Goal: Task Accomplishment & Management: Complete application form

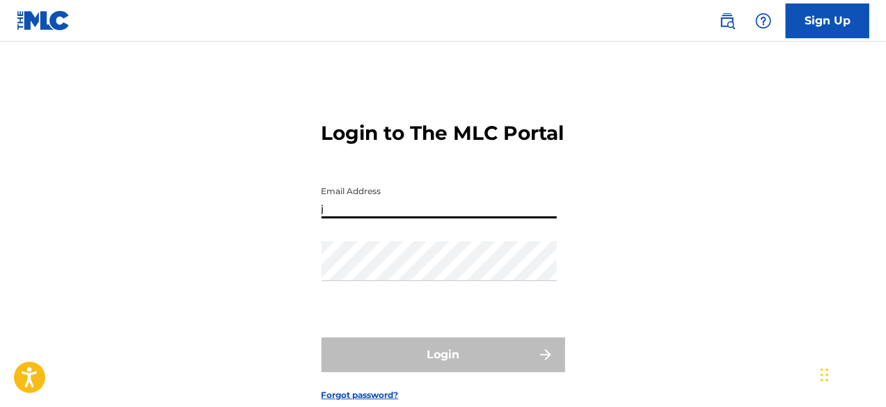
type input "[EMAIL_ADDRESS][DOMAIN_NAME]"
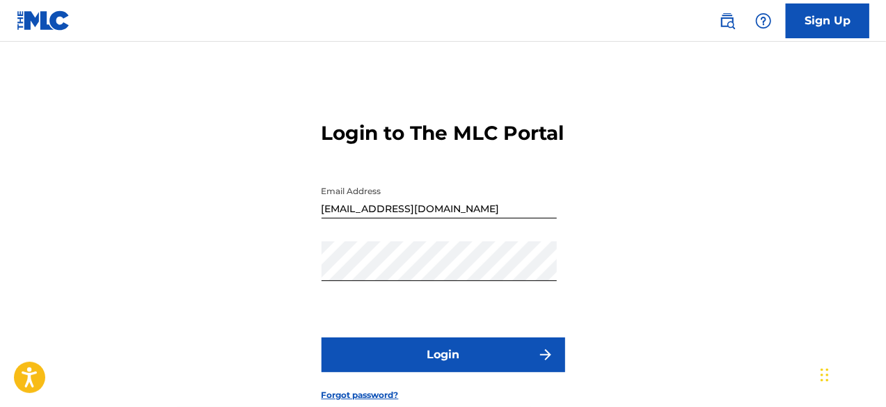
click at [417, 372] on button "Login" at bounding box center [443, 354] width 244 height 35
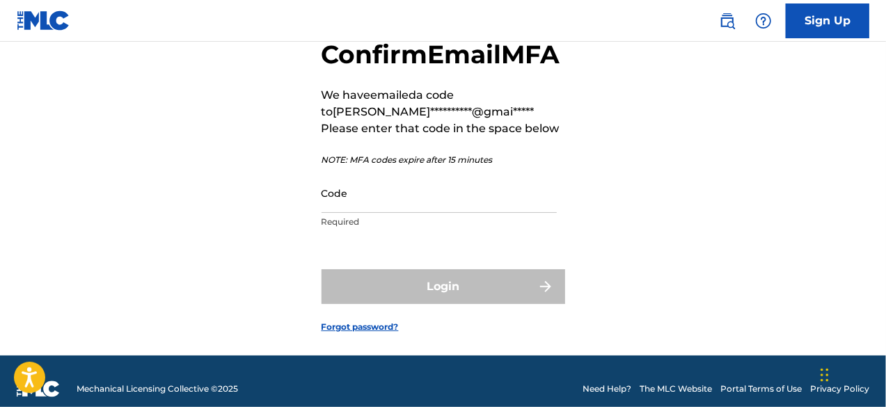
scroll to position [50, 0]
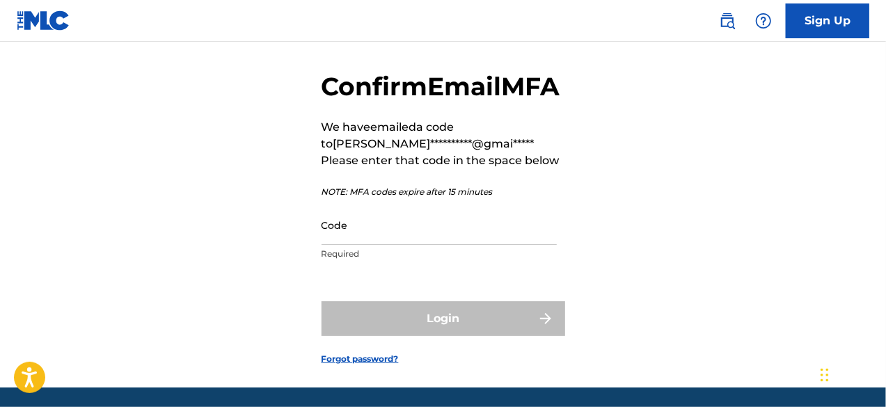
click at [379, 245] on input "Code" at bounding box center [438, 225] width 235 height 40
click at [330, 245] on input "Code" at bounding box center [438, 225] width 235 height 40
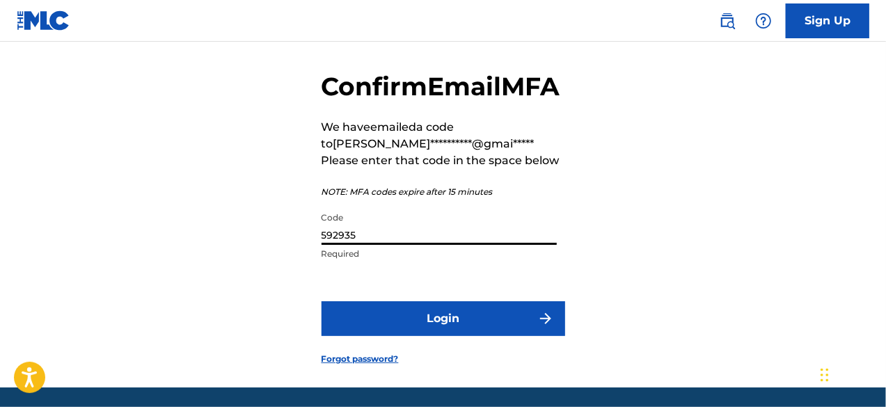
type input "592935"
click at [408, 336] on button "Login" at bounding box center [443, 318] width 244 height 35
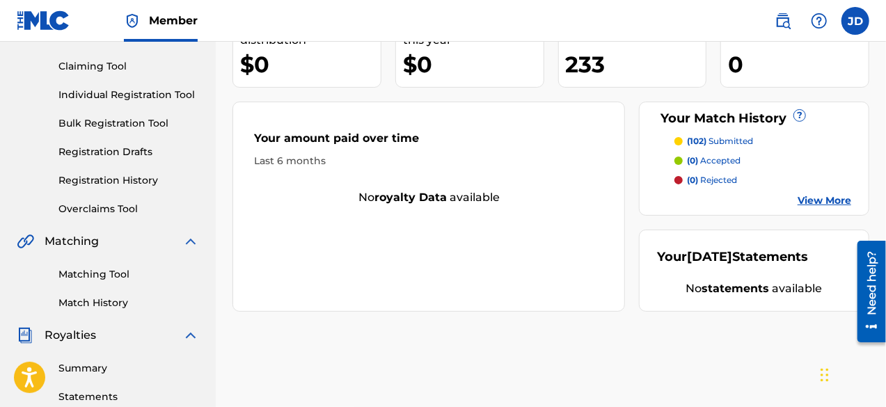
scroll to position [106, 0]
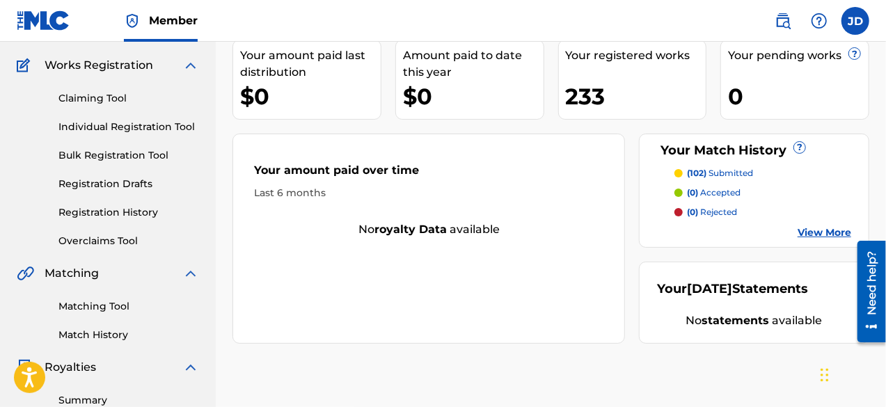
click at [113, 127] on link "Individual Registration Tool" at bounding box center [128, 127] width 141 height 15
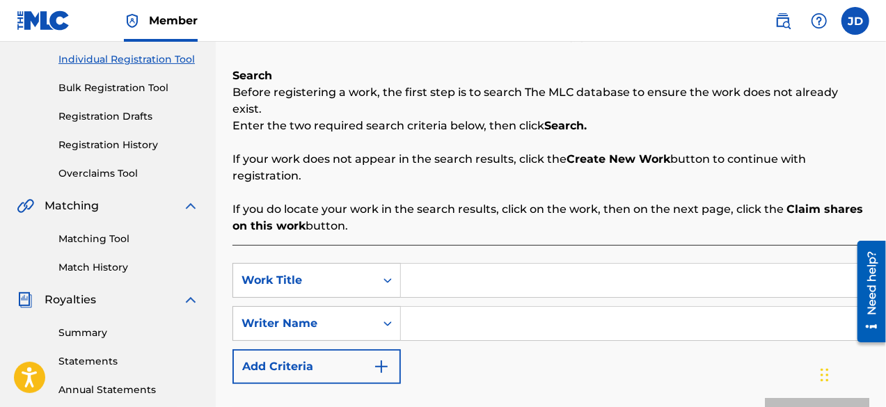
scroll to position [180, 0]
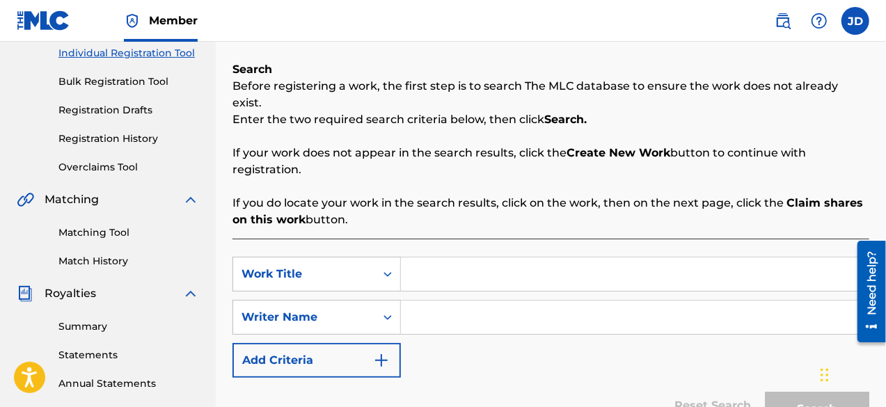
click at [372, 343] on button "Add Criteria" at bounding box center [316, 360] width 168 height 35
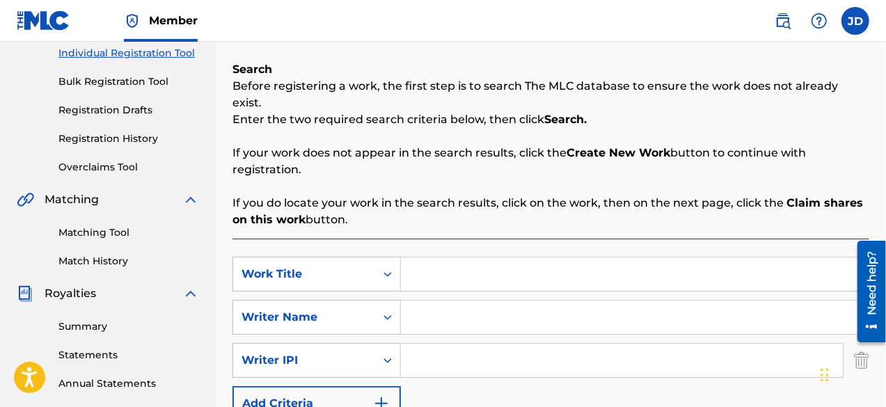
click at [363, 386] on button "Add Criteria" at bounding box center [316, 403] width 168 height 35
click at [476, 259] on input "Search Form" at bounding box center [635, 273] width 468 height 33
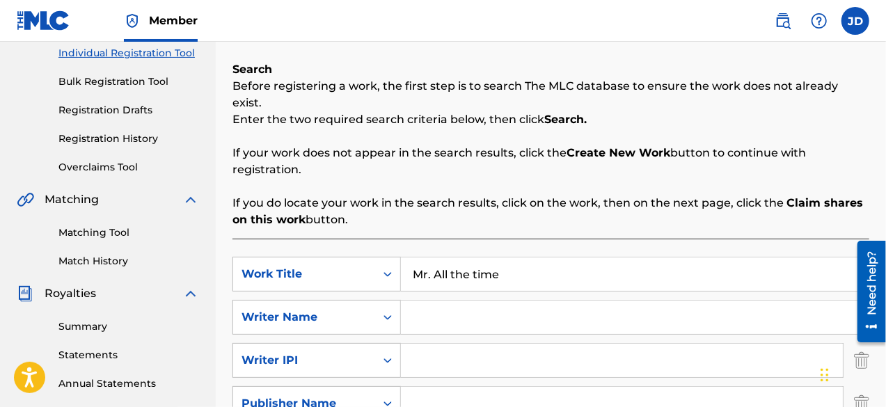
type input "Mr. All the time"
click at [431, 387] on input "Search Form" at bounding box center [622, 403] width 442 height 33
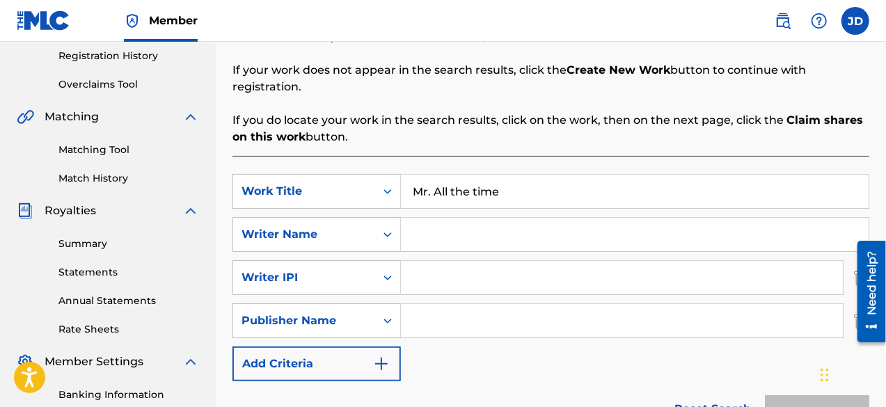
scroll to position [266, 0]
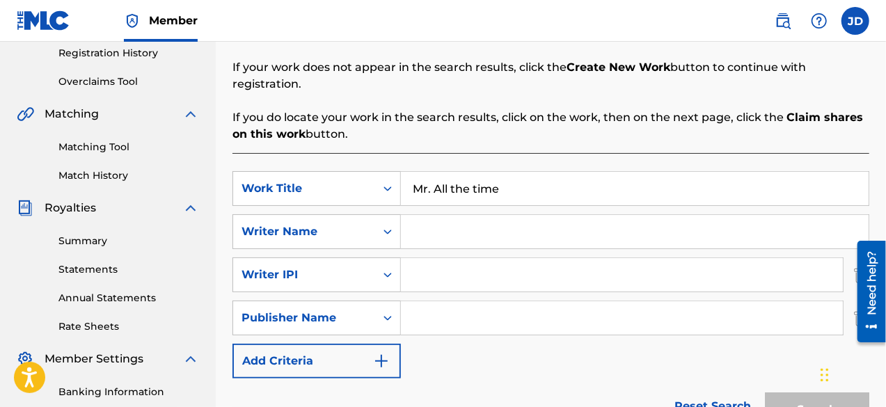
click at [427, 220] on input "Search Form" at bounding box center [635, 231] width 468 height 33
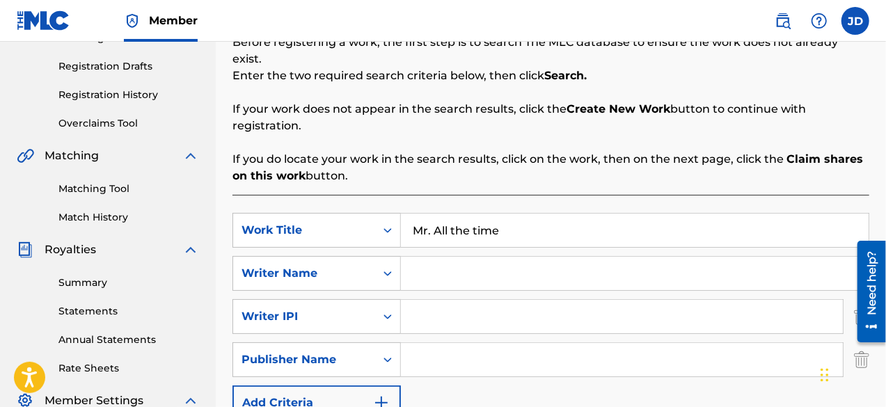
scroll to position [227, 0]
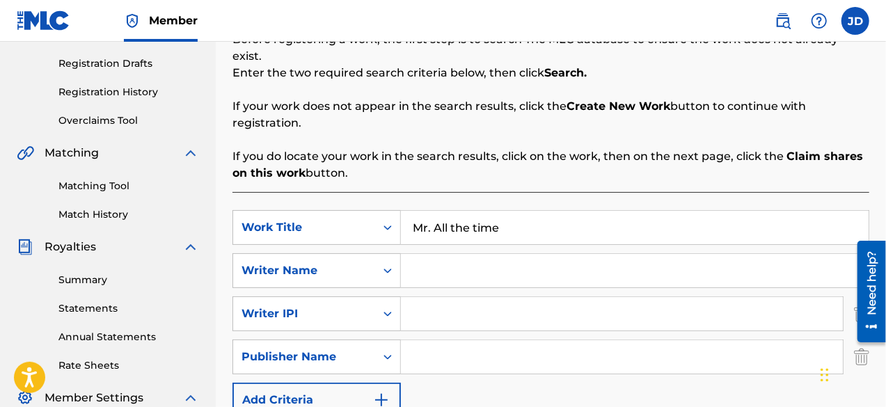
click at [355, 383] on button "Add Criteria" at bounding box center [316, 400] width 168 height 35
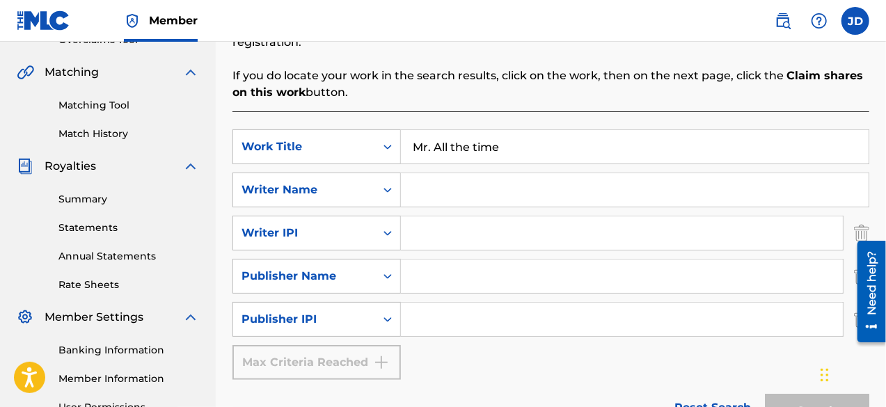
scroll to position [306, 0]
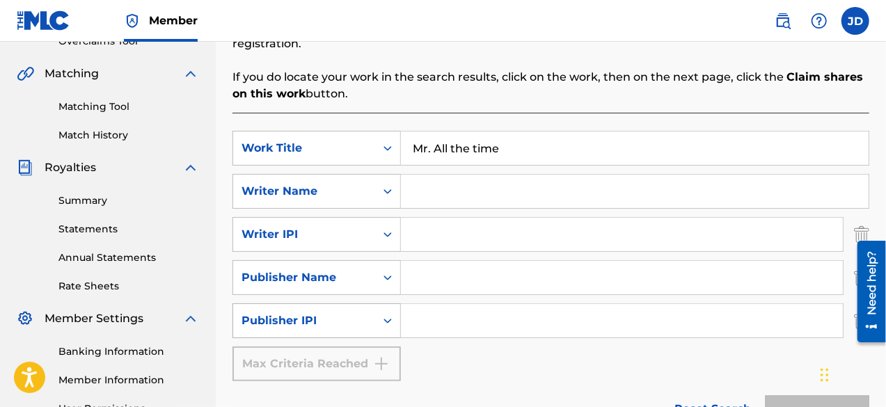
click at [381, 314] on icon "Search Form" at bounding box center [388, 321] width 14 height 14
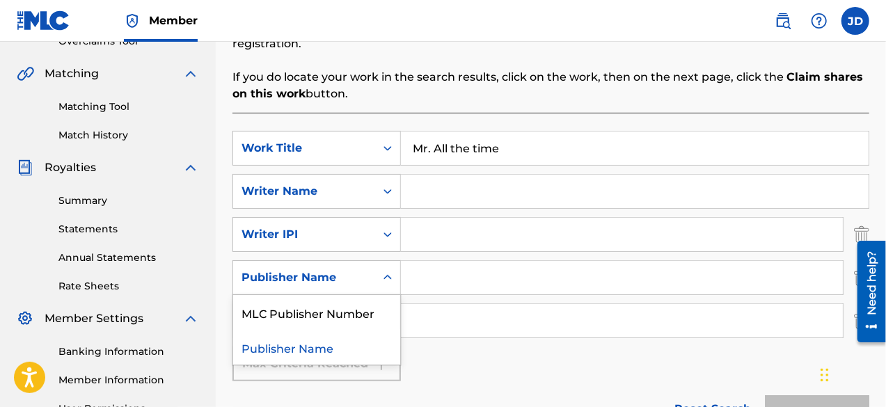
click at [394, 261] on div "Search Form" at bounding box center [387, 277] width 25 height 33
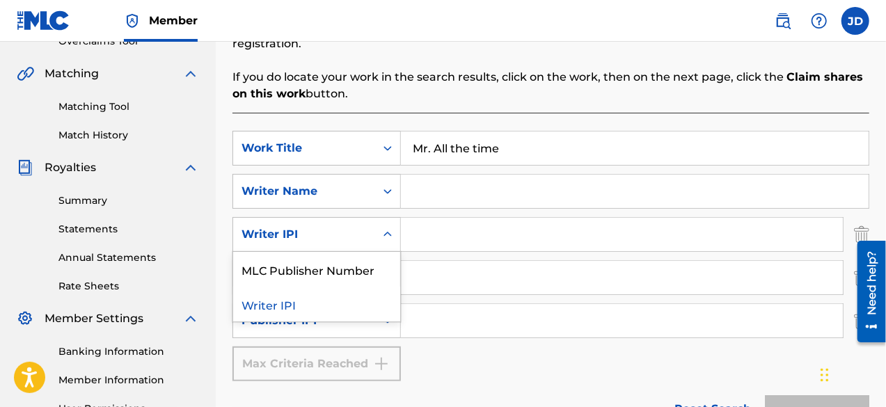
click at [394, 228] on icon "Search Form" at bounding box center [388, 235] width 14 height 14
click at [393, 183] on div "Search Form" at bounding box center [387, 191] width 25 height 25
click at [444, 182] on input "Search Form" at bounding box center [635, 191] width 468 height 33
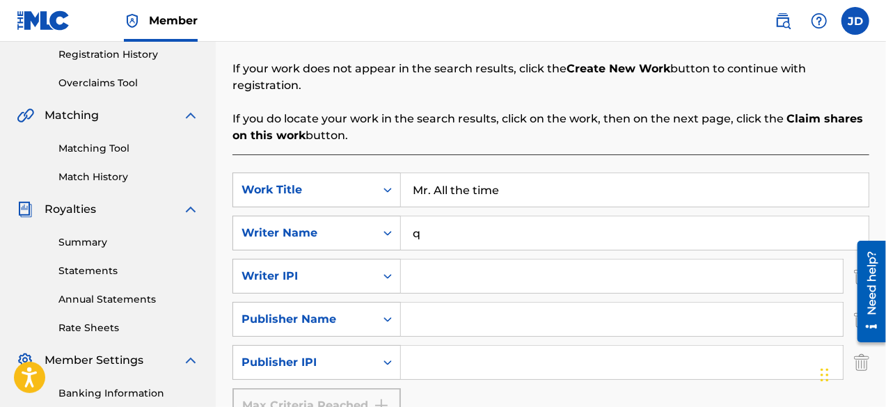
scroll to position [263, 0]
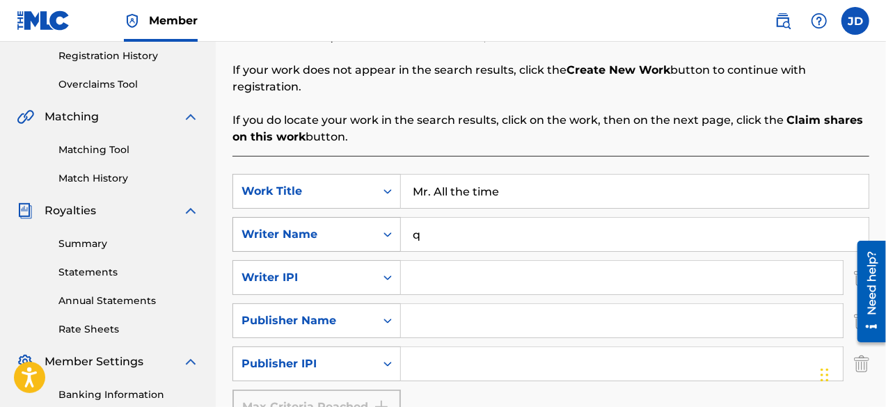
drag, startPoint x: 496, startPoint y: 229, endPoint x: 395, endPoint y: 216, distance: 101.7
click at [395, 217] on div "SearchWithCriteria36d13063-f950-4926-8010-4ff966400e49 Writer Name q" at bounding box center [550, 234] width 637 height 35
click at [468, 222] on input "q" at bounding box center [635, 234] width 468 height 33
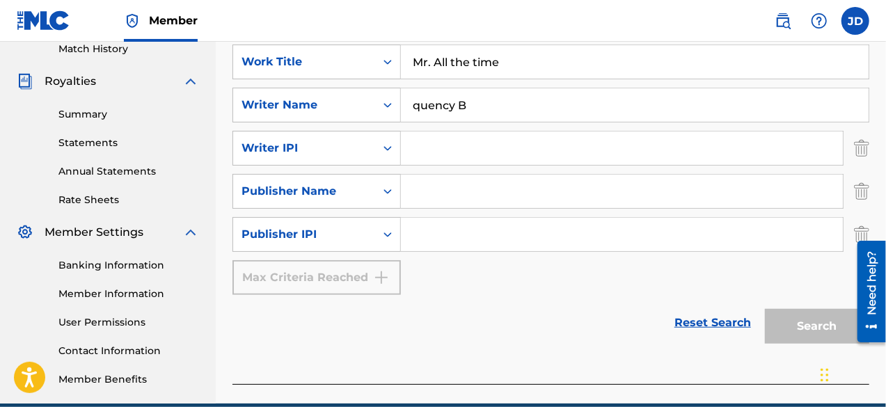
scroll to position [388, 0]
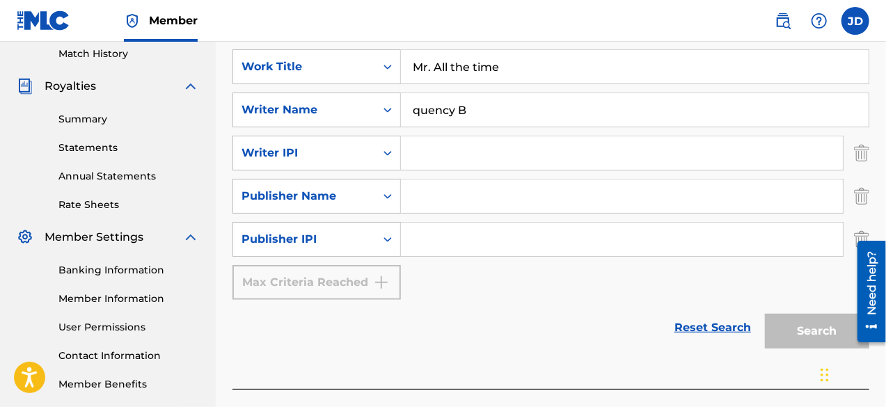
type input "quency B"
click at [715, 312] on link "Reset Search" at bounding box center [712, 327] width 90 height 31
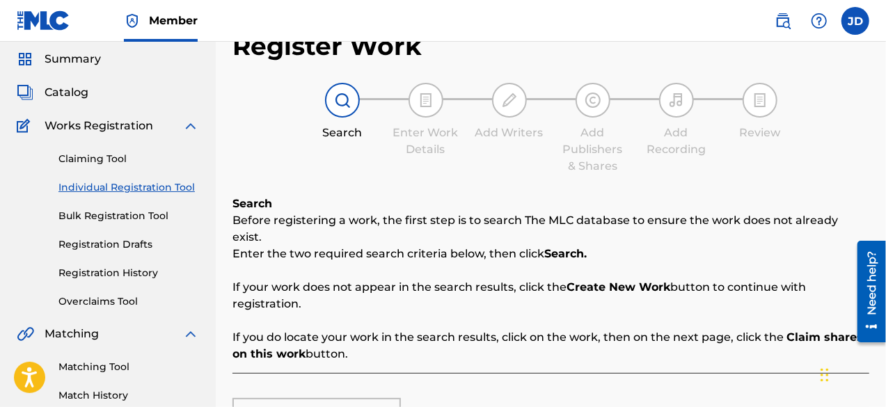
scroll to position [44, 0]
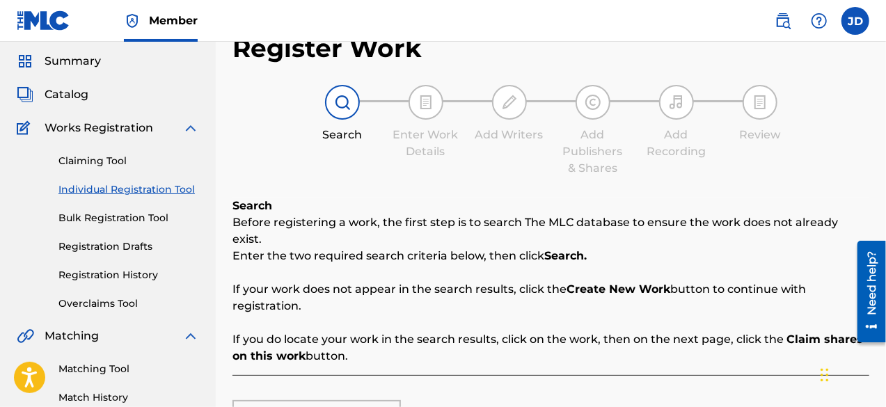
click at [109, 161] on link "Claiming Tool" at bounding box center [128, 161] width 141 height 15
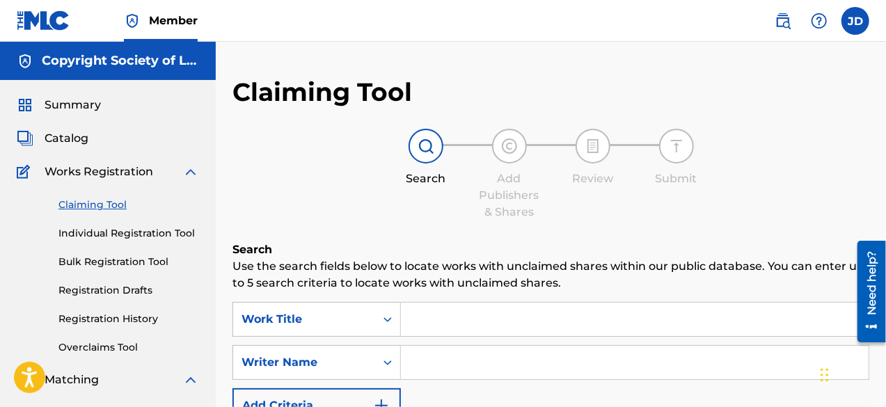
click at [116, 232] on link "Individual Registration Tool" at bounding box center [128, 233] width 141 height 15
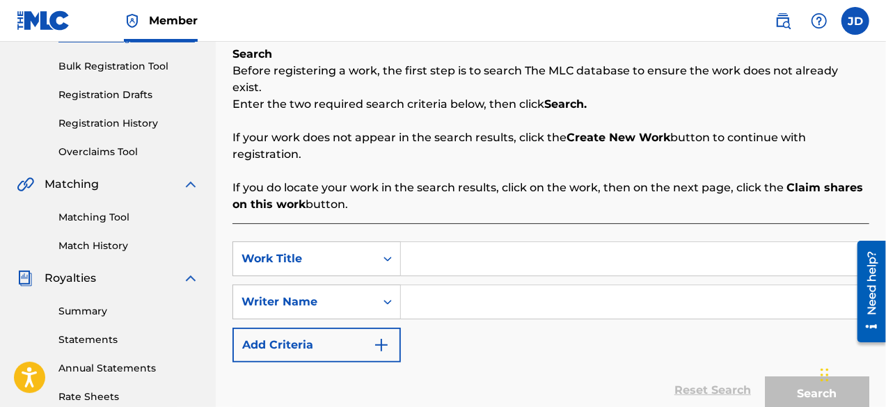
scroll to position [194, 0]
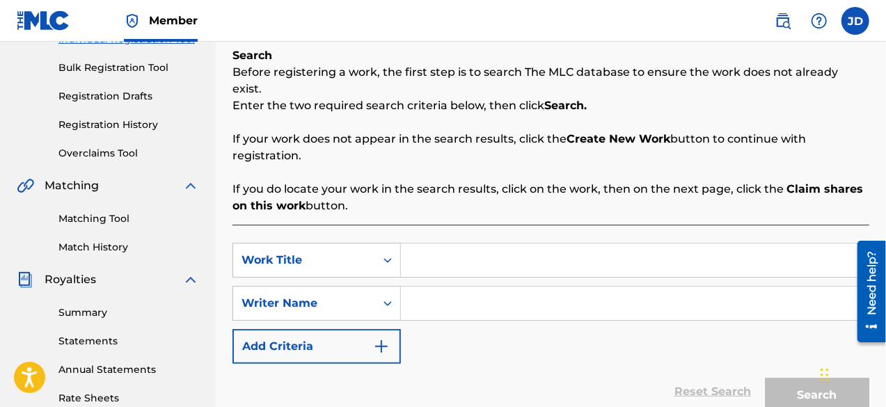
click at [546, 251] on input "Search Form" at bounding box center [635, 260] width 468 height 33
type input "hahj"
click at [509, 287] on input "Search Form" at bounding box center [635, 303] width 468 height 33
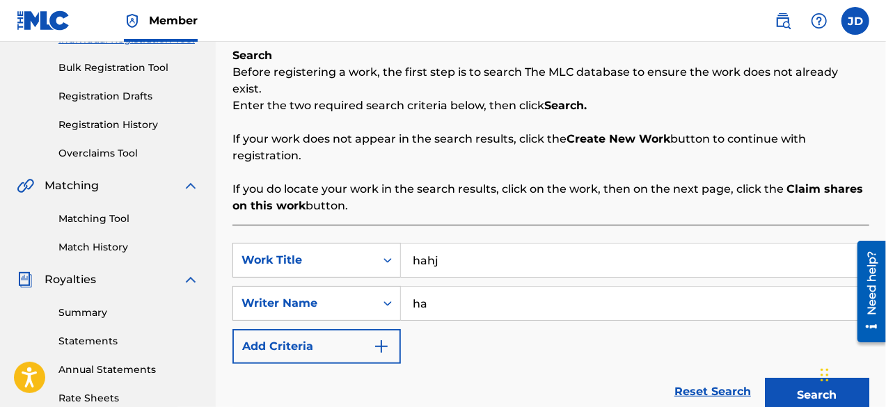
type input "h"
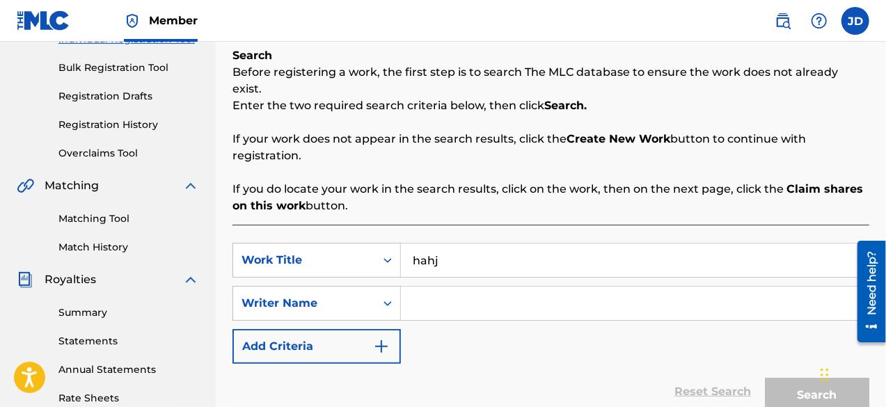
click at [483, 244] on input "hahj" at bounding box center [635, 260] width 468 height 33
type input "h"
type input "Mr. all the time"
click at [482, 290] on input "Search Form" at bounding box center [635, 303] width 468 height 33
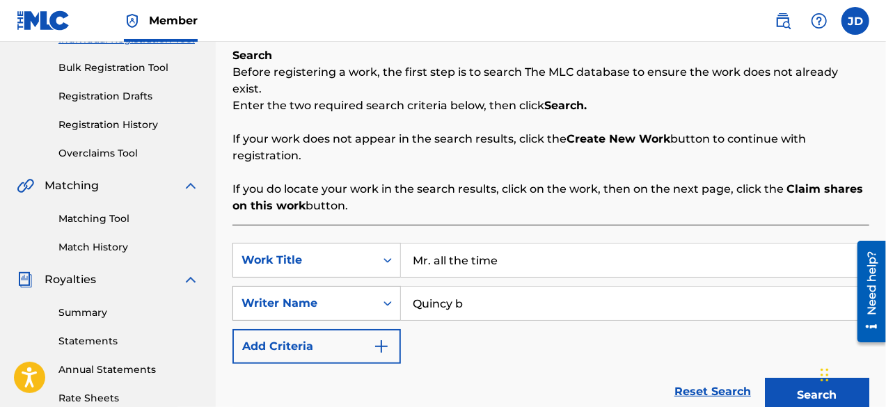
drag, startPoint x: 471, startPoint y: 289, endPoint x: 392, endPoint y: 280, distance: 79.8
click at [392, 286] on div "SearchWithCriteria36d13063-f950-4926-8010-4ff966400e49 Writer Name [PERSON_NAME]" at bounding box center [550, 303] width 637 height 35
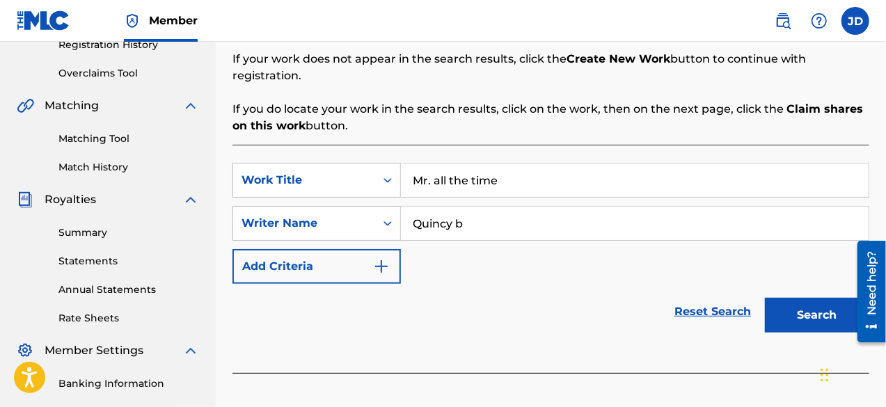
scroll to position [278, 0]
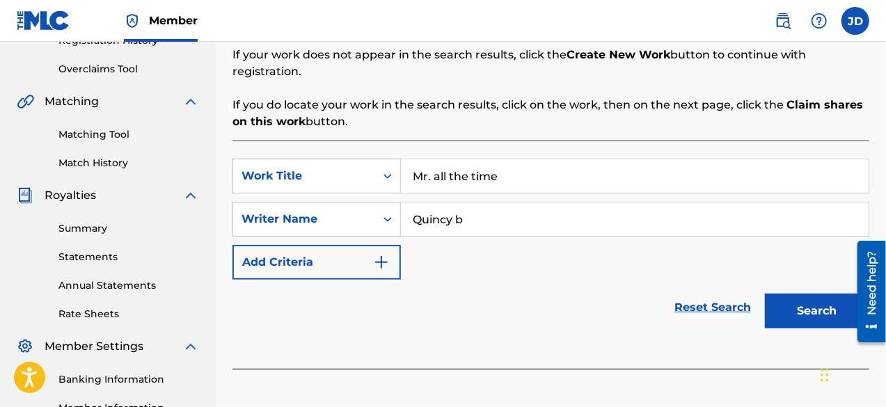
click at [807, 294] on button "Search" at bounding box center [817, 311] width 104 height 35
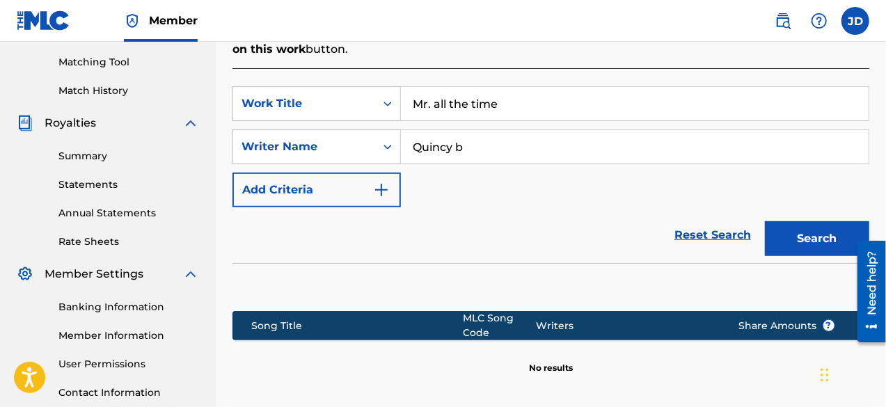
scroll to position [356, 0]
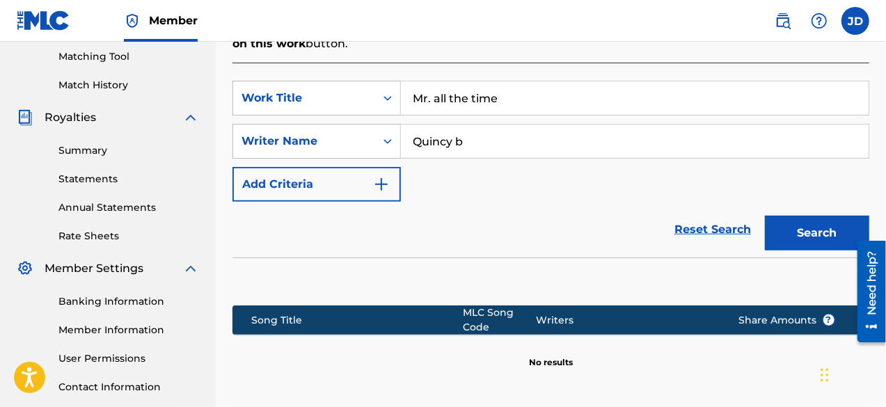
click at [475, 126] on input "Quincy b" at bounding box center [635, 141] width 468 height 33
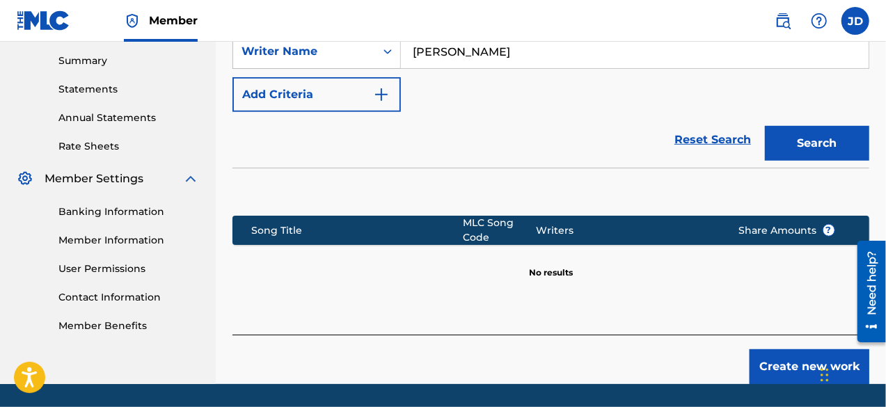
scroll to position [472, 0]
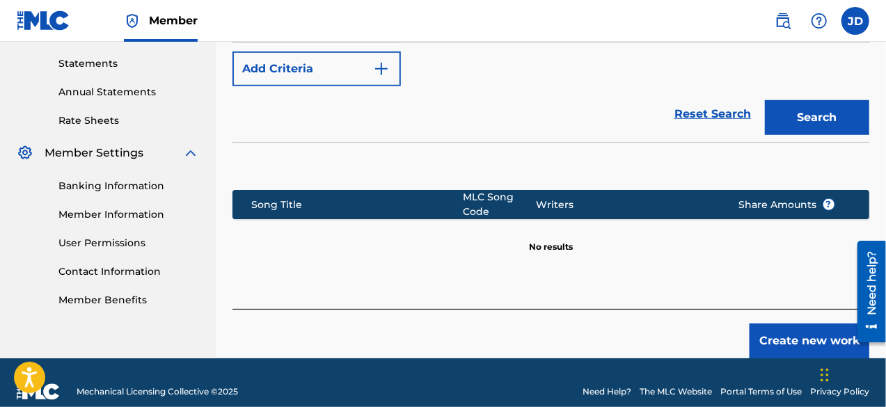
type input "[PERSON_NAME]"
click at [827, 109] on button "Search" at bounding box center [817, 117] width 104 height 35
click at [805, 324] on button "Create new work" at bounding box center [809, 341] width 120 height 35
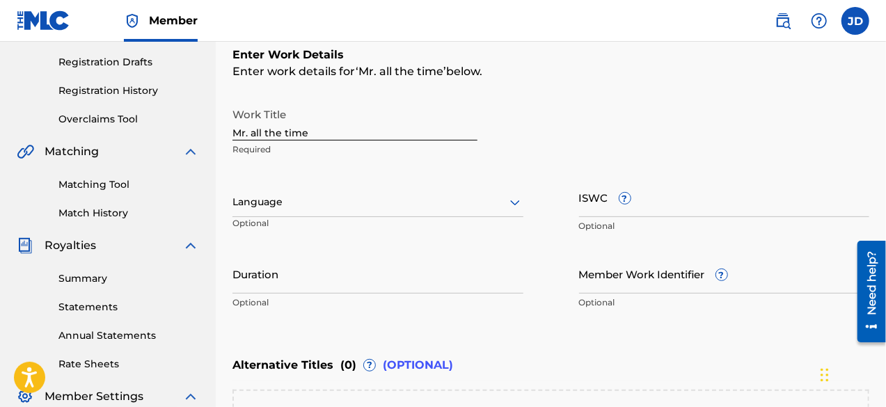
scroll to position [232, 0]
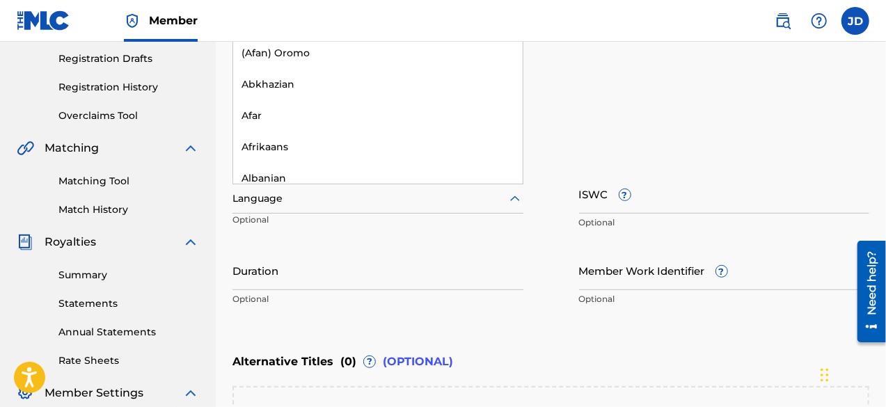
click at [447, 196] on div at bounding box center [377, 198] width 291 height 17
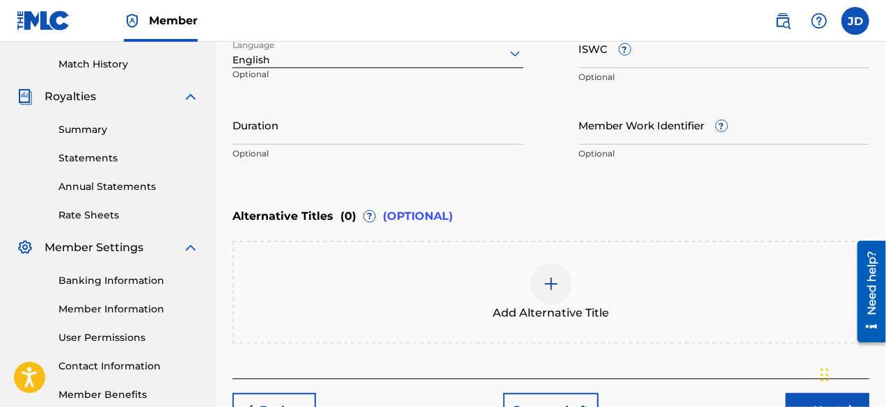
scroll to position [361, 0]
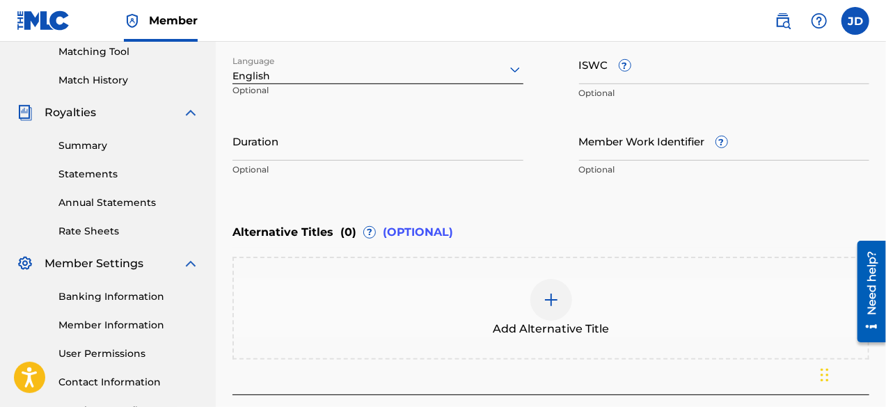
click at [539, 184] on div "Enter Work Details Enter work details for ‘ Mr. all the time ’ below. Work Titl…" at bounding box center [550, 48] width 637 height 337
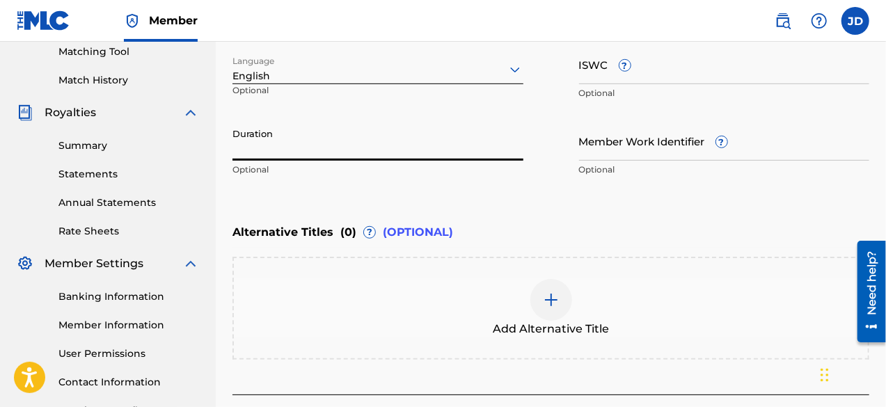
click at [411, 152] on input "Duration" at bounding box center [377, 141] width 291 height 40
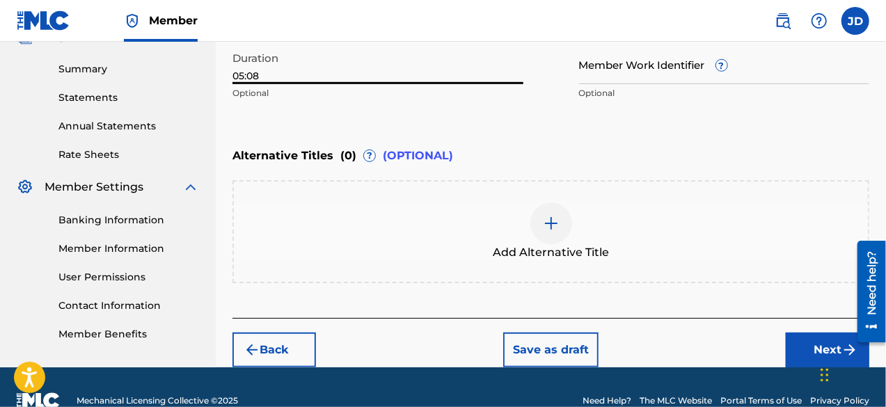
scroll to position [463, 0]
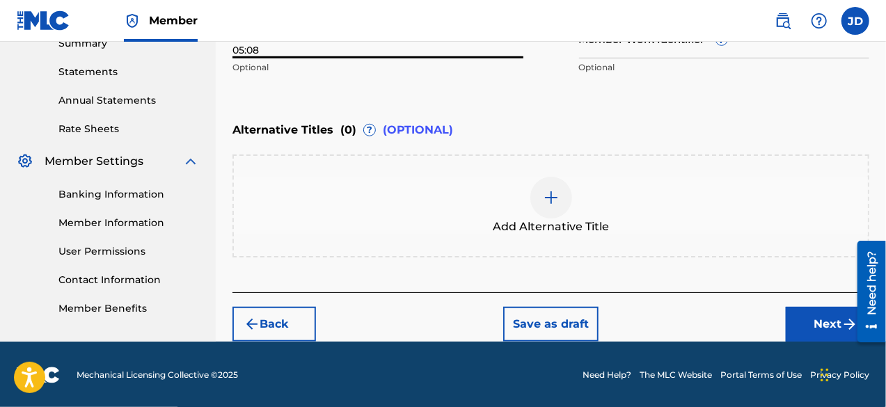
type input "05:08"
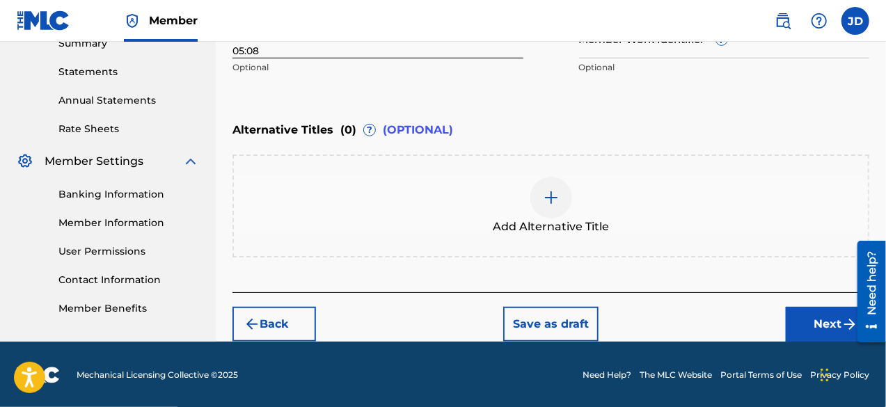
click at [824, 325] on button "Next" at bounding box center [827, 324] width 83 height 35
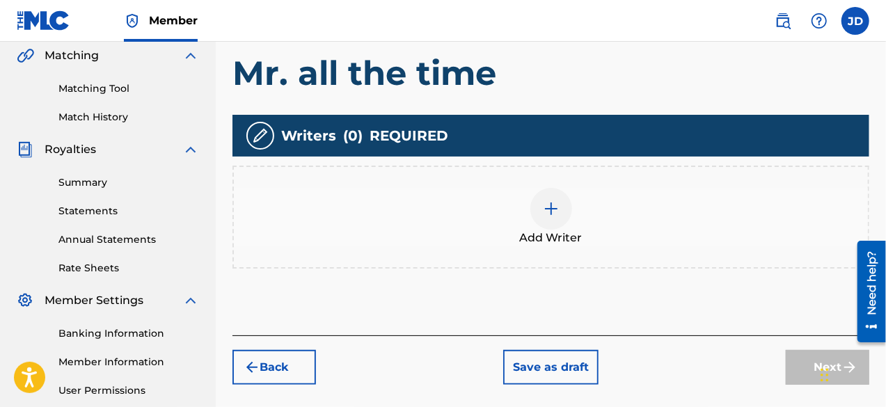
scroll to position [323, 0]
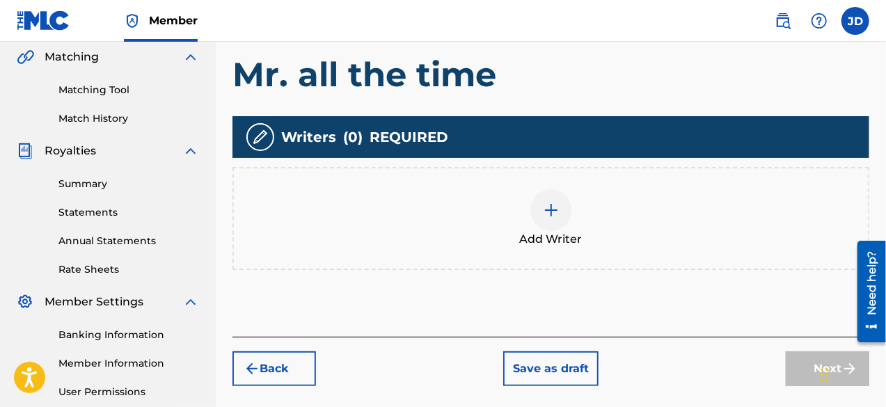
click at [548, 225] on div at bounding box center [551, 210] width 42 height 42
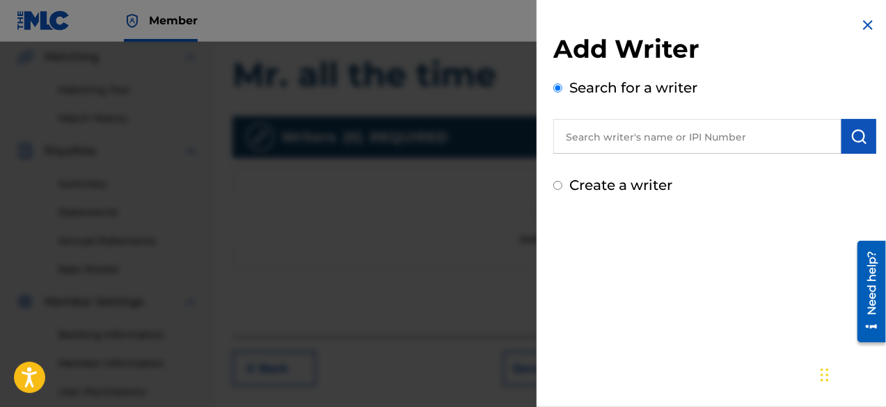
click at [600, 187] on label "Create a writer" at bounding box center [620, 185] width 103 height 17
radio input "true"
click at [562, 187] on input "Create a writer" at bounding box center [557, 185] width 9 height 9
radio input "false"
radio input "true"
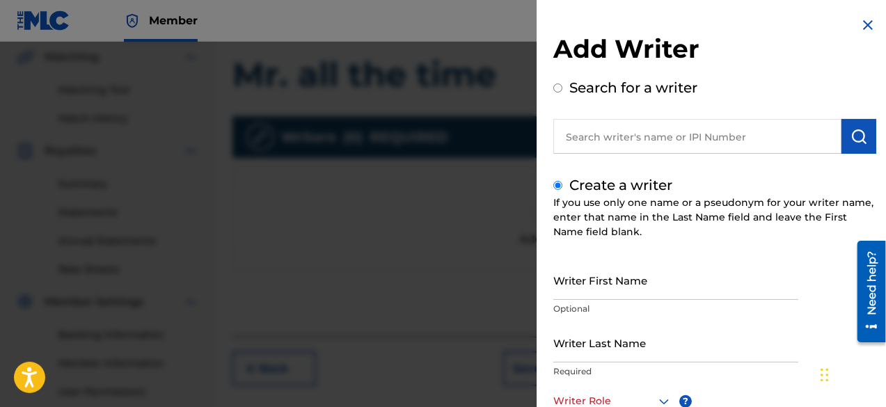
click at [644, 330] on input "Writer Last Name" at bounding box center [675, 343] width 245 height 40
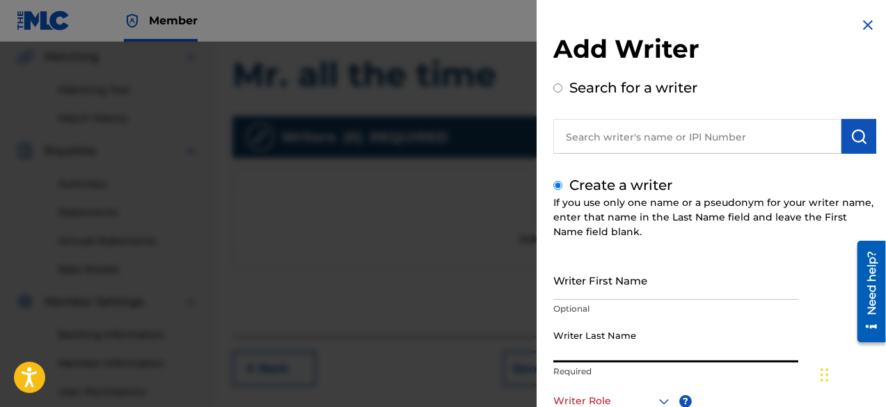
paste input "Quincy b"
drag, startPoint x: 610, startPoint y: 353, endPoint x: 537, endPoint y: 351, distance: 72.4
click at [537, 351] on div "Add Writer Search for a writer Create a writer If you use only one name or a ps…" at bounding box center [714, 301] width 356 height 603
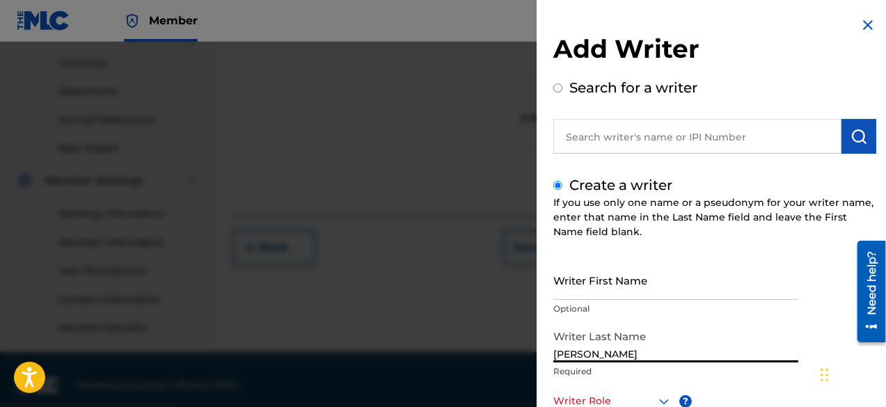
scroll to position [455, 0]
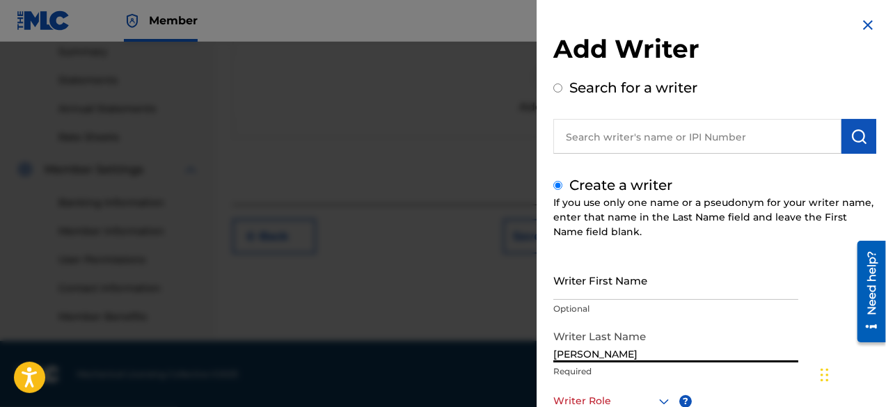
type input "[PERSON_NAME]"
click at [666, 397] on icon at bounding box center [663, 401] width 17 height 17
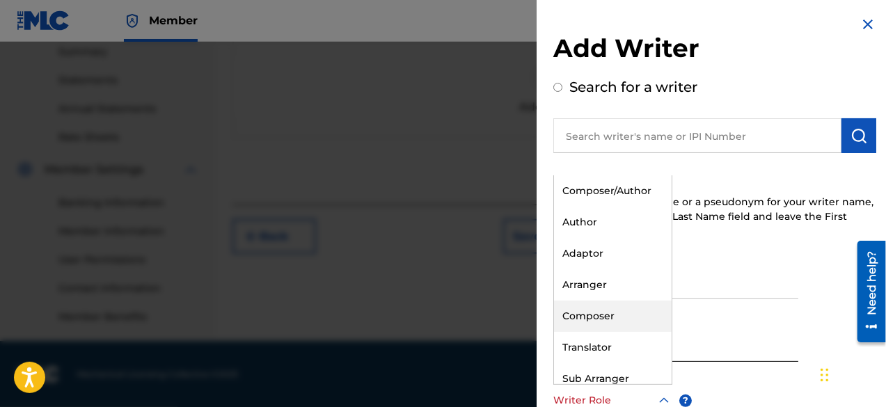
drag, startPoint x: 639, startPoint y: 342, endPoint x: 640, endPoint y: 316, distance: 25.8
click at [640, 316] on div "Composer/Author Author Adaptor Arranger Composer Translator Sub Arranger Sub Au…" at bounding box center [613, 279] width 118 height 209
click at [640, 316] on div "Composer" at bounding box center [613, 316] width 118 height 31
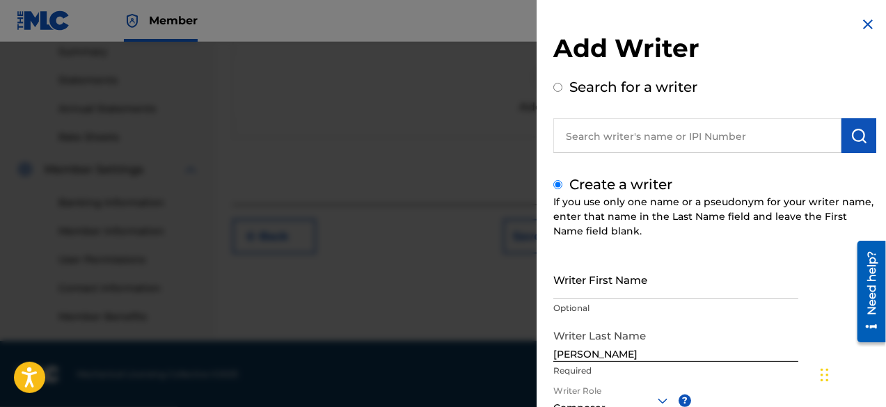
scroll to position [196, 0]
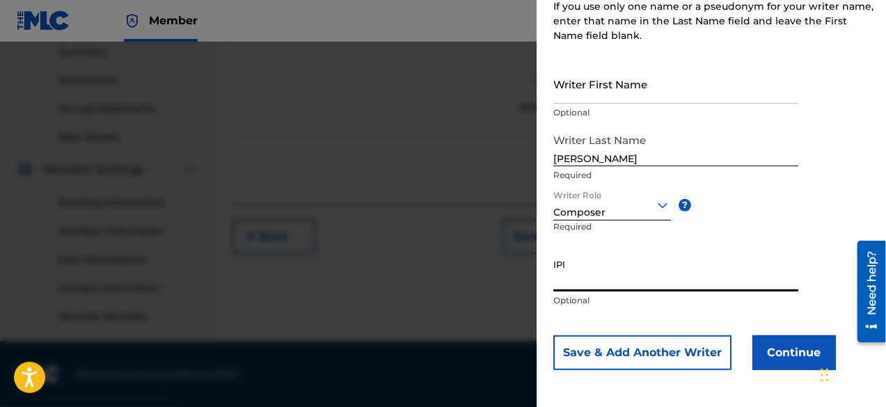
click at [771, 352] on button "Continue" at bounding box center [793, 352] width 83 height 35
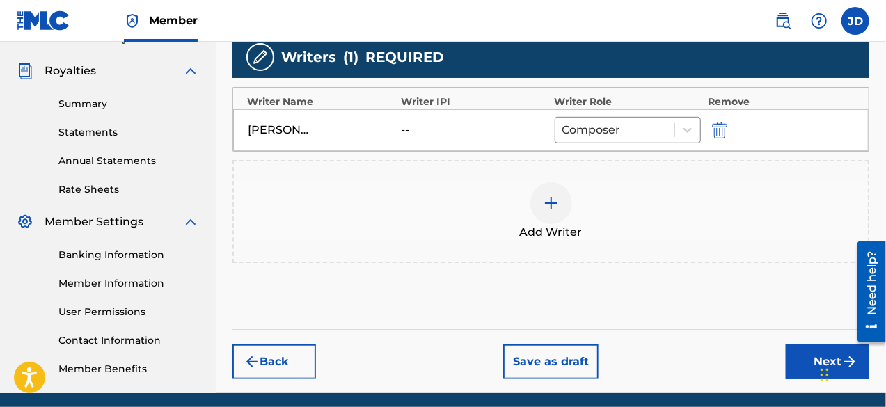
scroll to position [455, 0]
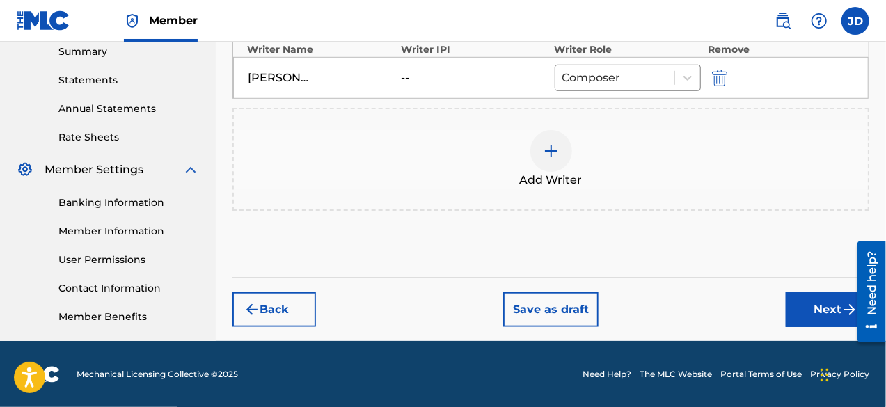
click at [813, 312] on button "Next" at bounding box center [827, 309] width 83 height 35
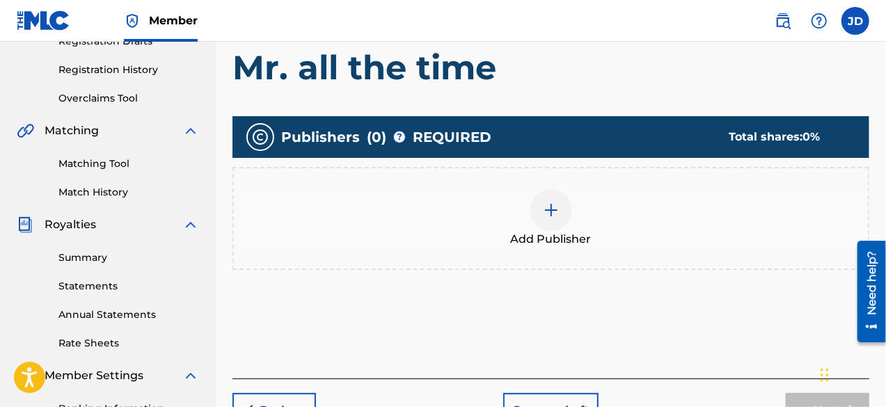
scroll to position [237, 0]
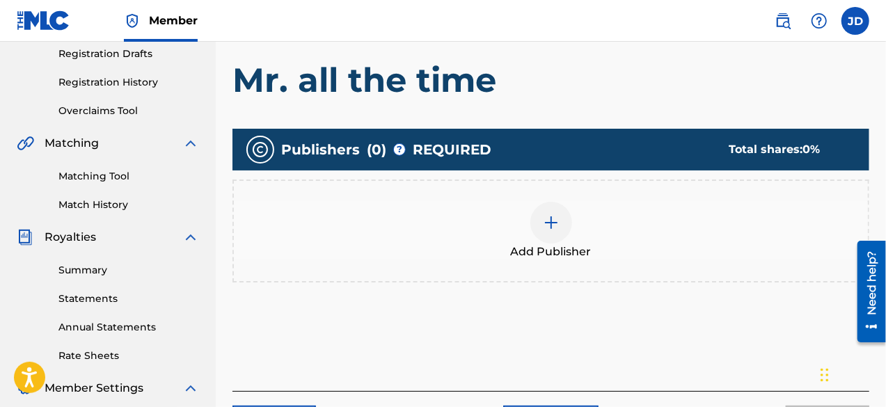
click at [550, 235] on div at bounding box center [551, 223] width 42 height 42
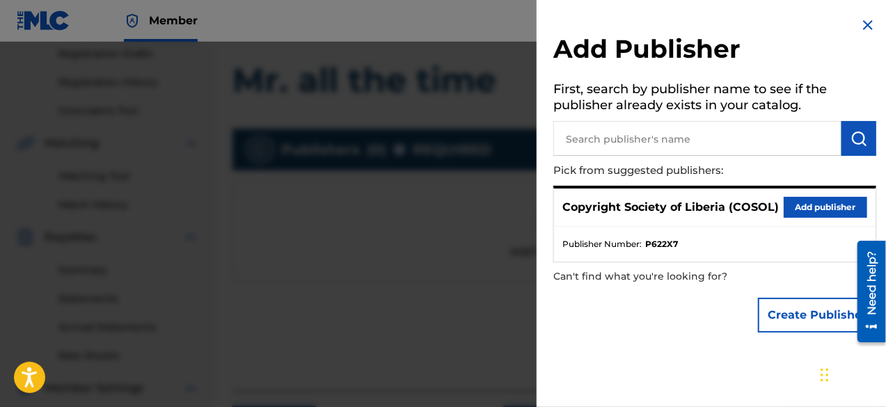
click at [822, 205] on button "Add publisher" at bounding box center [824, 207] width 83 height 21
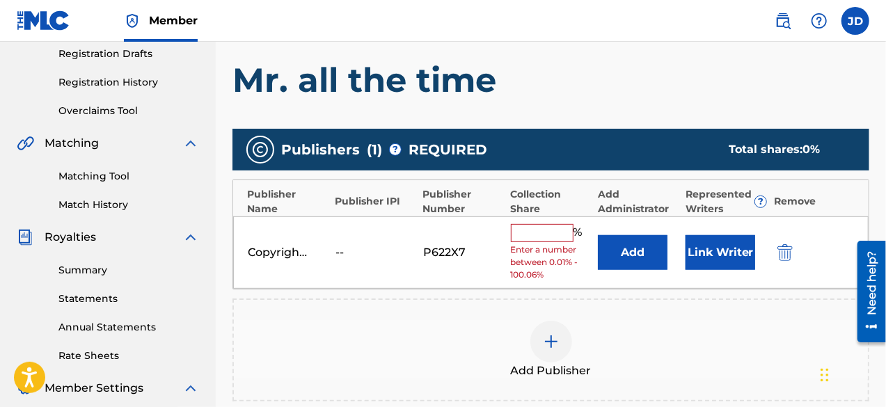
click at [511, 230] on input "text" at bounding box center [542, 233] width 63 height 18
type input "100"
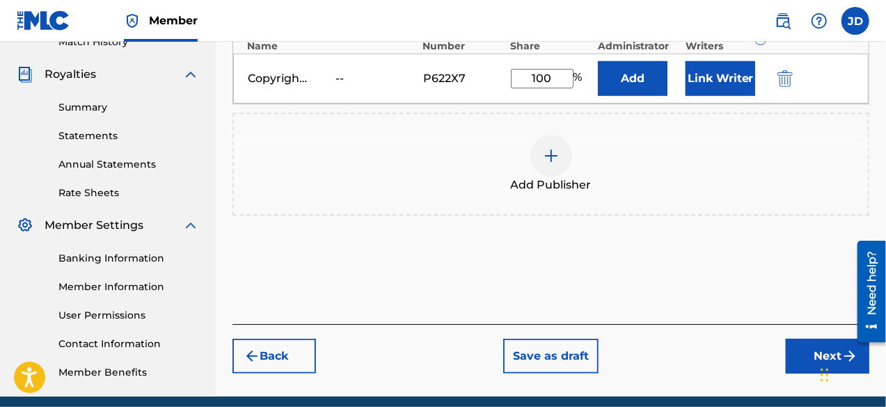
scroll to position [455, 0]
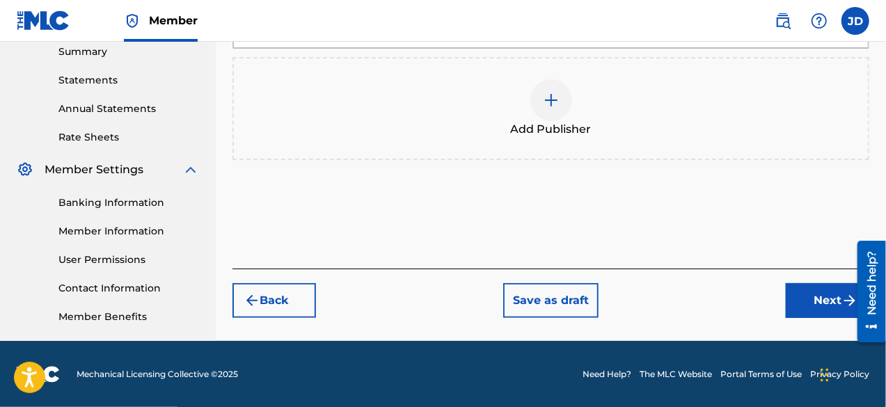
click at [818, 297] on button "Next" at bounding box center [827, 300] width 83 height 35
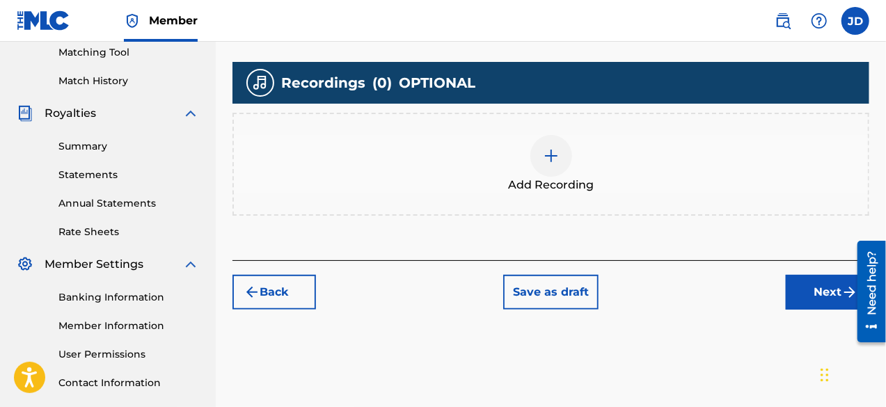
scroll to position [362, 0]
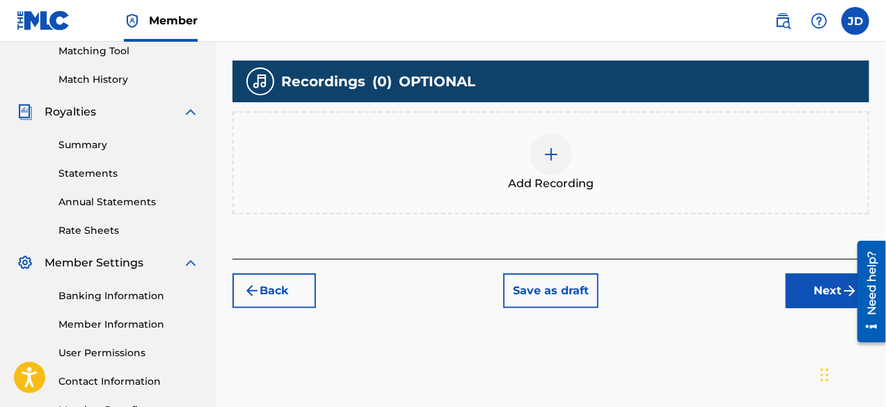
click at [826, 291] on button "Next" at bounding box center [827, 290] width 83 height 35
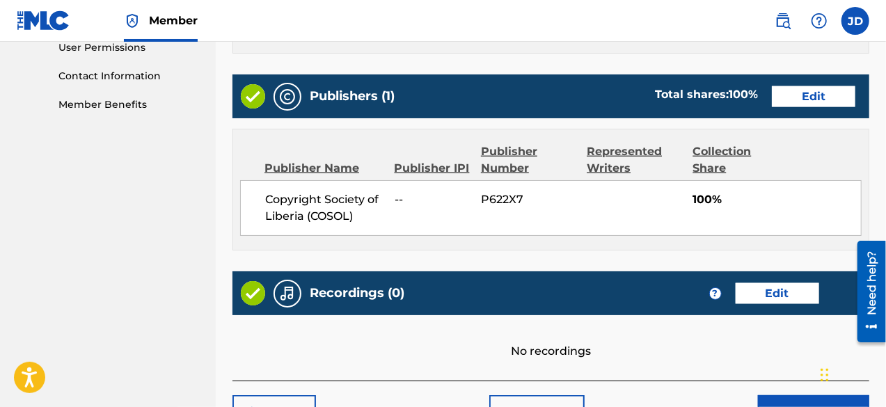
scroll to position [755, 0]
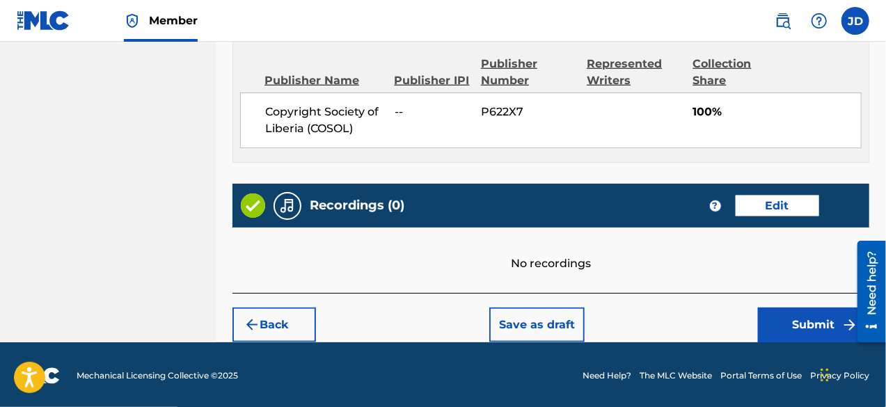
click at [811, 336] on button "Submit" at bounding box center [813, 325] width 111 height 35
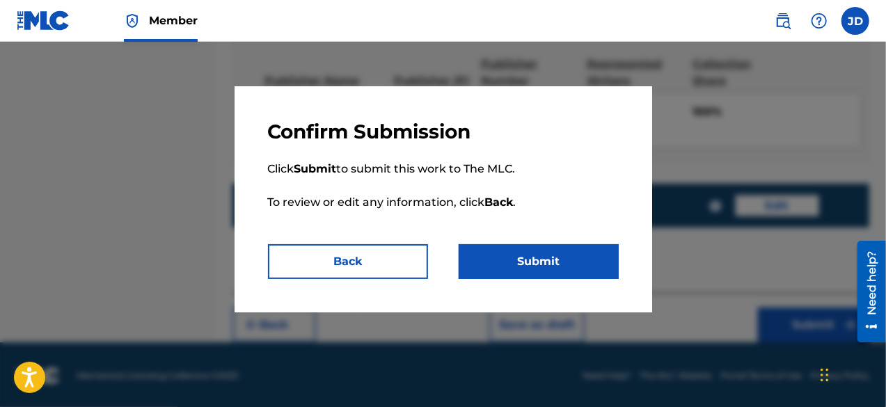
click at [591, 266] on button "Submit" at bounding box center [539, 261] width 160 height 35
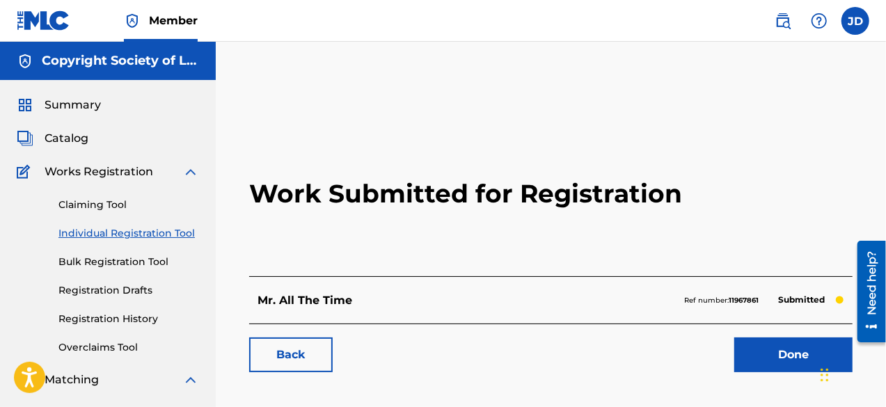
click at [788, 355] on link "Done" at bounding box center [793, 354] width 118 height 35
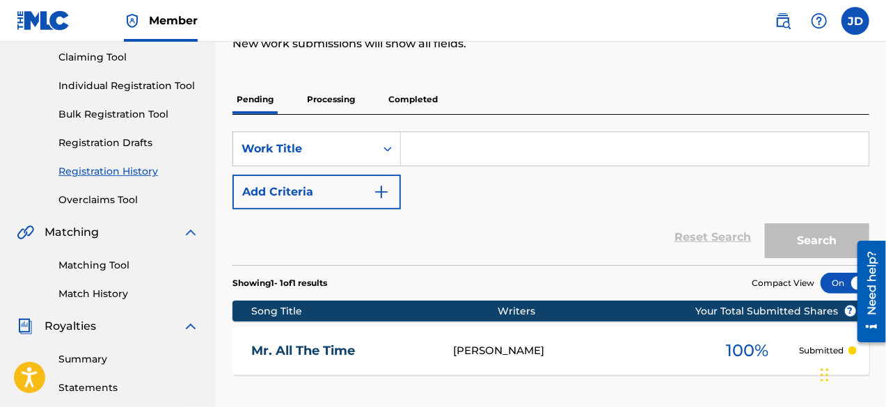
scroll to position [148, 0]
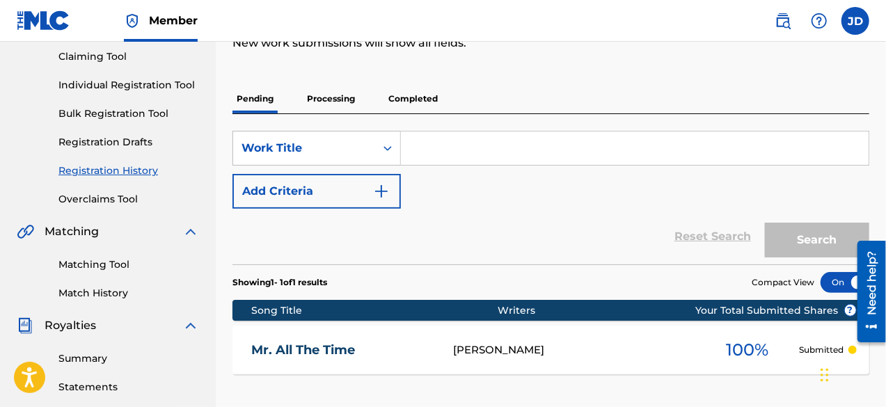
click at [352, 200] on button "Add Criteria" at bounding box center [316, 191] width 168 height 35
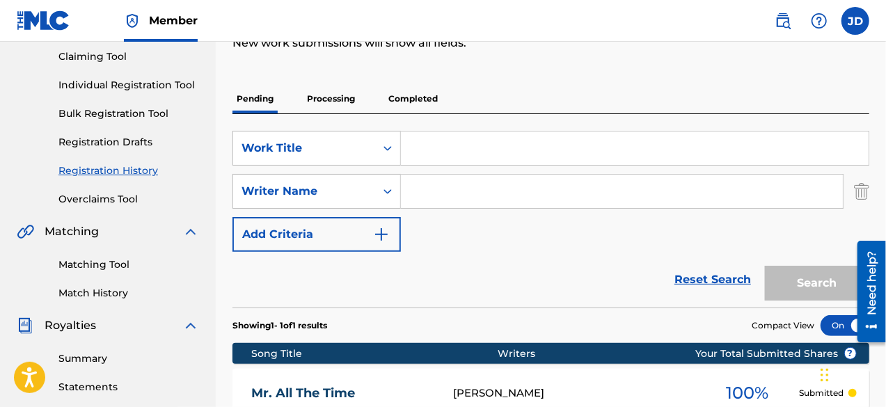
click at [136, 115] on link "Bulk Registration Tool" at bounding box center [128, 113] width 141 height 15
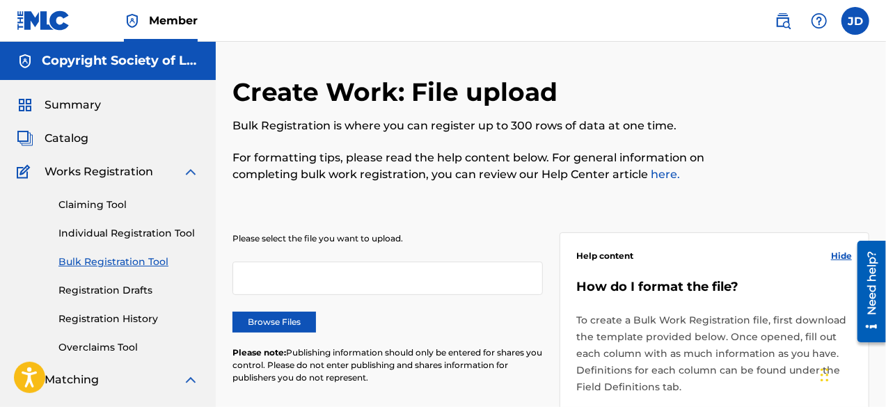
click at [117, 228] on link "Individual Registration Tool" at bounding box center [128, 233] width 141 height 15
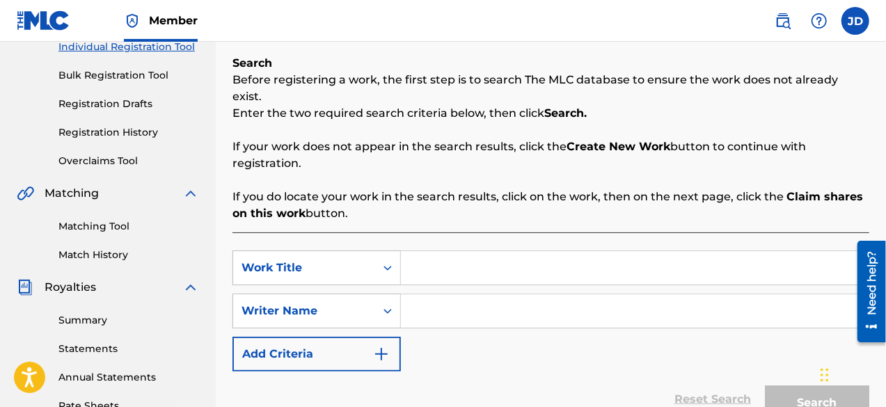
scroll to position [193, 0]
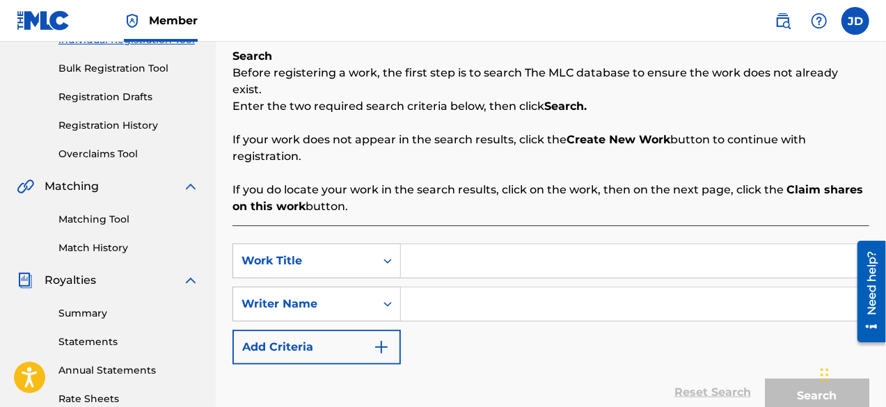
click at [495, 253] on input "Search Form" at bounding box center [635, 260] width 468 height 33
click at [481, 250] on input "Search Form" at bounding box center [635, 260] width 468 height 33
type input "Crazy"
click at [466, 269] on div "SearchWithCriteriac975543d-4389-49d0-bd8b-f86aae2b3020 Work Title Crazy SearchW…" at bounding box center [550, 304] width 637 height 121
click at [457, 287] on input "Search Form" at bounding box center [635, 303] width 468 height 33
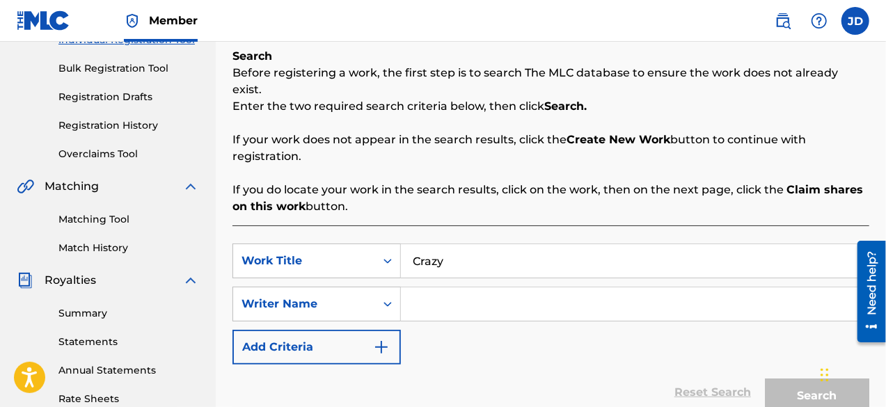
paste input "[PERSON_NAME]"
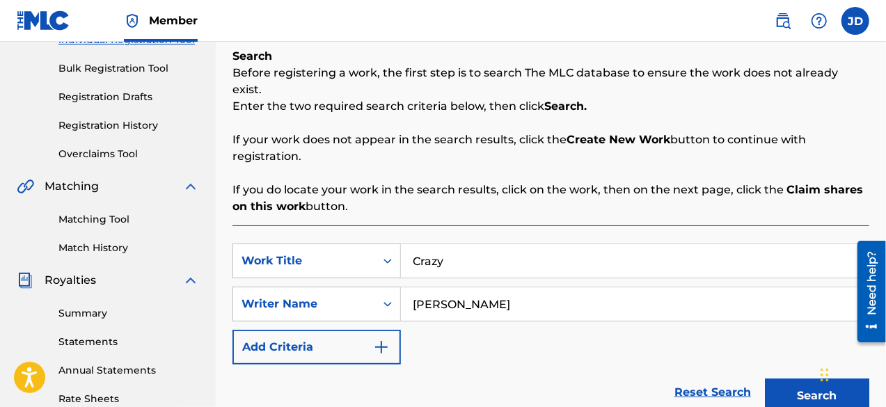
type input "[PERSON_NAME]"
click at [808, 379] on button "Search" at bounding box center [817, 396] width 104 height 35
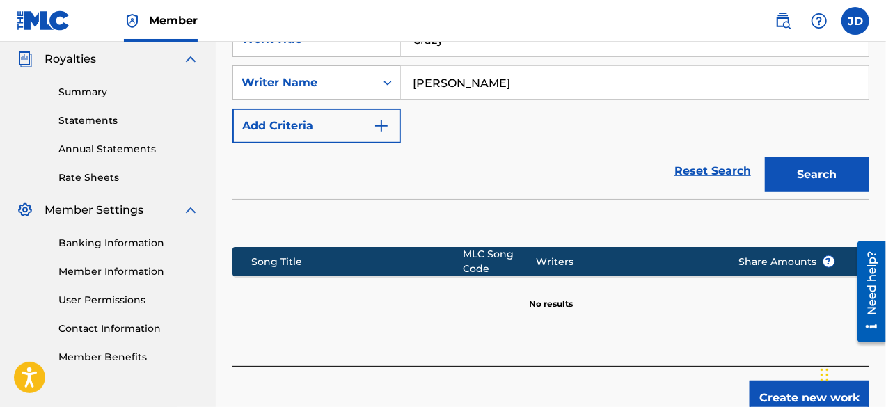
scroll to position [472, 0]
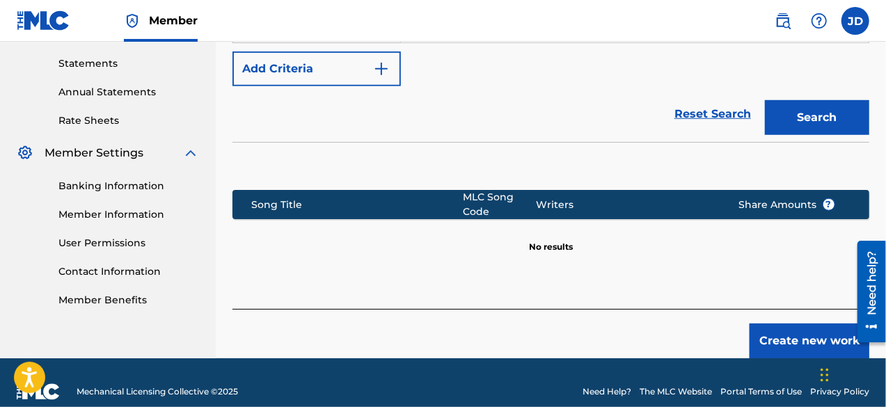
click at [793, 328] on button "Create new work" at bounding box center [809, 341] width 120 height 35
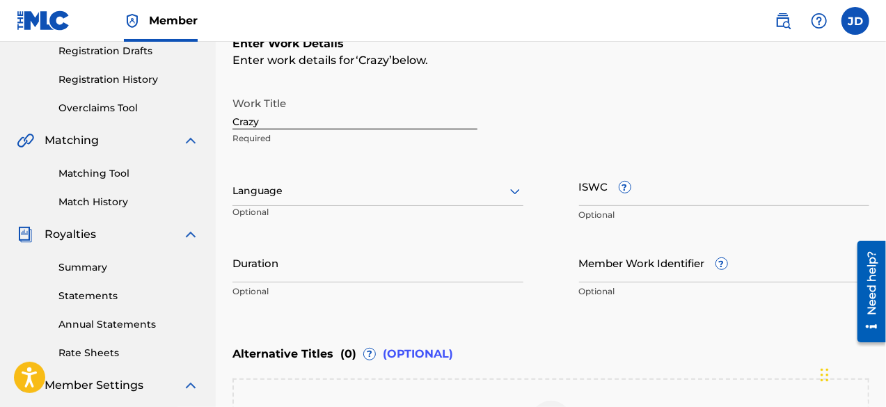
scroll to position [211, 0]
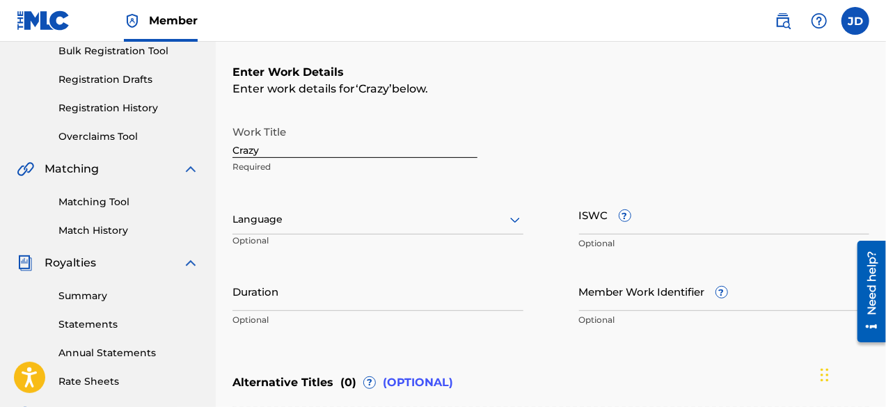
click at [468, 216] on div at bounding box center [377, 219] width 291 height 17
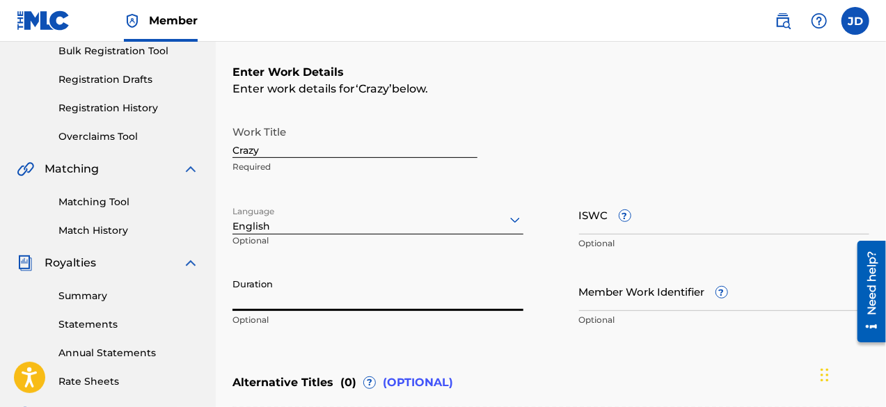
click at [413, 292] on input "Duration" at bounding box center [377, 291] width 291 height 40
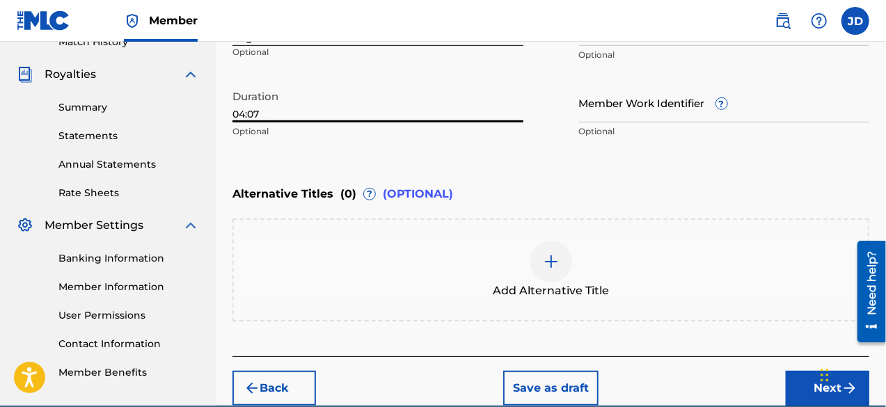
scroll to position [402, 0]
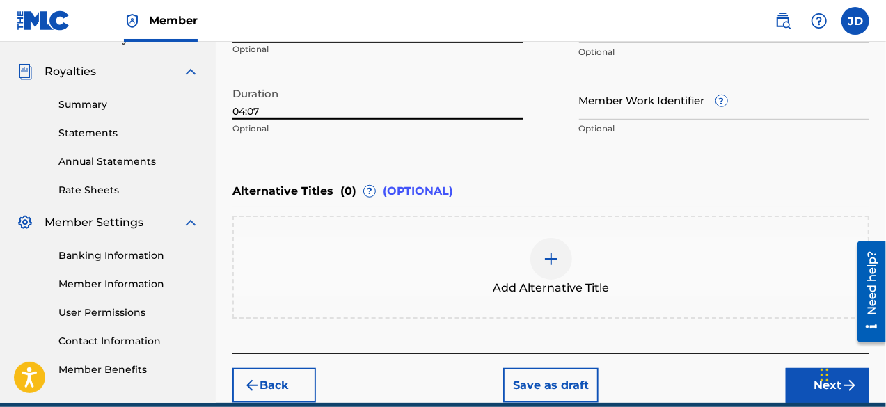
type input "04:07"
click at [806, 379] on button "Next" at bounding box center [827, 385] width 83 height 35
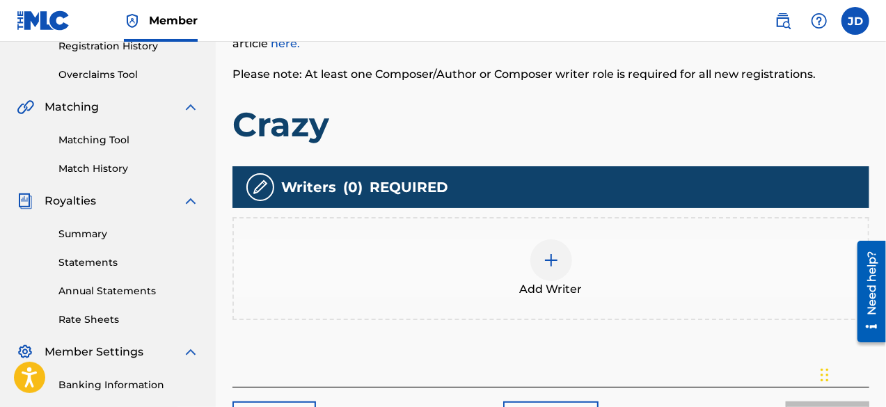
scroll to position [313, 0]
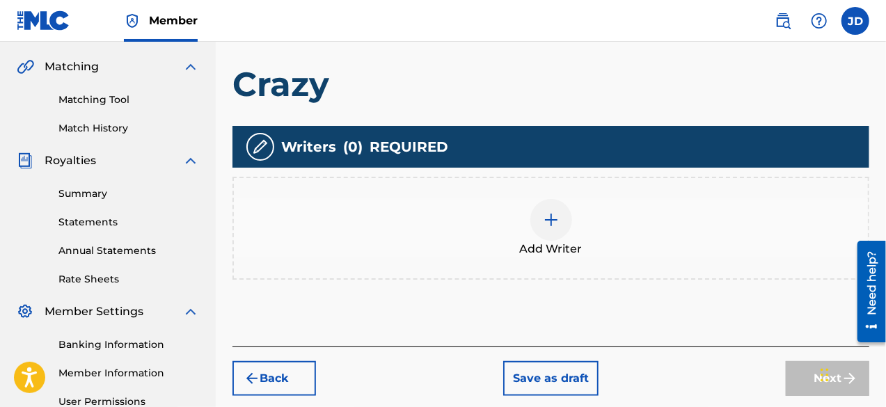
click at [562, 229] on div at bounding box center [551, 220] width 42 height 42
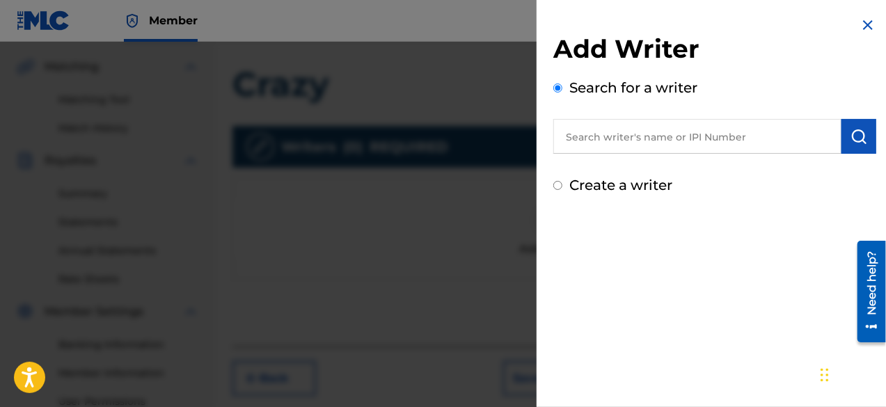
click at [623, 181] on label "Create a writer" at bounding box center [620, 185] width 103 height 17
radio input "true"
click at [562, 181] on input "Create a writer" at bounding box center [557, 185] width 9 height 9
radio input "false"
radio input "true"
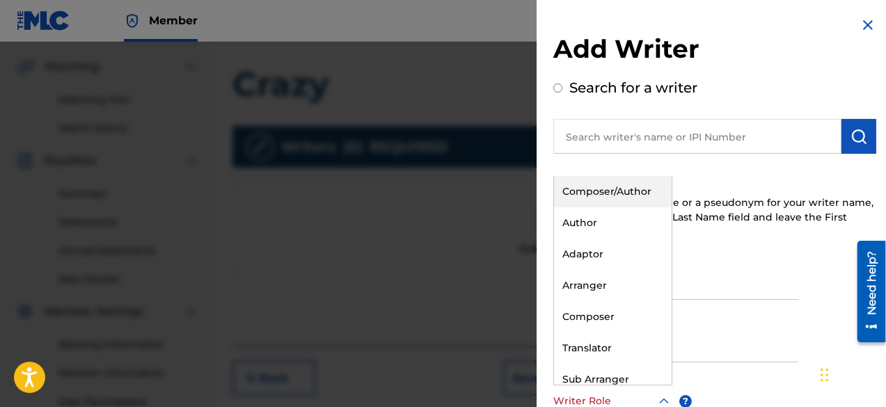
scroll to position [1, 0]
click at [635, 396] on div at bounding box center [612, 400] width 119 height 17
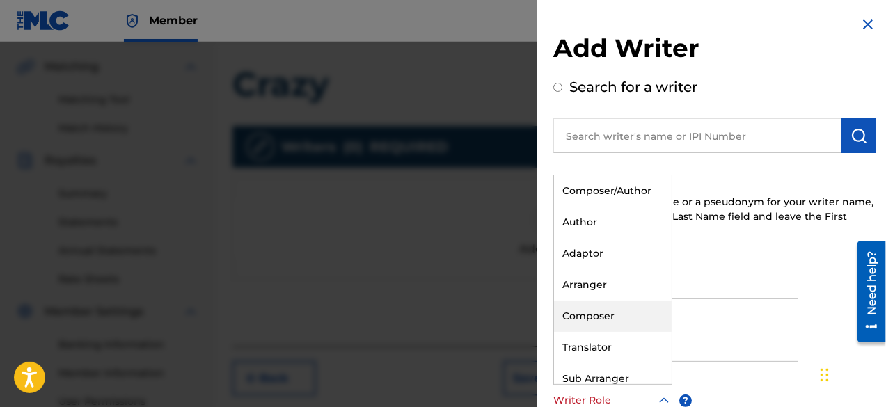
click at [623, 307] on div "Composer" at bounding box center [613, 316] width 118 height 31
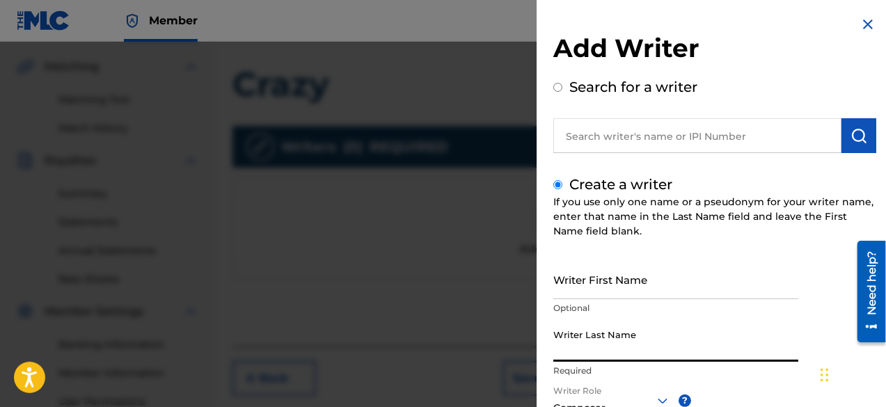
click at [610, 343] on input "Writer Last Name" at bounding box center [675, 342] width 245 height 40
paste input "[PERSON_NAME]"
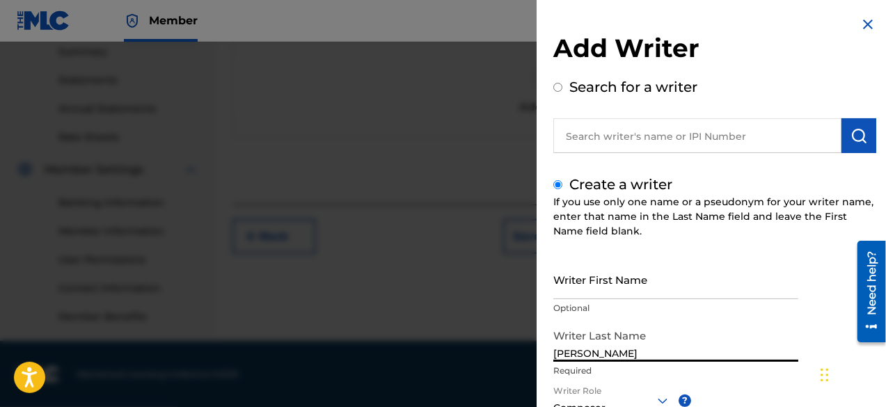
type input "[PERSON_NAME]"
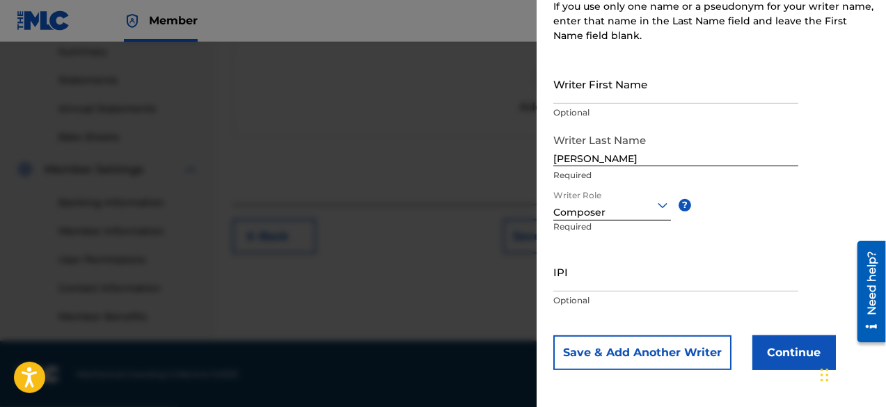
click at [774, 352] on button "Continue" at bounding box center [793, 352] width 83 height 35
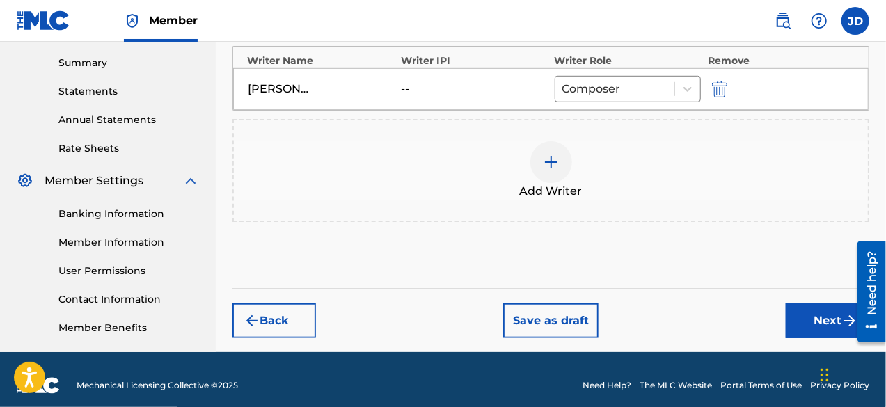
scroll to position [455, 0]
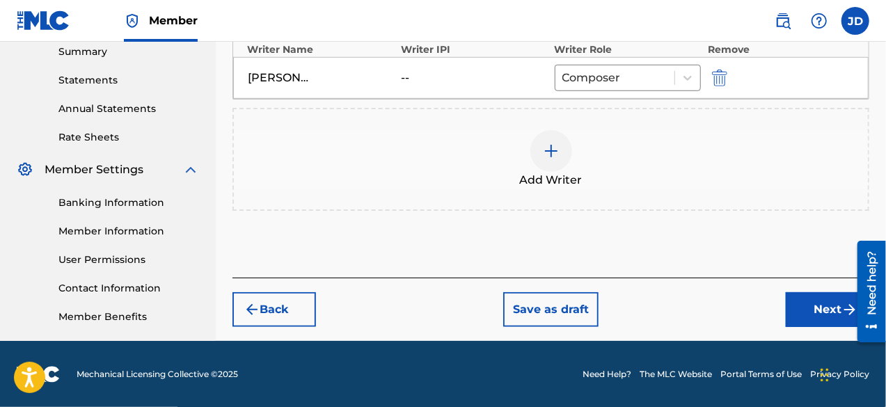
click at [811, 306] on button "Next" at bounding box center [827, 309] width 83 height 35
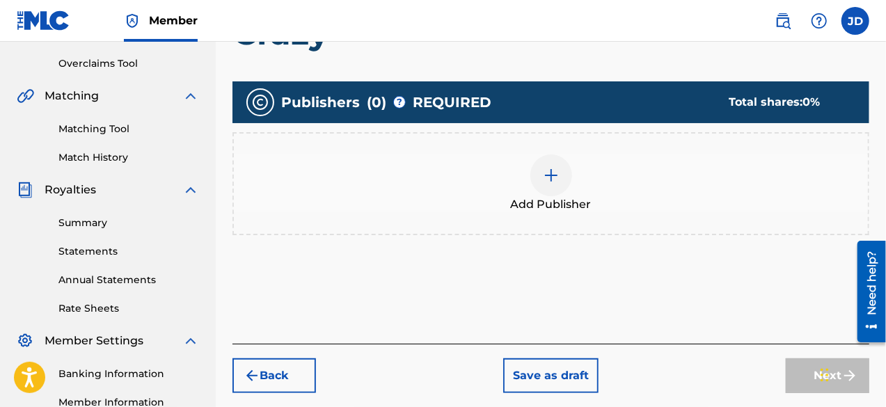
scroll to position [284, 0]
click at [569, 181] on div at bounding box center [551, 175] width 42 height 42
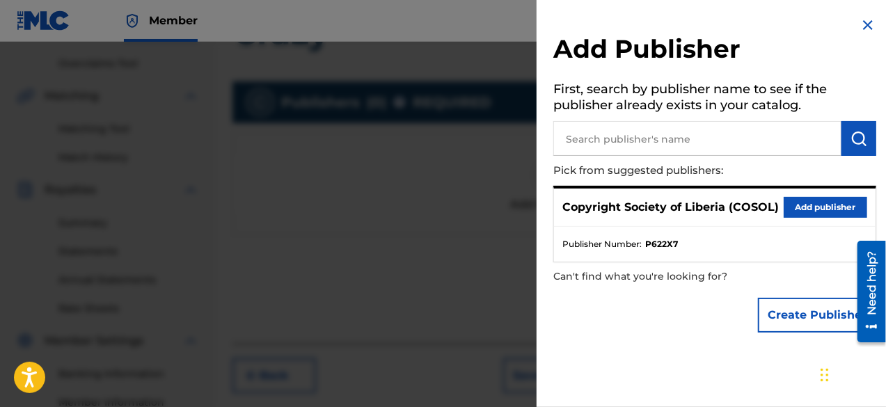
click at [811, 201] on button "Add publisher" at bounding box center [824, 207] width 83 height 21
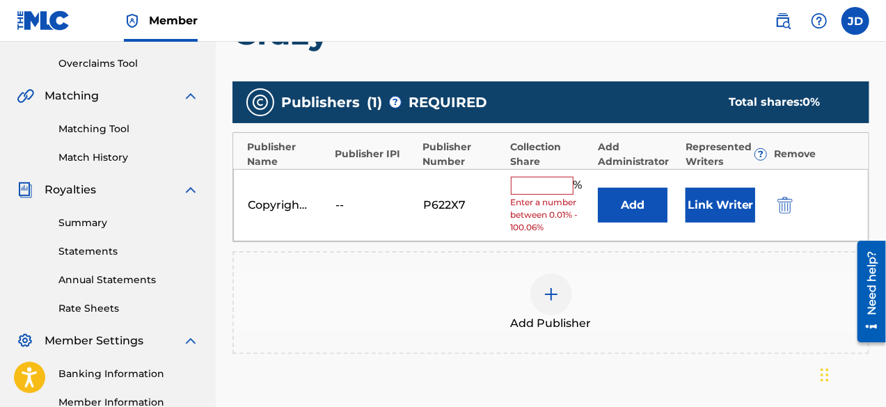
click at [520, 181] on input "text" at bounding box center [542, 186] width 63 height 18
type input "100"
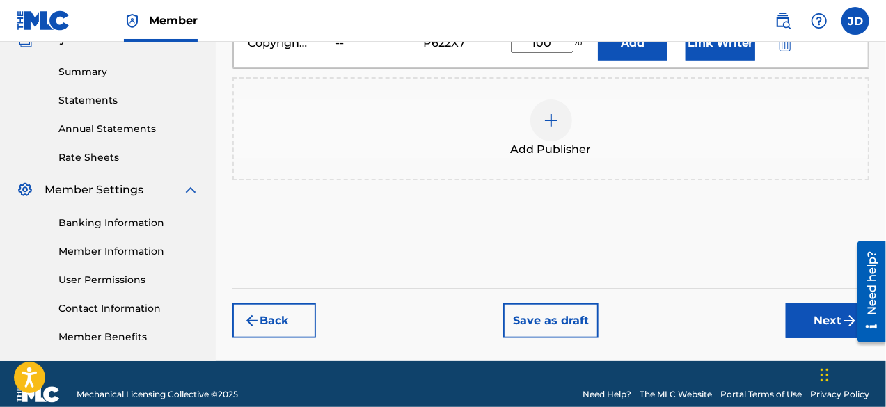
scroll to position [455, 0]
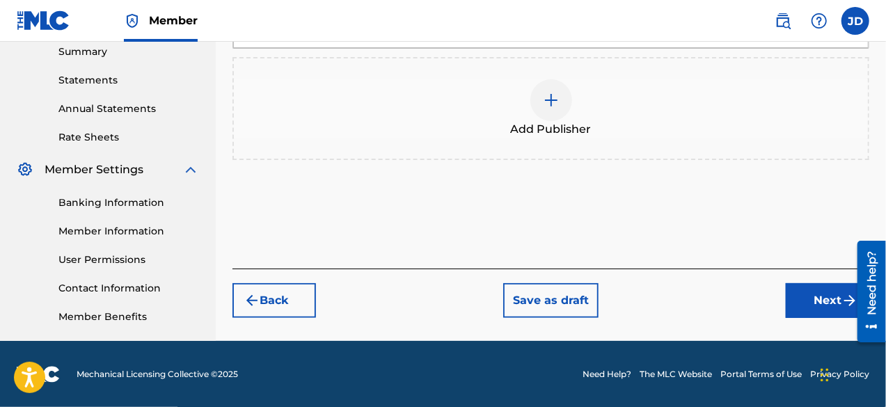
click at [820, 287] on button "Next" at bounding box center [827, 300] width 83 height 35
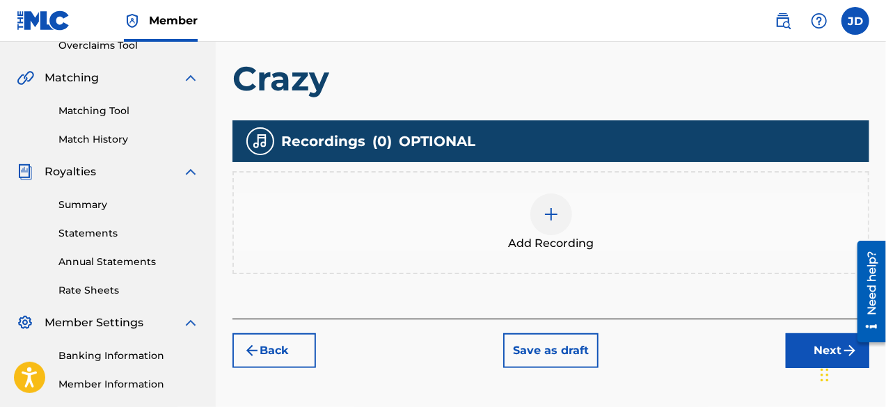
scroll to position [401, 0]
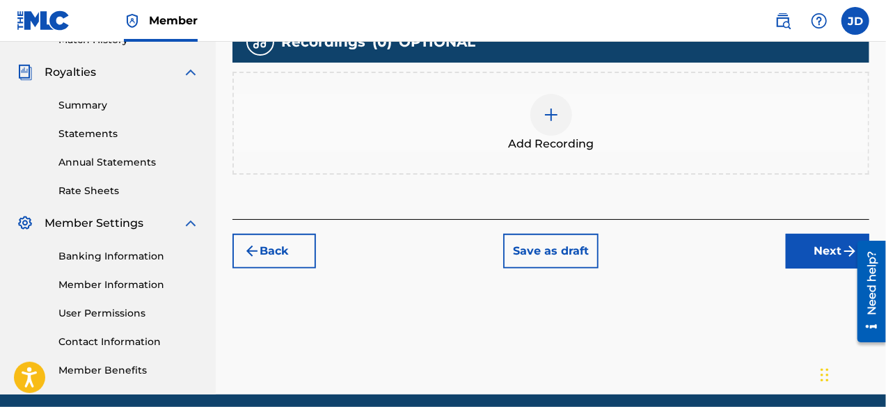
click at [803, 257] on button "Next" at bounding box center [827, 251] width 83 height 35
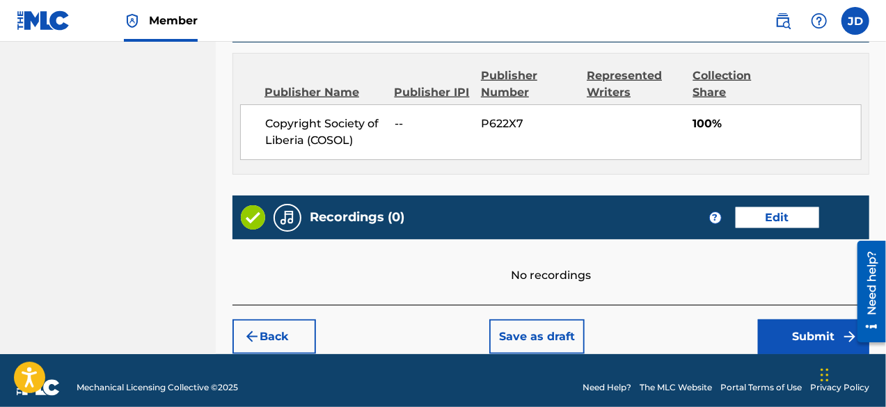
scroll to position [755, 0]
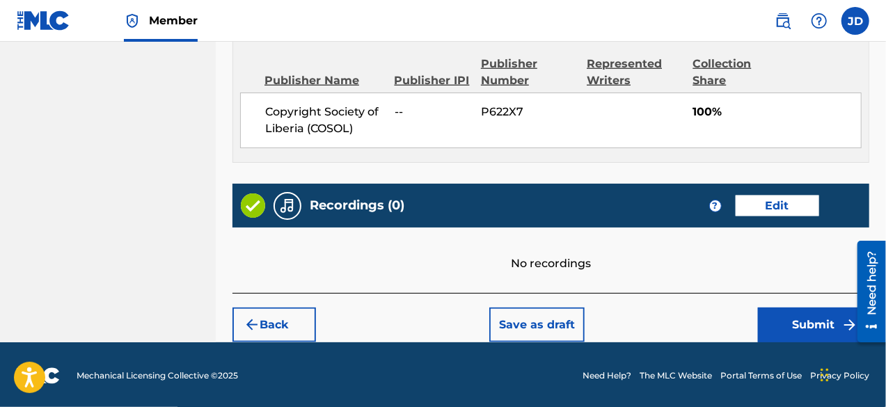
click at [811, 333] on button "Submit" at bounding box center [813, 325] width 111 height 35
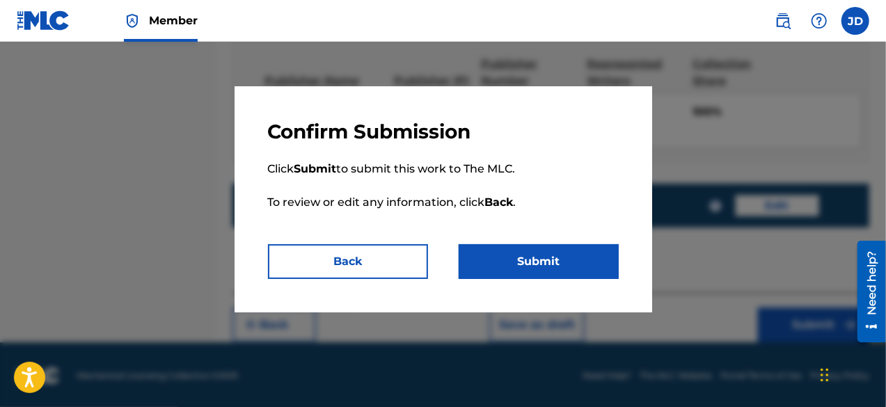
click at [587, 267] on button "Submit" at bounding box center [539, 261] width 160 height 35
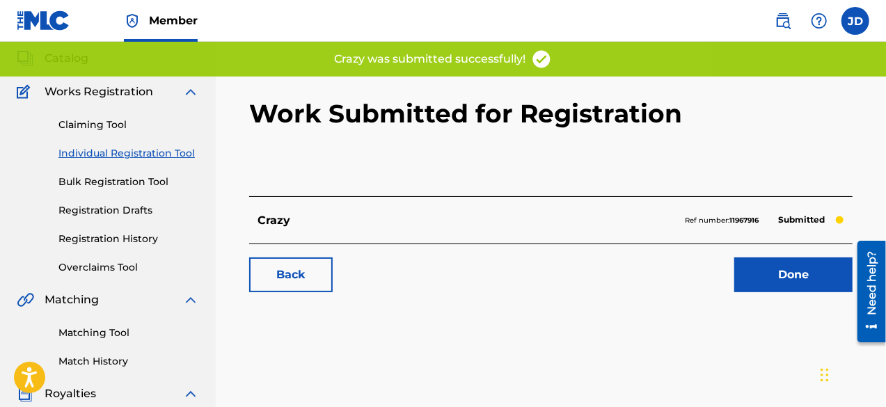
scroll to position [82, 0]
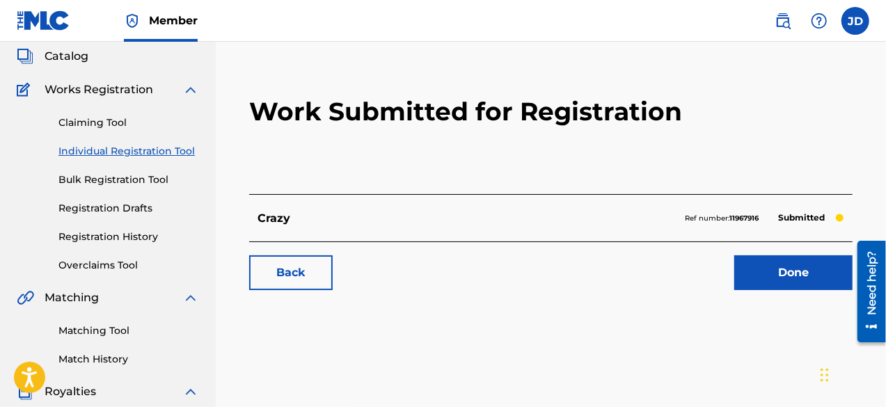
click at [774, 262] on link "Done" at bounding box center [793, 272] width 118 height 35
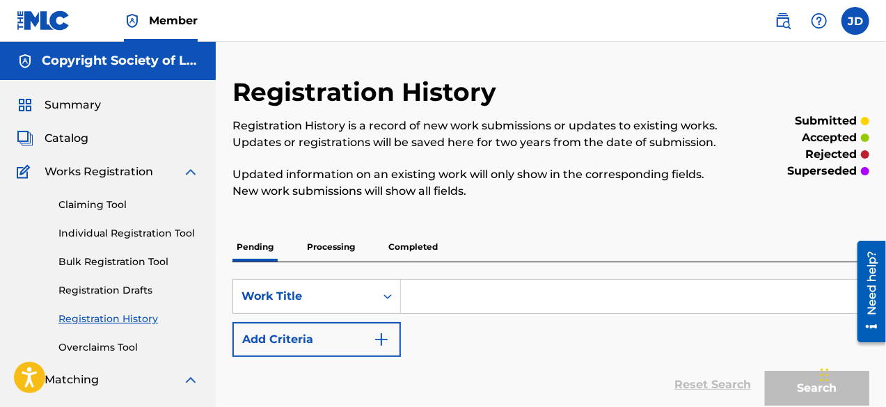
click at [154, 232] on link "Individual Registration Tool" at bounding box center [128, 233] width 141 height 15
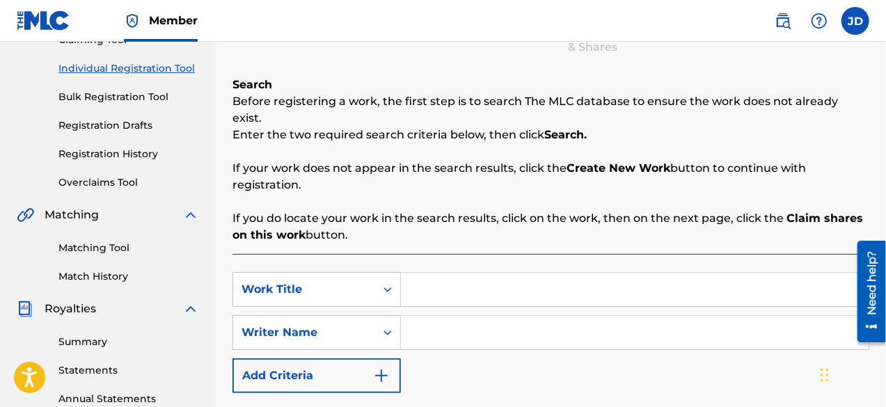
scroll to position [166, 0]
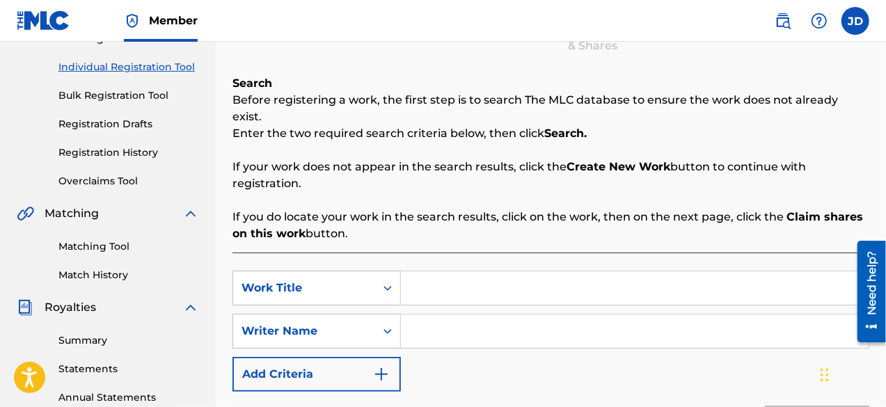
click at [467, 283] on input "Search Form" at bounding box center [635, 287] width 468 height 33
type input "Check and balance"
click at [472, 315] on input "Search Form" at bounding box center [635, 331] width 468 height 33
paste input "[PERSON_NAME]"
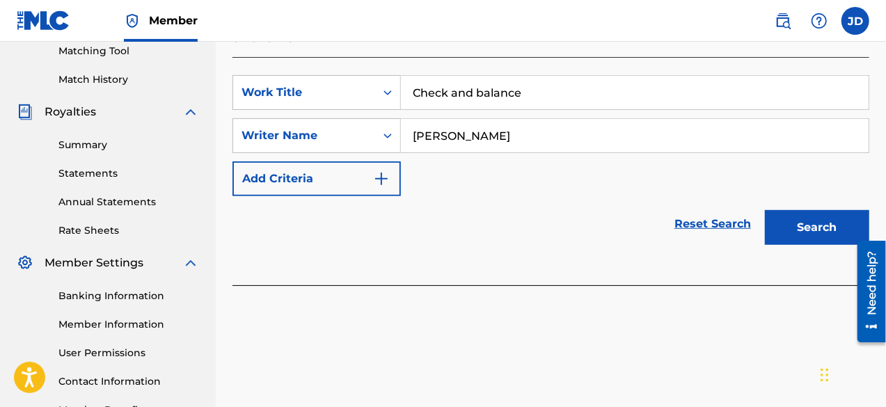
scroll to position [365, 0]
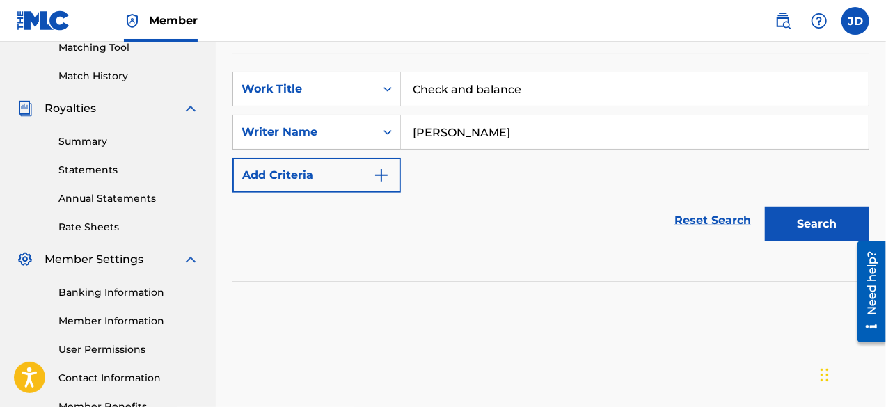
type input "[PERSON_NAME]"
click at [813, 214] on button "Search" at bounding box center [817, 224] width 104 height 35
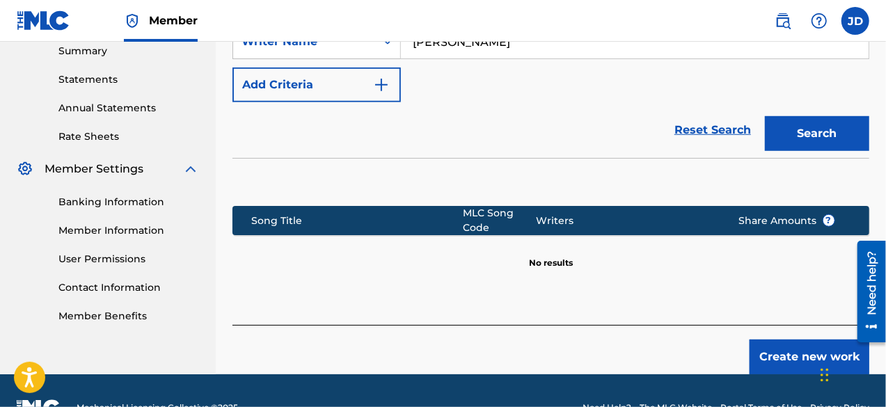
scroll to position [460, 0]
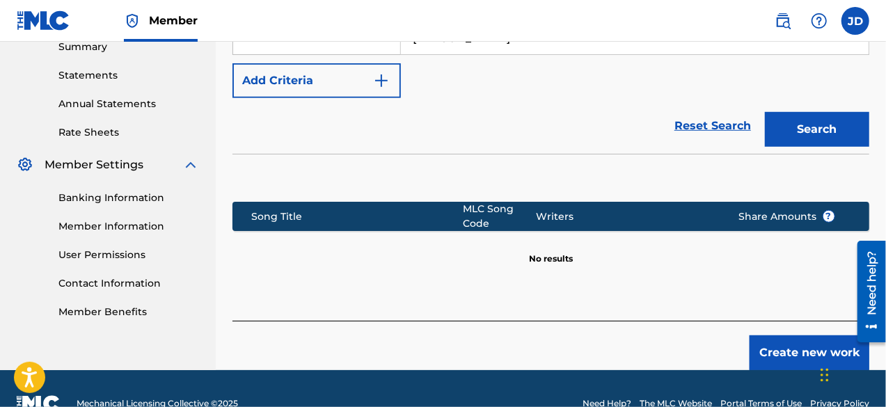
click at [779, 344] on button "Create new work" at bounding box center [809, 352] width 120 height 35
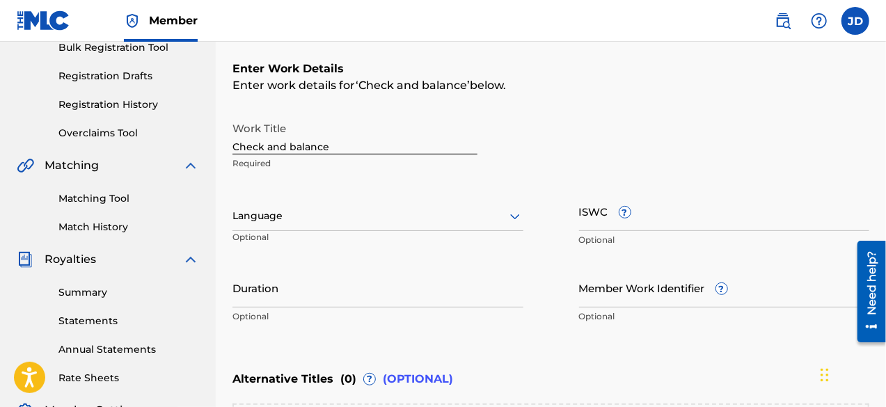
scroll to position [209, 0]
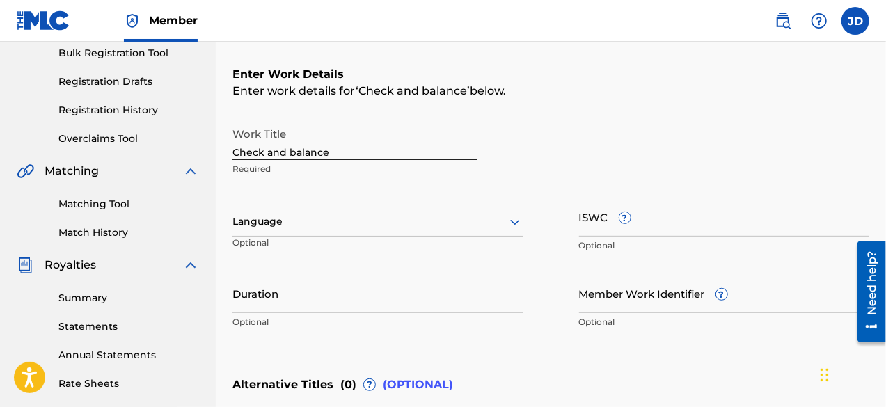
click at [417, 221] on div at bounding box center [377, 221] width 291 height 17
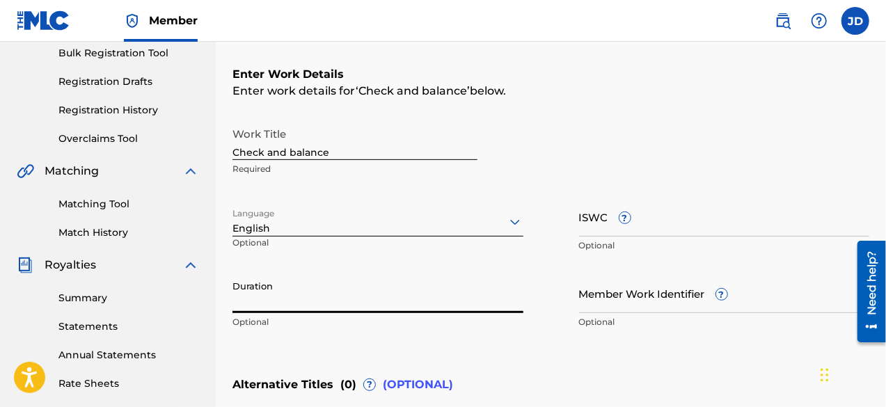
click at [321, 303] on input "Duration" at bounding box center [377, 293] width 291 height 40
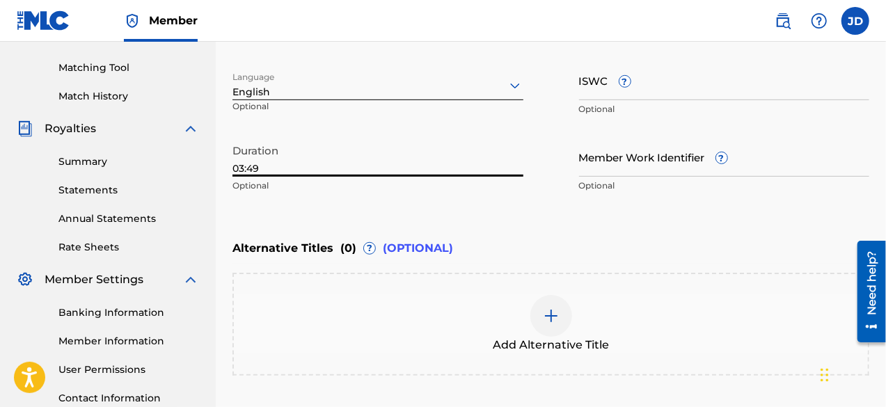
scroll to position [463, 0]
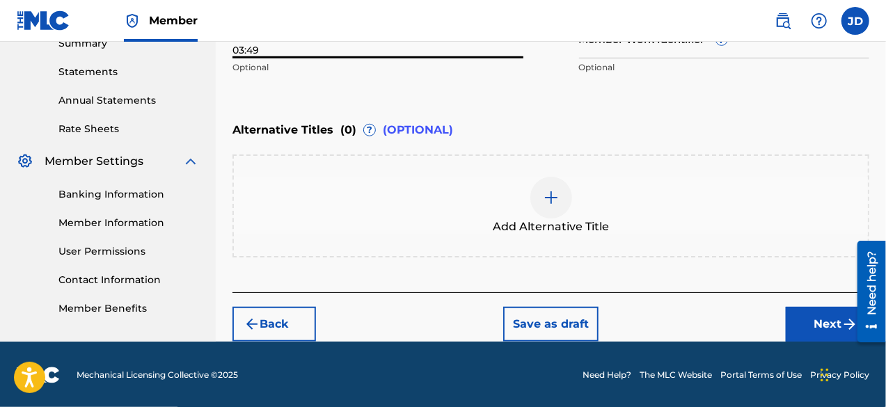
type input "03:49"
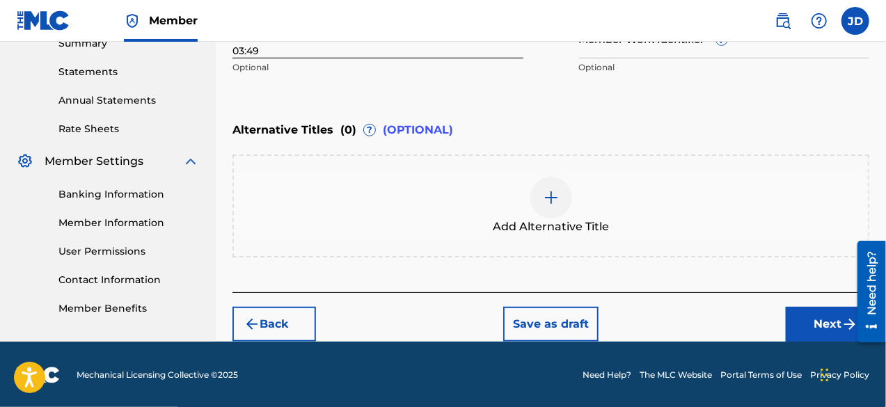
click at [824, 331] on button "Next" at bounding box center [827, 324] width 83 height 35
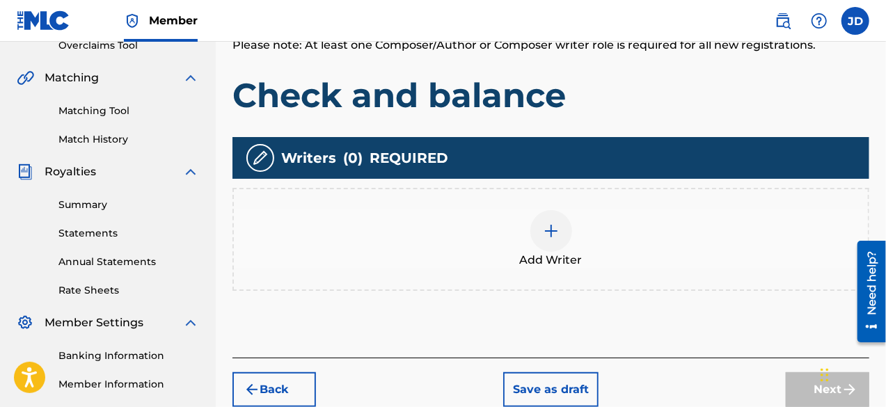
scroll to position [309, 0]
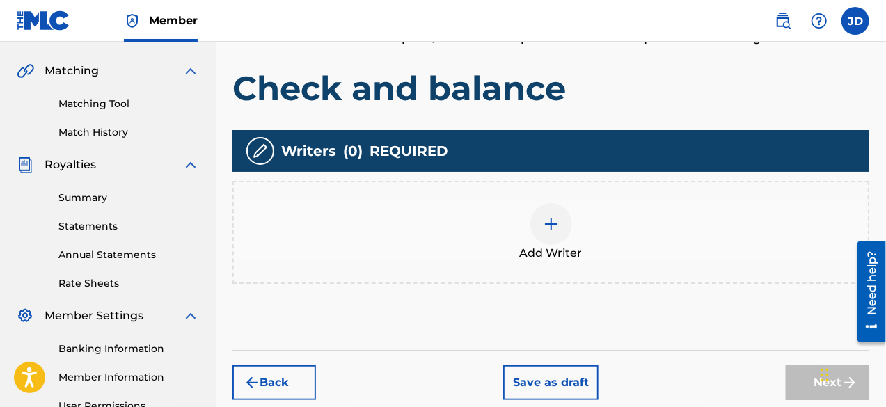
click at [550, 230] on img at bounding box center [551, 224] width 17 height 17
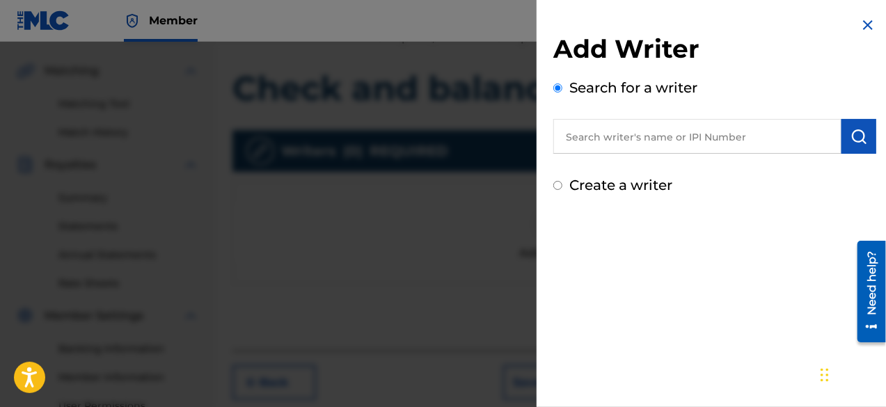
click at [625, 186] on label "Create a writer" at bounding box center [620, 185] width 103 height 17
radio input "true"
click at [562, 186] on input "Create a writer" at bounding box center [557, 185] width 9 height 9
radio input "false"
radio input "true"
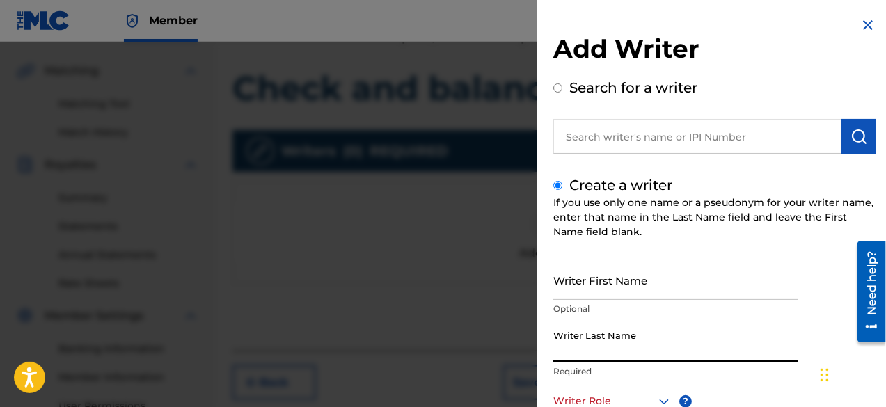
click at [665, 327] on input "Writer Last Name" at bounding box center [675, 343] width 245 height 40
paste input "[PERSON_NAME]"
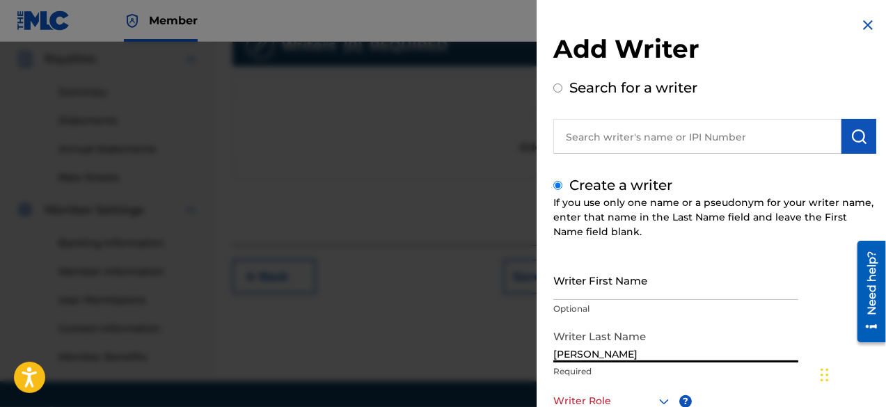
scroll to position [442, 0]
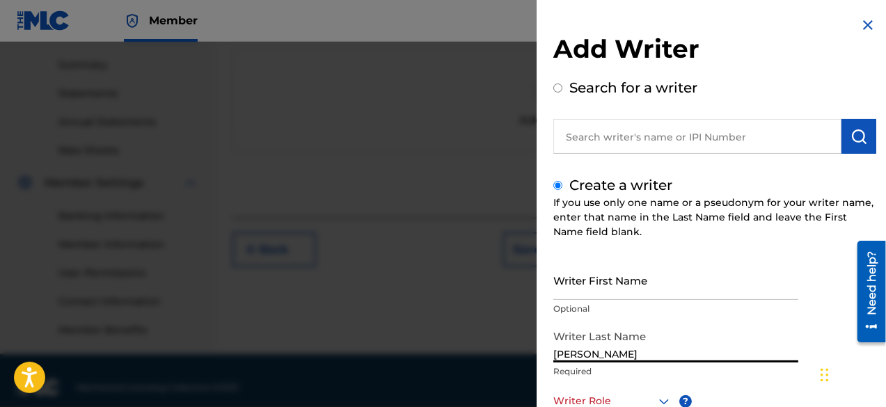
type input "[PERSON_NAME]"
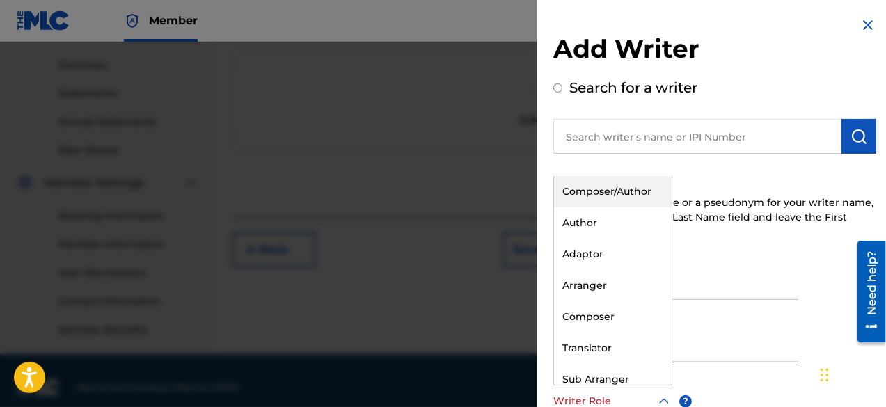
click at [655, 399] on icon at bounding box center [663, 401] width 17 height 17
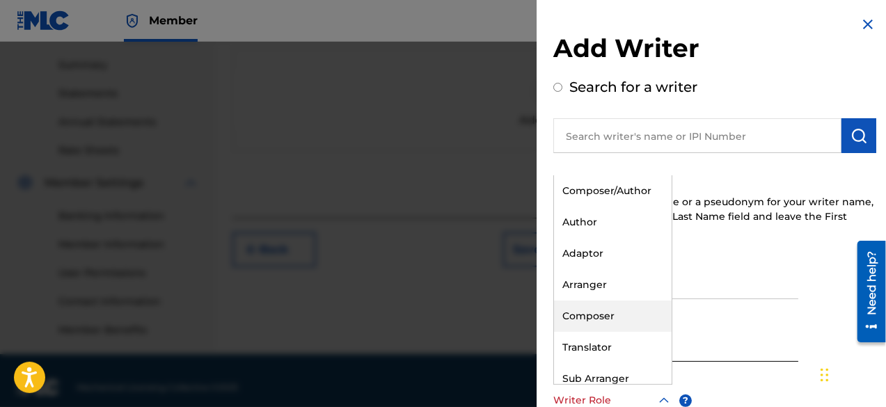
click at [619, 312] on div "Composer" at bounding box center [613, 316] width 118 height 31
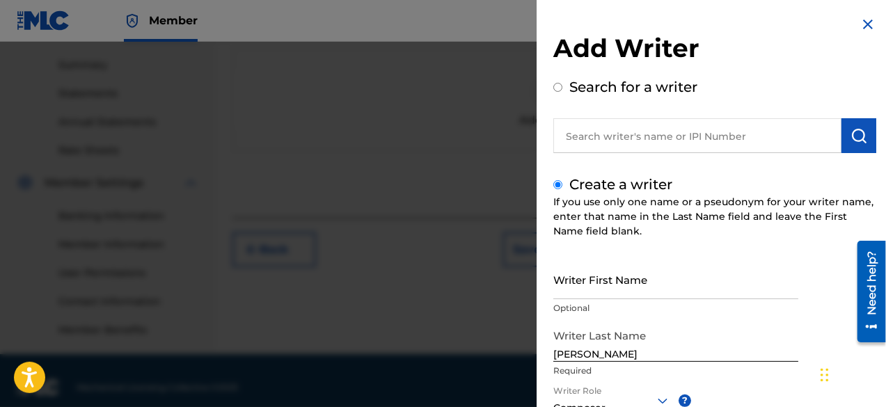
scroll to position [196, 0]
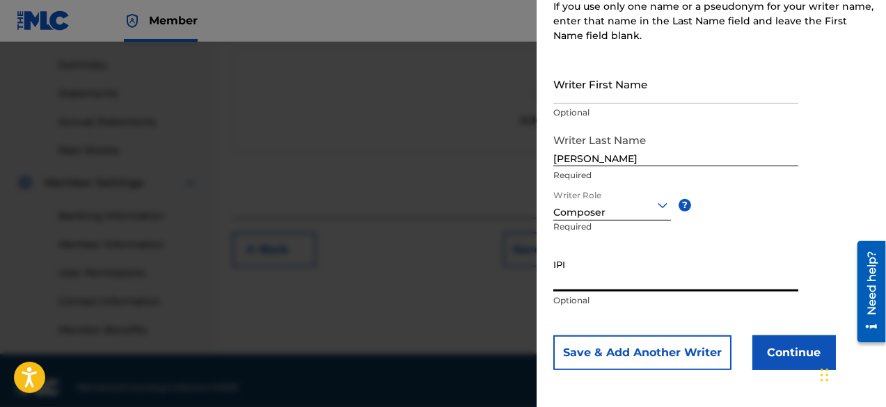
click at [802, 356] on button "Continue" at bounding box center [793, 352] width 83 height 35
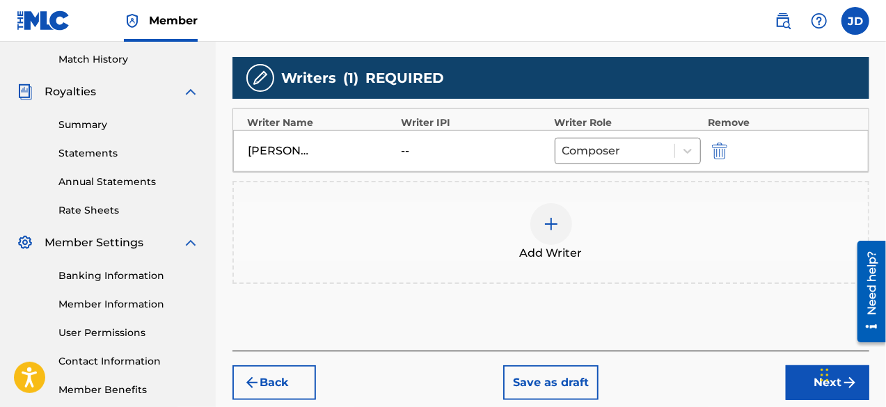
scroll to position [372, 0]
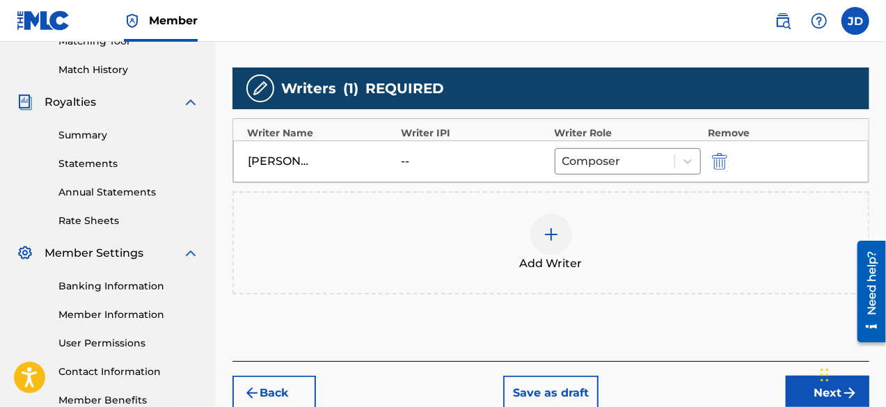
click at [557, 239] on img at bounding box center [551, 234] width 17 height 17
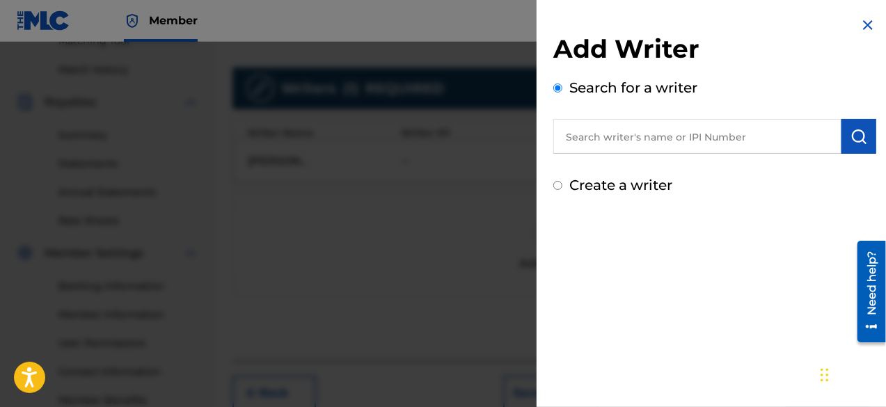
click at [562, 179] on div "Create a writer" at bounding box center [714, 185] width 323 height 21
click at [555, 185] on input "Create a writer" at bounding box center [557, 185] width 9 height 9
radio input "false"
radio input "true"
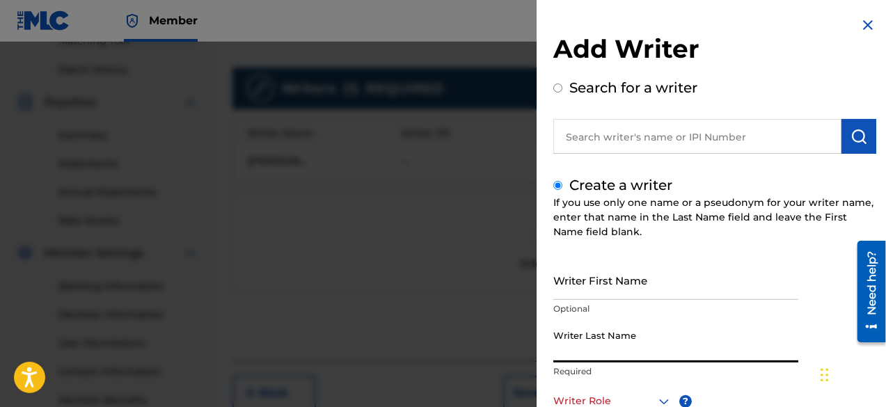
click at [667, 347] on input "Writer Last Name" at bounding box center [675, 343] width 245 height 40
click at [864, 19] on img at bounding box center [867, 25] width 17 height 17
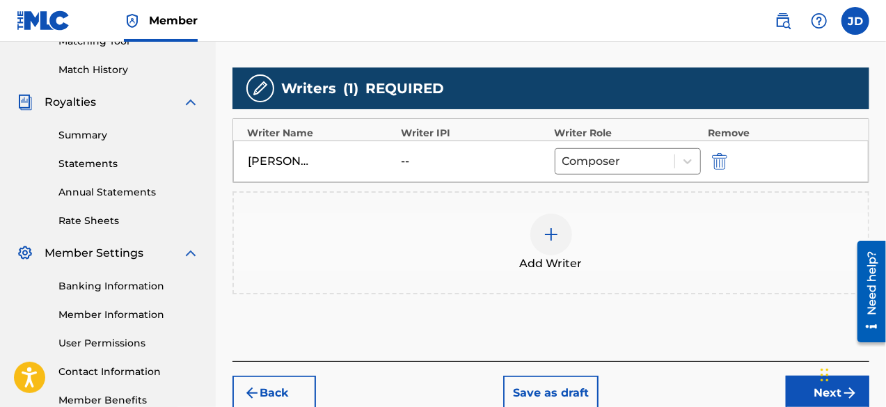
click at [815, 404] on button "Next" at bounding box center [827, 393] width 83 height 35
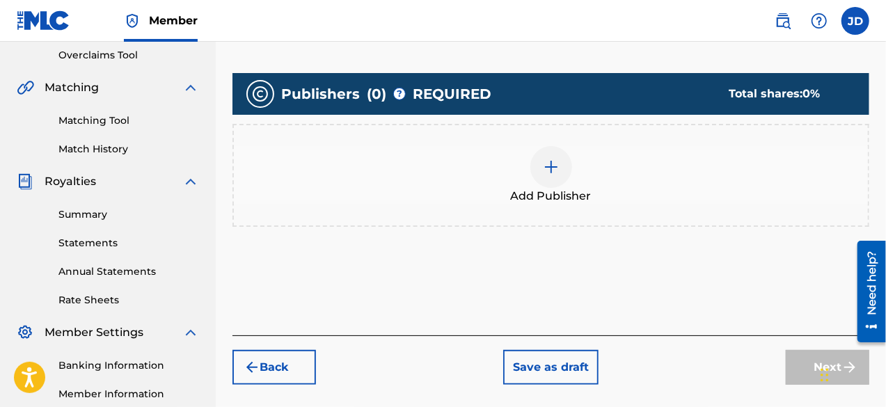
scroll to position [291, 0]
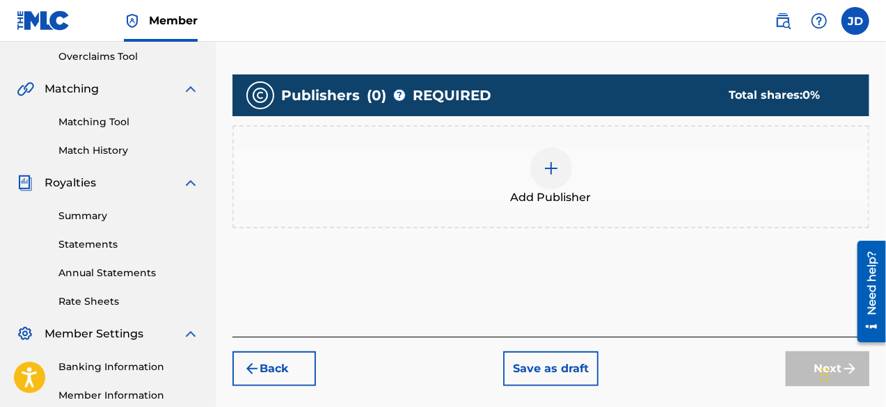
click at [564, 173] on div at bounding box center [551, 169] width 42 height 42
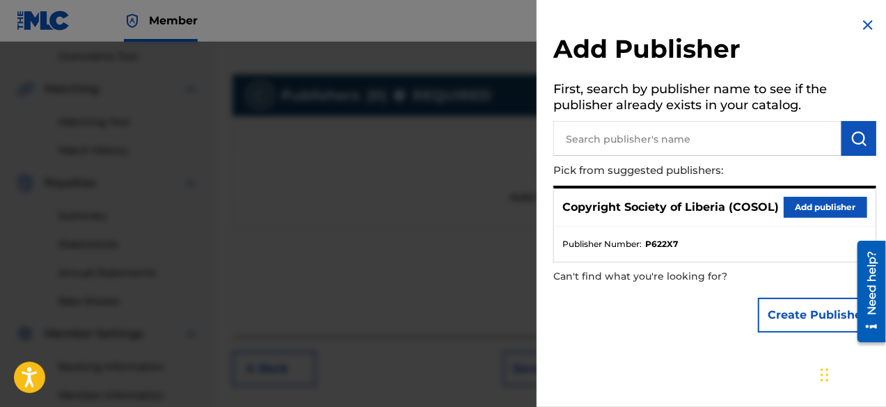
click at [799, 202] on button "Add publisher" at bounding box center [824, 207] width 83 height 21
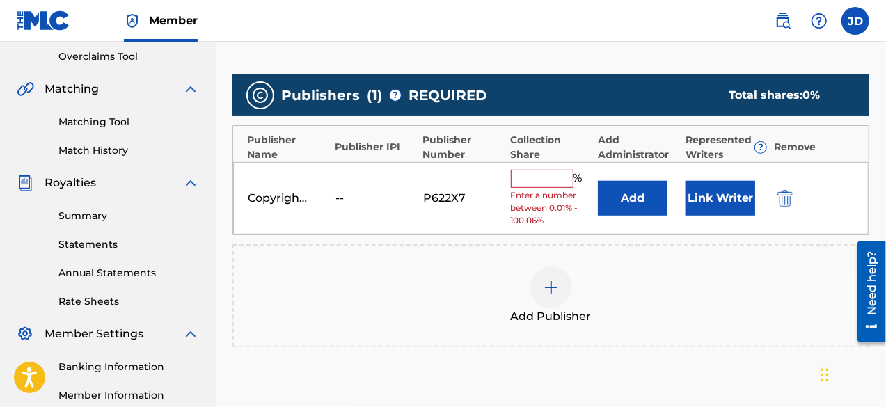
click at [552, 176] on input "text" at bounding box center [542, 179] width 63 height 18
type input "100"
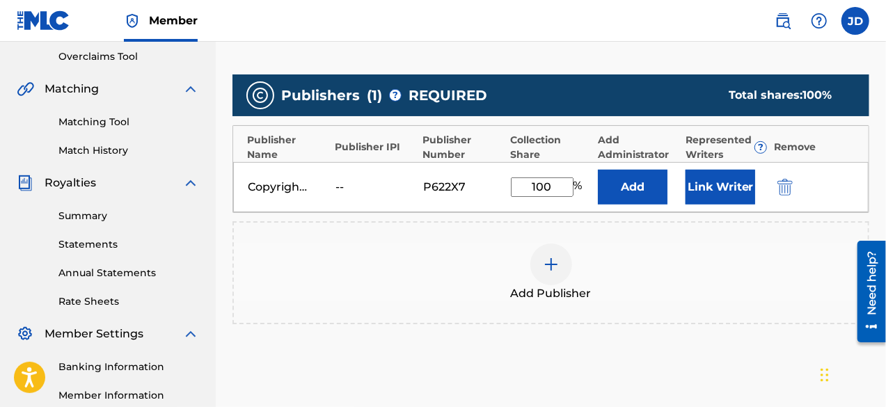
scroll to position [455, 0]
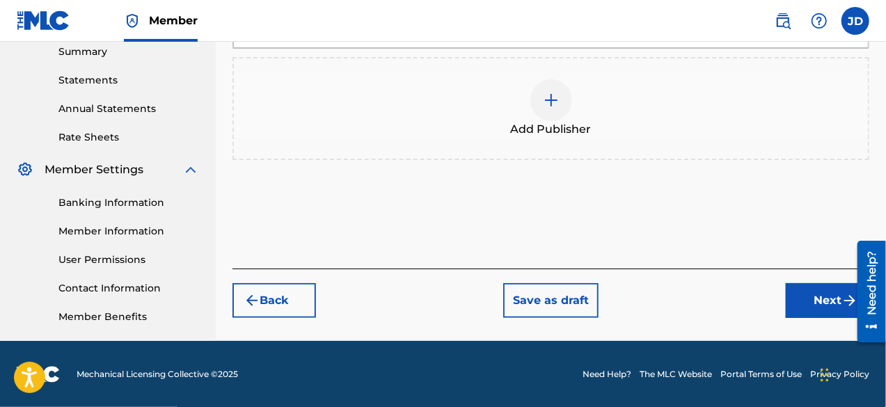
click at [807, 311] on button "Next" at bounding box center [827, 300] width 83 height 35
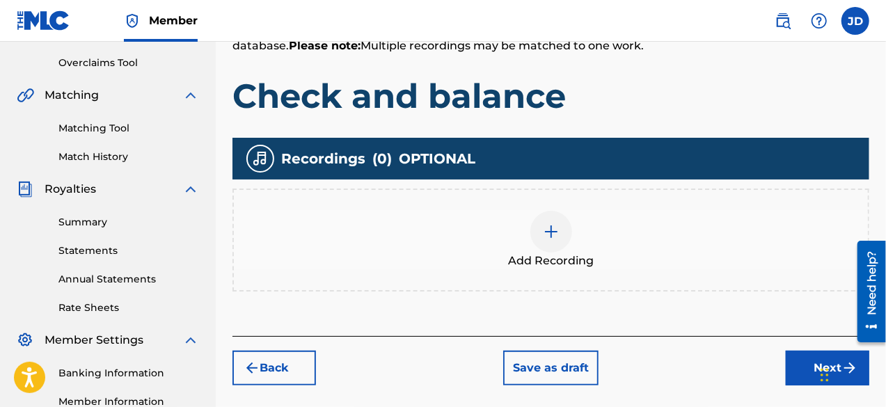
scroll to position [356, 0]
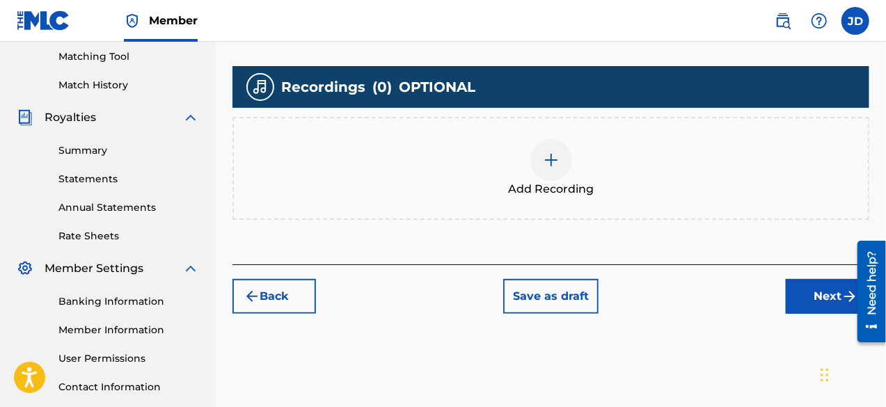
click at [797, 287] on button "Next" at bounding box center [827, 296] width 83 height 35
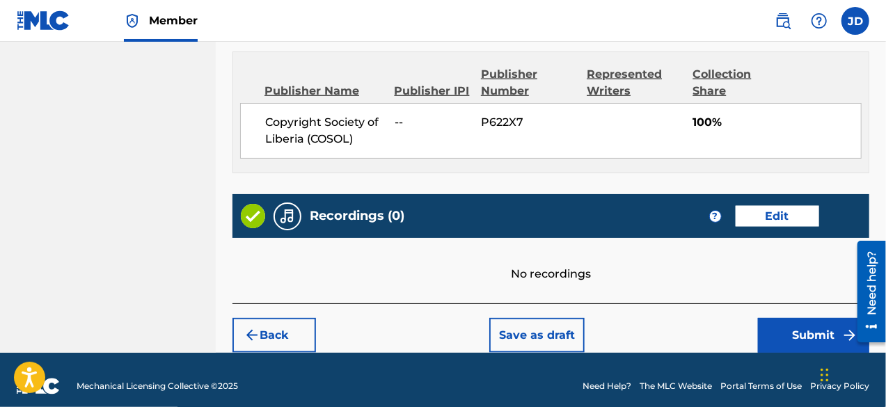
scroll to position [755, 0]
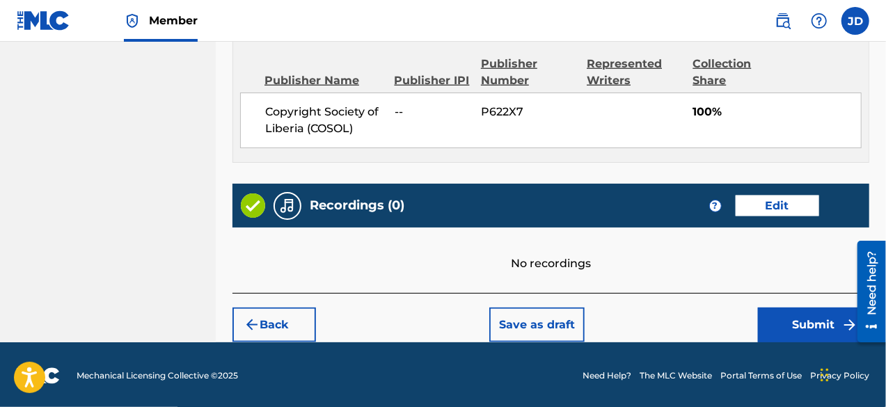
click at [804, 332] on button "Submit" at bounding box center [813, 325] width 111 height 35
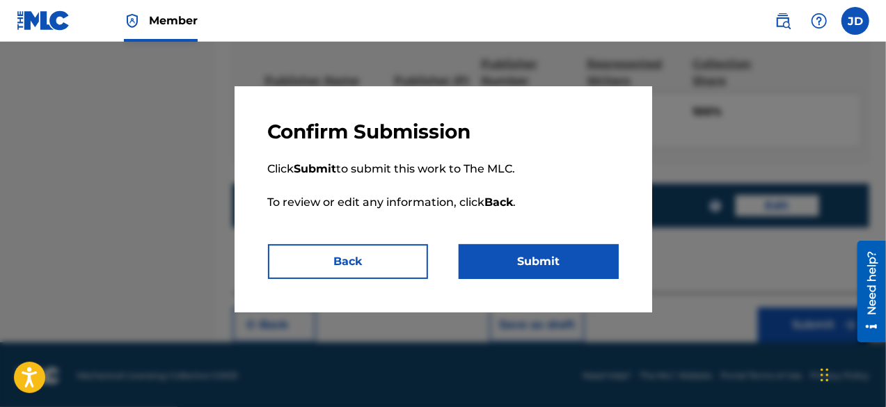
click at [577, 266] on button "Submit" at bounding box center [539, 261] width 160 height 35
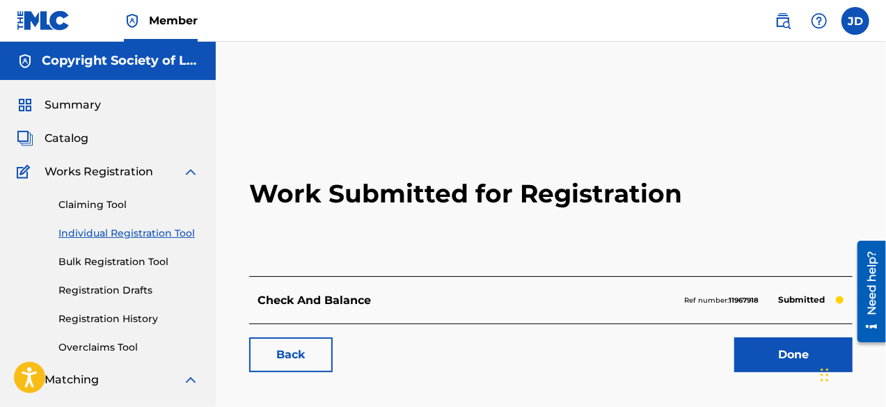
click at [760, 347] on link "Done" at bounding box center [793, 354] width 118 height 35
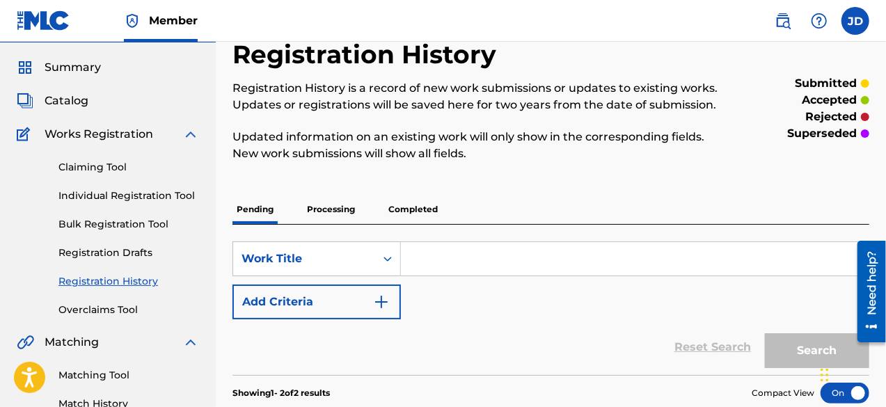
scroll to position [29, 0]
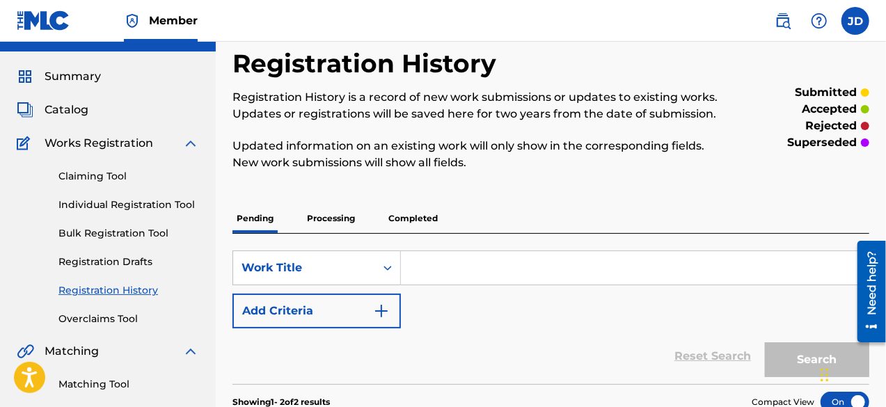
click at [111, 207] on link "Individual Registration Tool" at bounding box center [128, 205] width 141 height 15
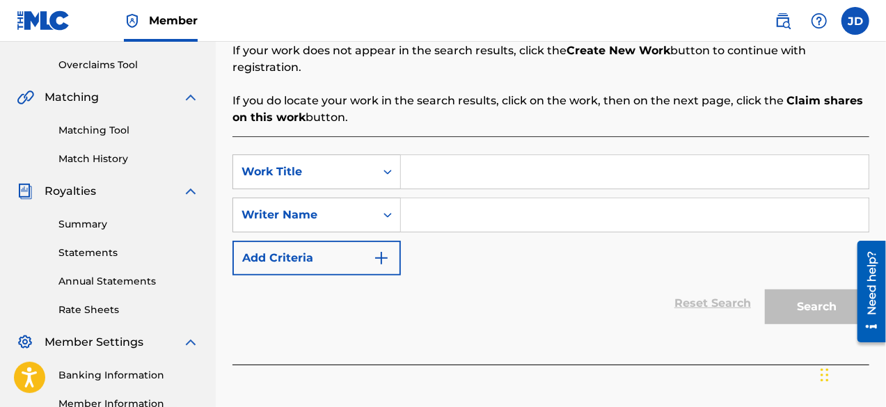
scroll to position [292, 0]
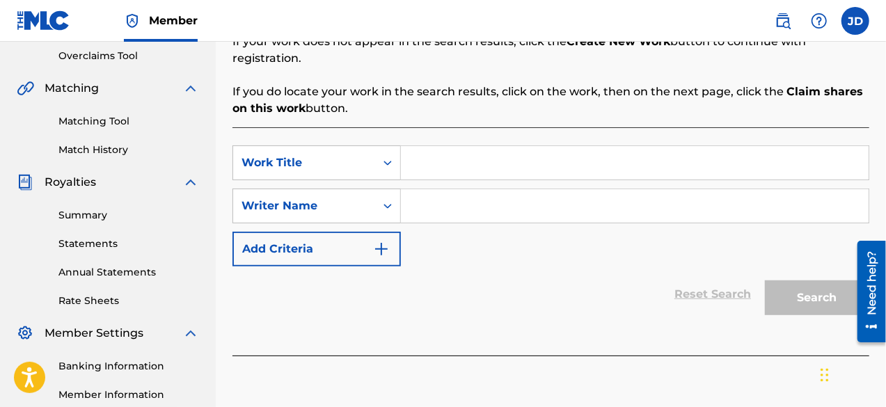
click at [469, 158] on input "Search Form" at bounding box center [635, 162] width 468 height 33
type input "olukupay"
click at [458, 190] on input "Search Form" at bounding box center [635, 205] width 468 height 33
paste input "[PERSON_NAME]"
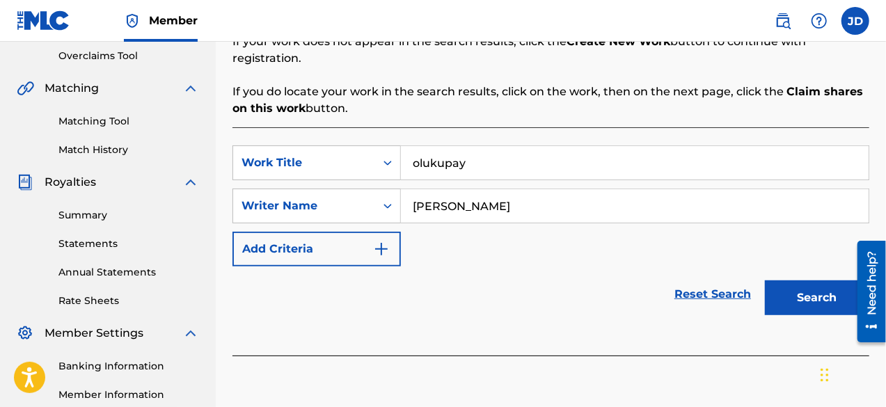
type input "[PERSON_NAME]"
click at [808, 280] on button "Search" at bounding box center [817, 297] width 104 height 35
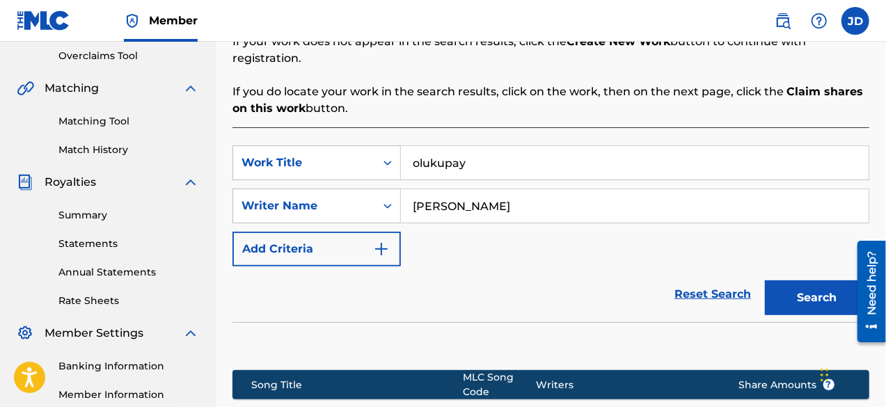
drag, startPoint x: 890, startPoint y: 229, endPoint x: 621, endPoint y: 321, distance: 284.5
click at [621, 322] on section at bounding box center [550, 342] width 637 height 41
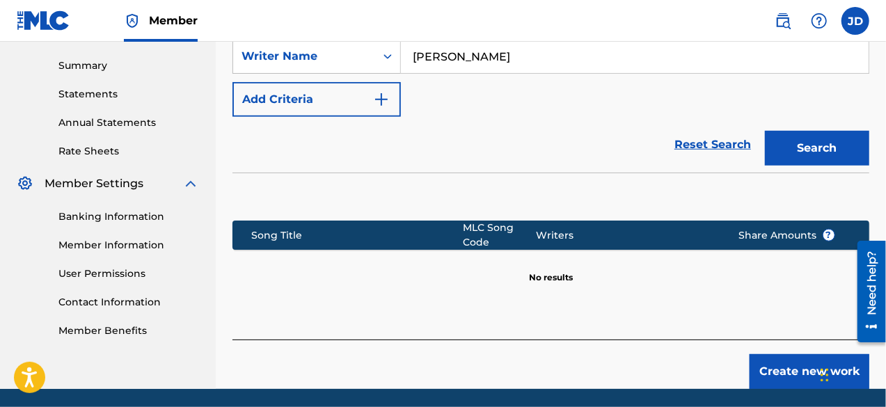
scroll to position [472, 0]
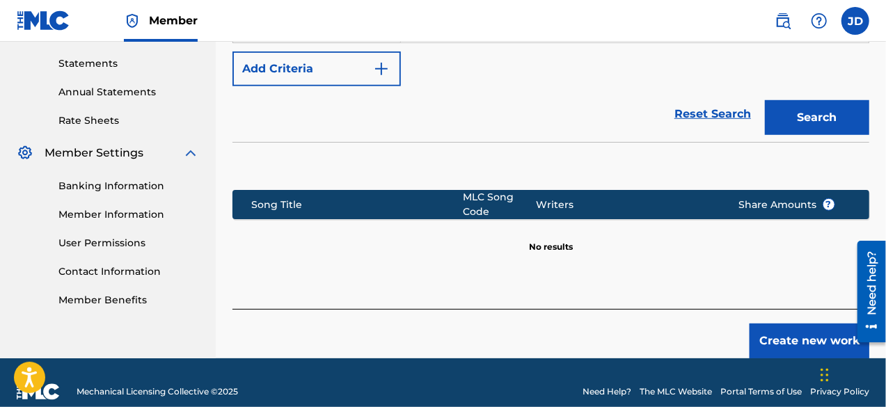
click at [786, 328] on button "Create new work" at bounding box center [809, 341] width 120 height 35
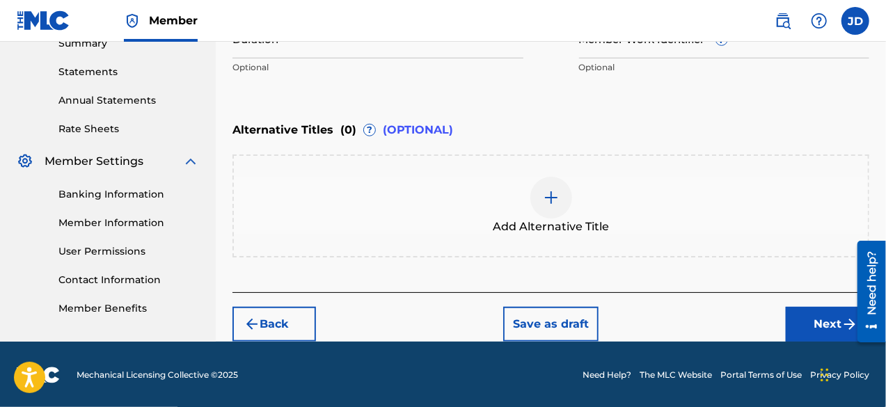
click at [786, 328] on button "Next" at bounding box center [827, 324] width 83 height 35
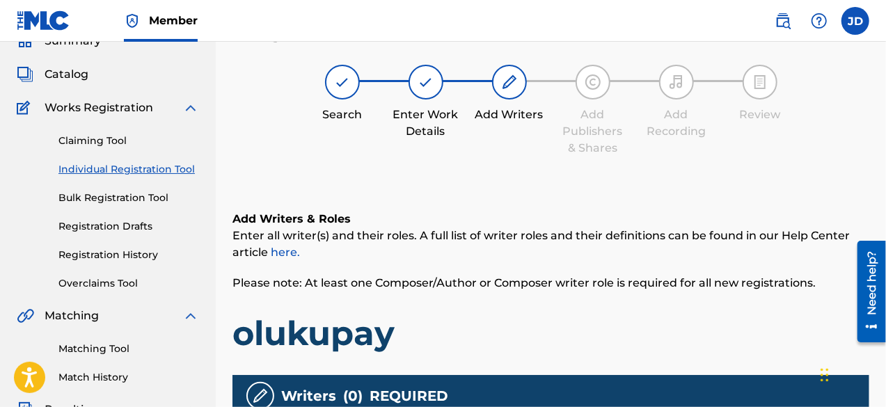
scroll to position [63, 0]
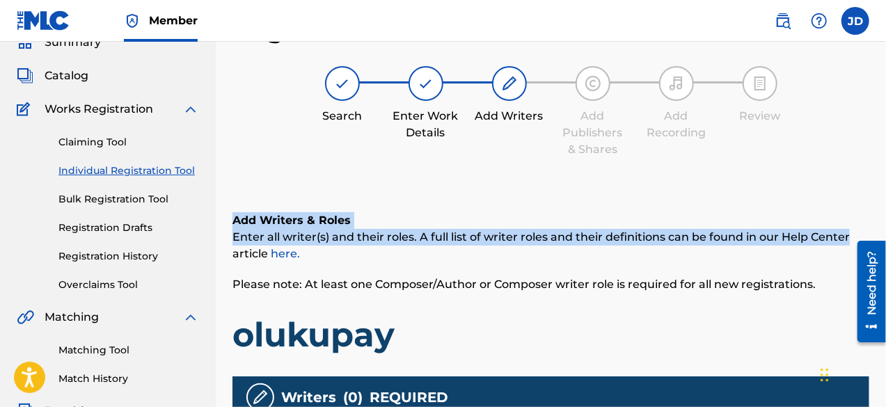
drag, startPoint x: 885, startPoint y: 161, endPoint x: 890, endPoint y: 235, distance: 73.9
click at [885, 235] on html "Accessibility Screen-Reader Guide, Feedback, and Issue Reporting | New window M…" at bounding box center [443, 140] width 886 height 407
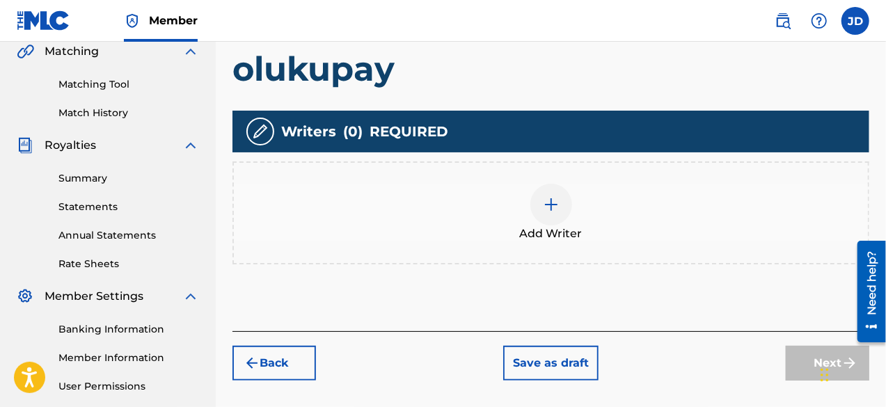
scroll to position [324, 0]
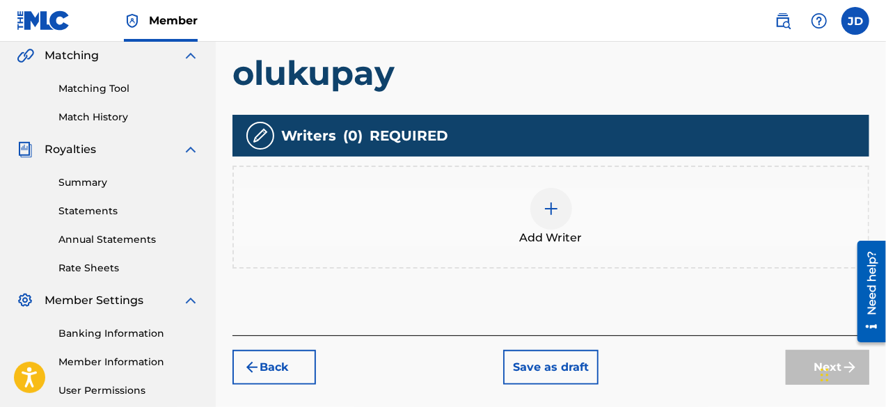
click at [557, 221] on div at bounding box center [551, 209] width 42 height 42
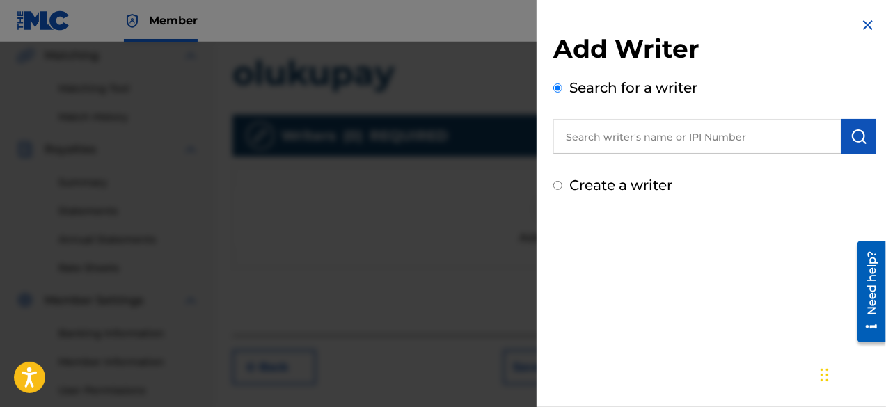
click at [637, 184] on label "Create a writer" at bounding box center [620, 185] width 103 height 17
radio input "true"
click at [562, 184] on input "Create a writer" at bounding box center [557, 185] width 9 height 9
radio input "false"
radio input "true"
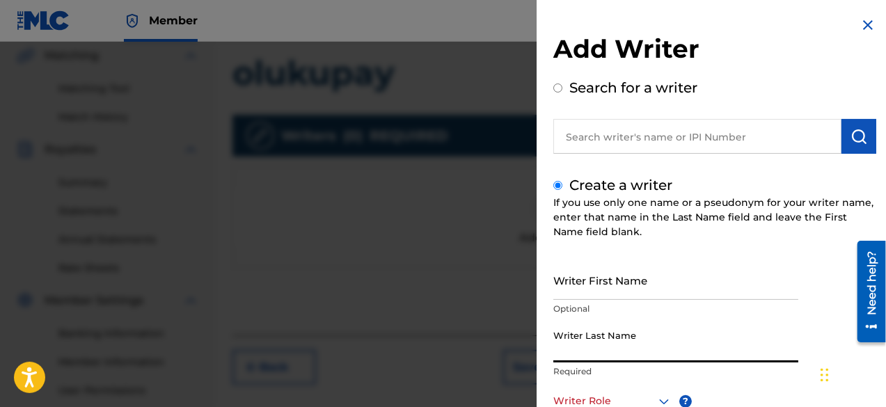
click at [628, 335] on input "Writer Last Name" at bounding box center [675, 343] width 245 height 40
paste input "[PERSON_NAME]"
type input "[PERSON_NAME]"
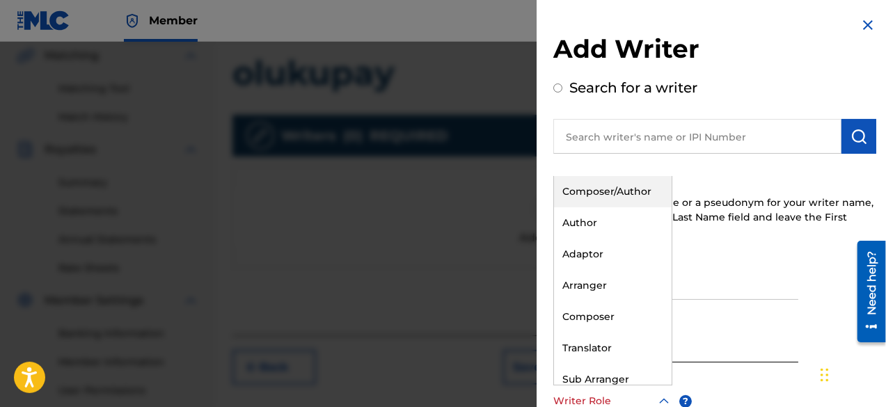
click at [651, 399] on div at bounding box center [612, 400] width 119 height 17
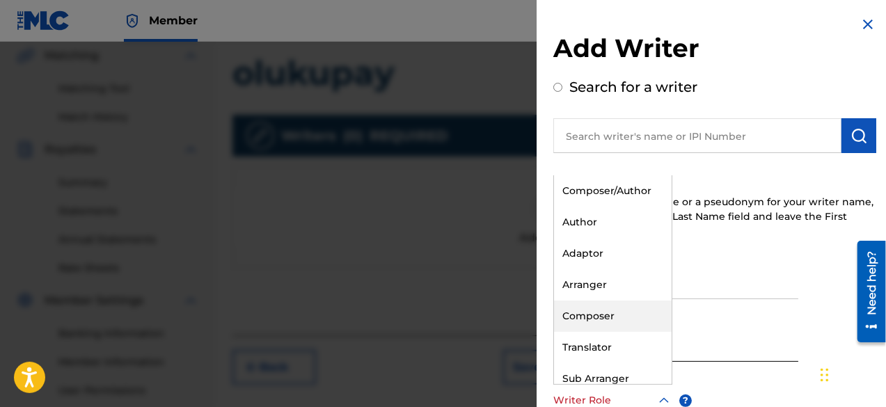
click at [630, 310] on div "Composer" at bounding box center [613, 316] width 118 height 31
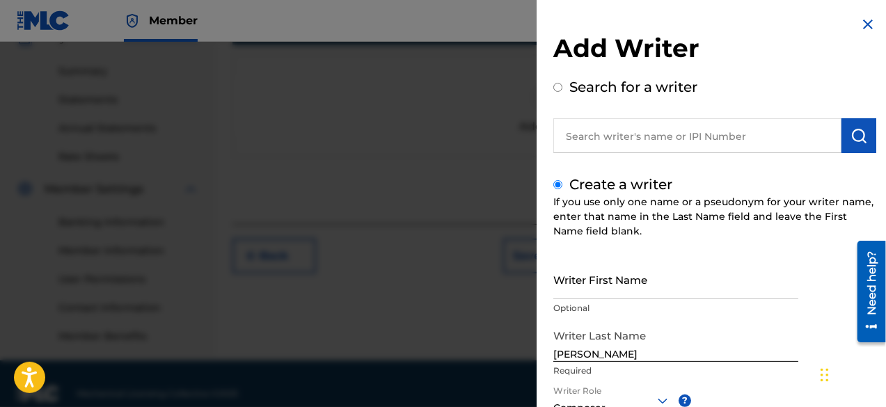
scroll to position [455, 0]
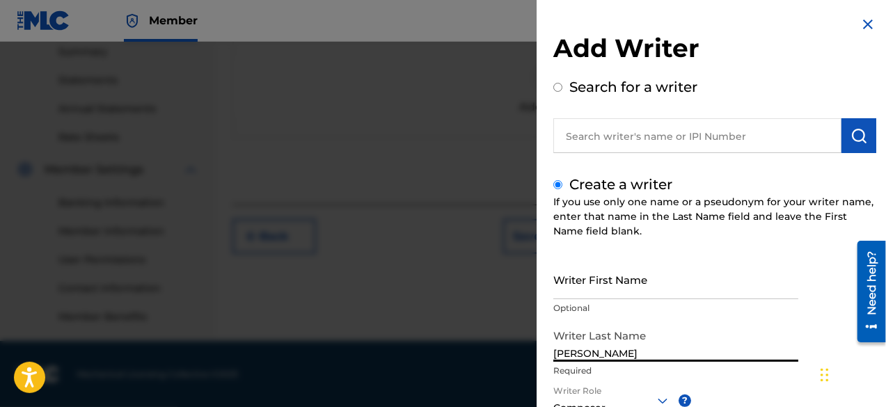
click at [703, 332] on input "[PERSON_NAME]" at bounding box center [675, 342] width 245 height 40
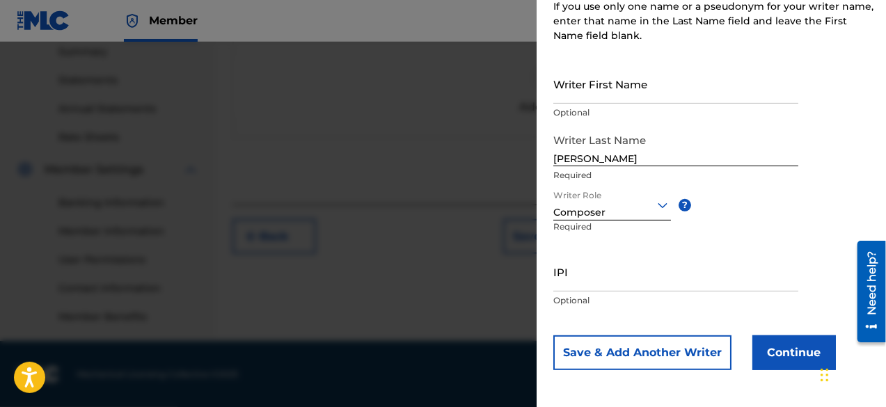
click at [798, 354] on button "Continue" at bounding box center [793, 352] width 83 height 35
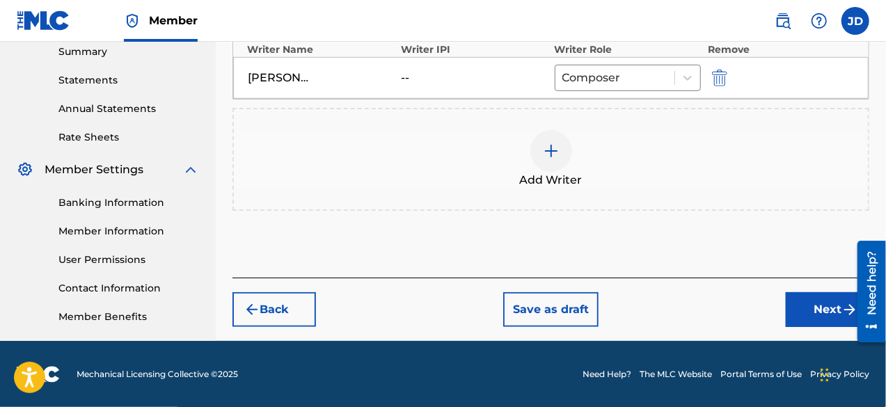
click at [817, 303] on button "Next" at bounding box center [827, 309] width 83 height 35
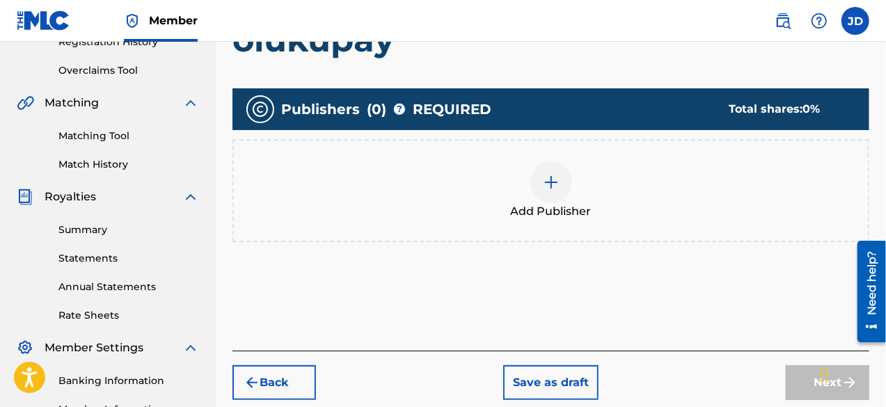
scroll to position [289, 0]
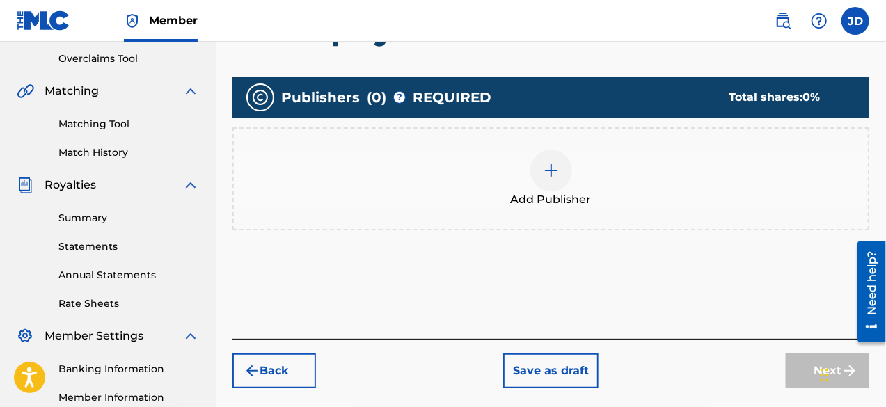
click at [546, 176] on img at bounding box center [551, 170] width 17 height 17
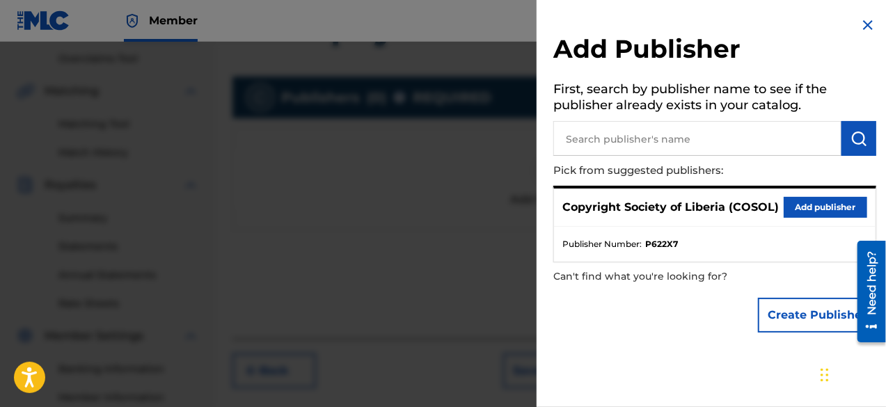
click at [817, 204] on button "Add publisher" at bounding box center [824, 207] width 83 height 21
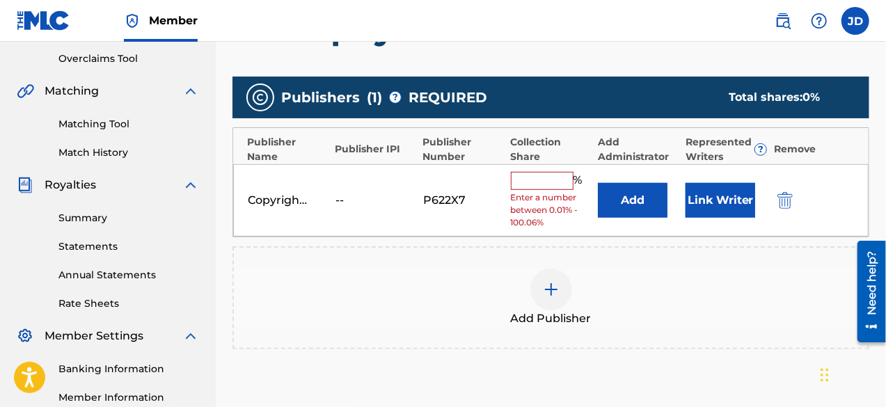
click at [523, 182] on input "text" at bounding box center [542, 181] width 63 height 18
type input "100"
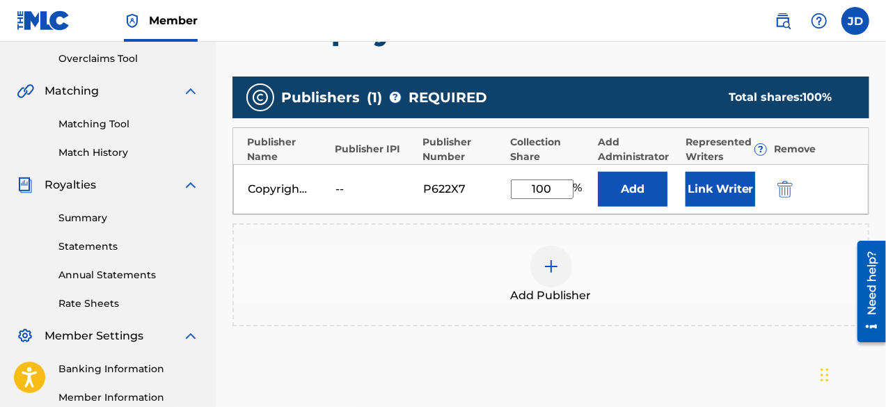
scroll to position [455, 0]
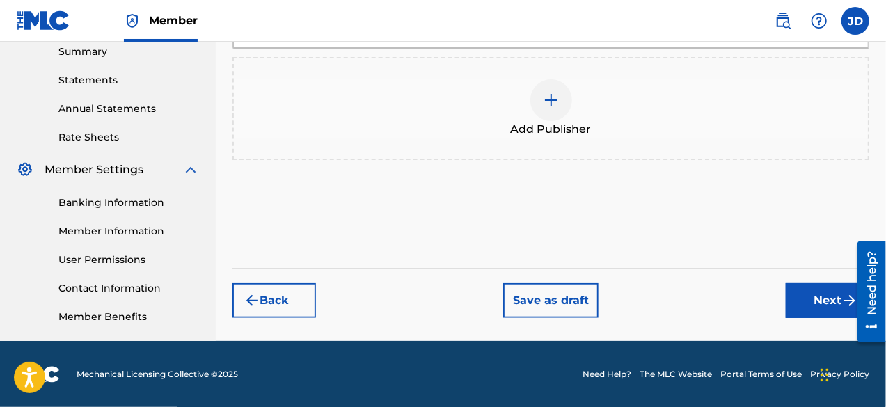
click at [832, 301] on button "Next" at bounding box center [827, 300] width 83 height 35
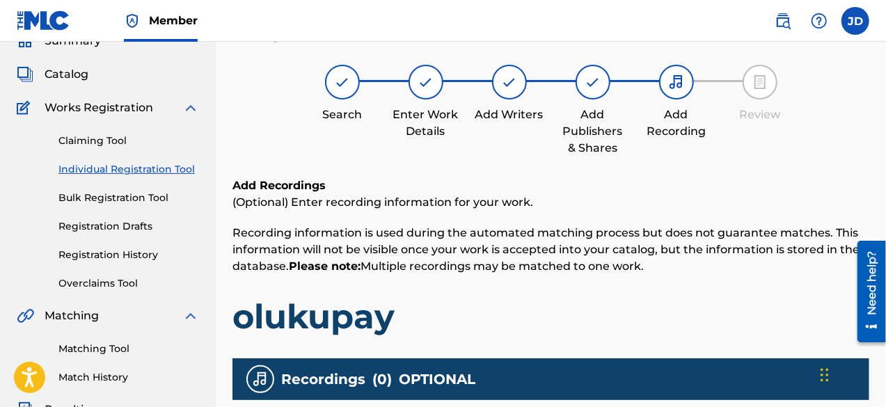
scroll to position [63, 0]
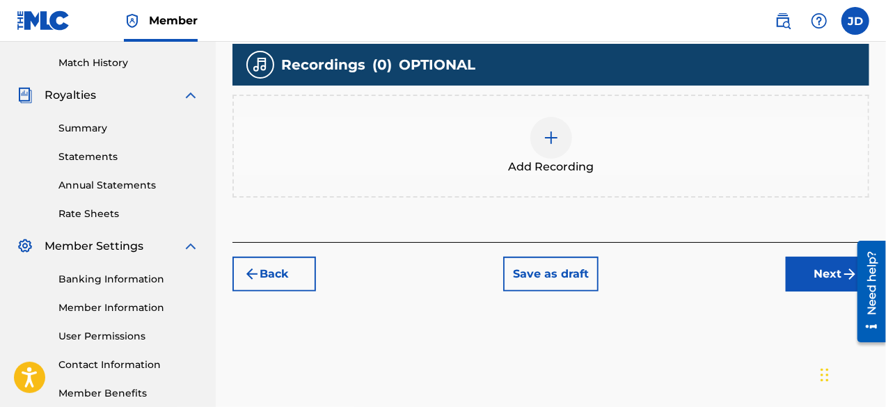
click at [822, 275] on button "Next" at bounding box center [827, 274] width 83 height 35
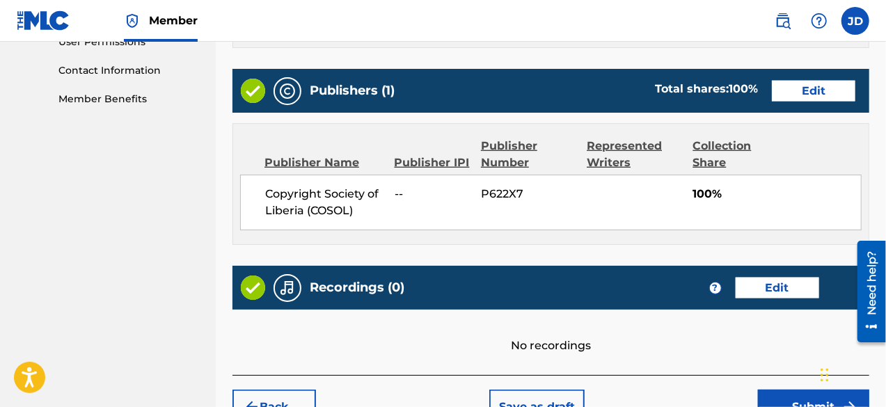
scroll to position [755, 0]
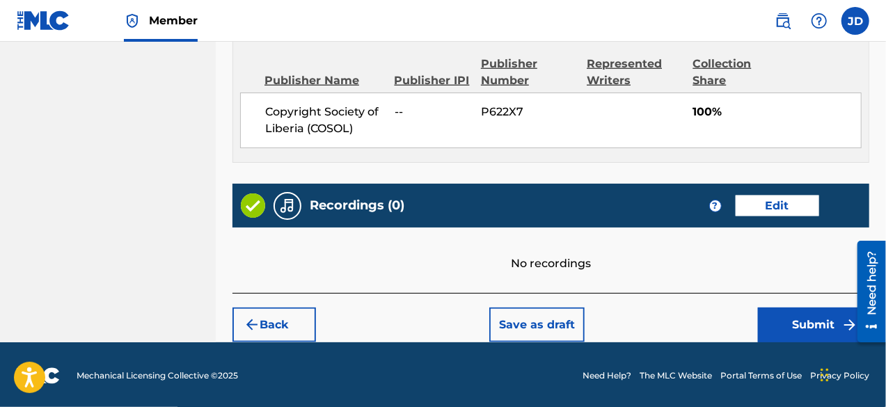
click at [811, 333] on button "Submit" at bounding box center [813, 325] width 111 height 35
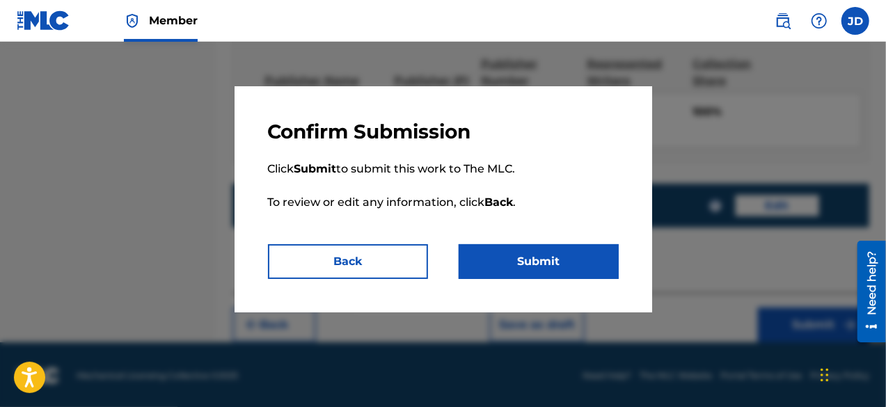
click at [570, 264] on button "Submit" at bounding box center [539, 261] width 160 height 35
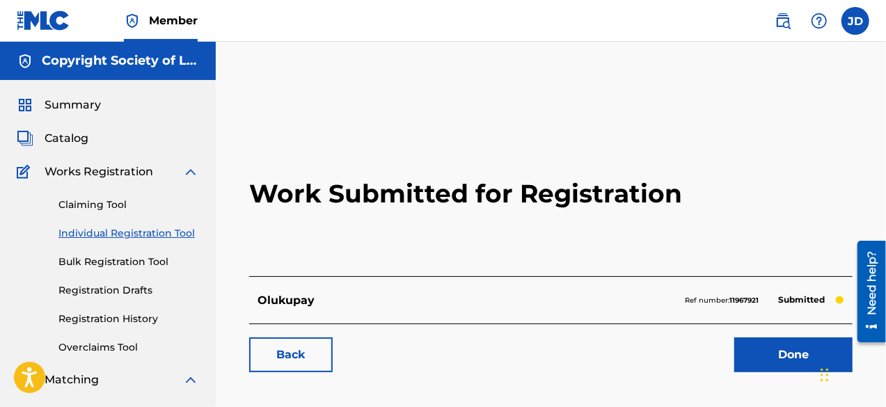
click at [793, 351] on link "Done" at bounding box center [793, 354] width 118 height 35
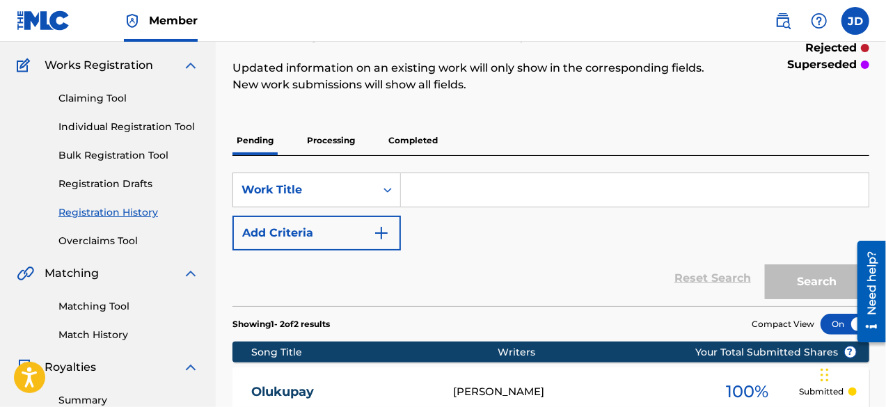
scroll to position [137, 0]
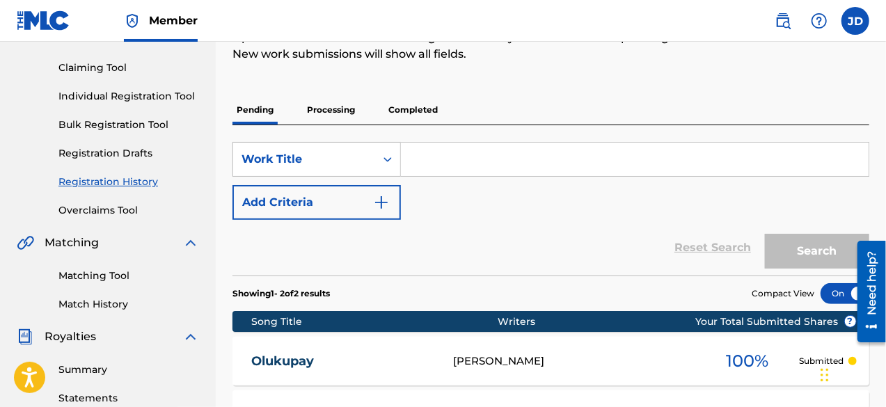
click at [134, 97] on link "Individual Registration Tool" at bounding box center [128, 96] width 141 height 15
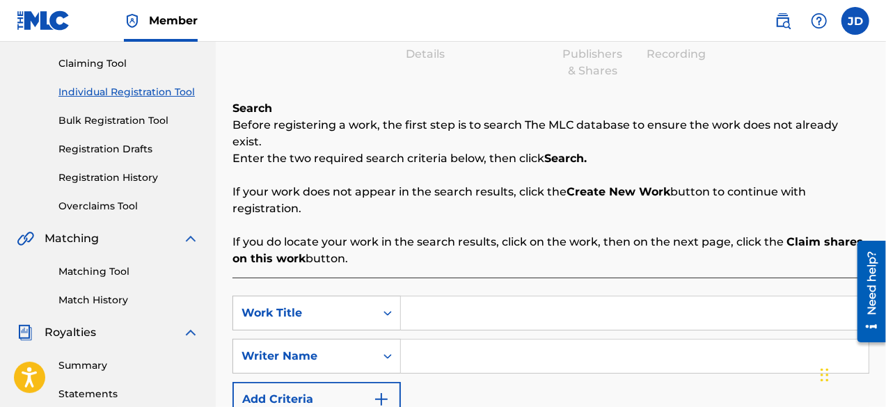
scroll to position [142, 0]
click at [425, 299] on input "Search Form" at bounding box center [635, 312] width 468 height 33
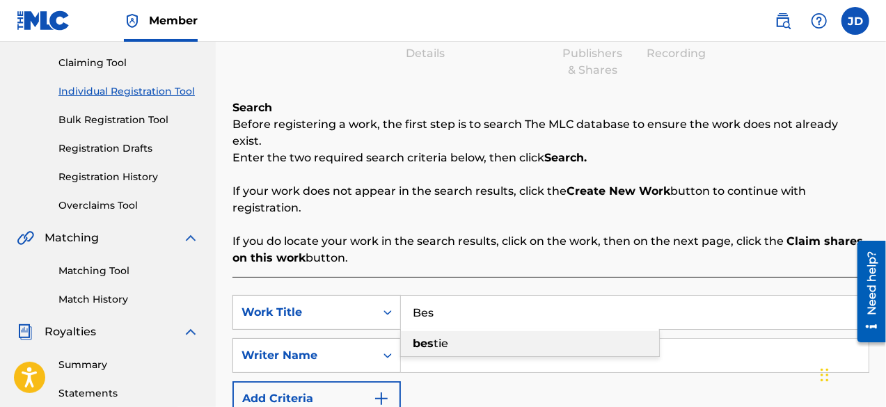
click at [443, 337] on span "tie" at bounding box center [440, 343] width 15 height 13
type input "bestie"
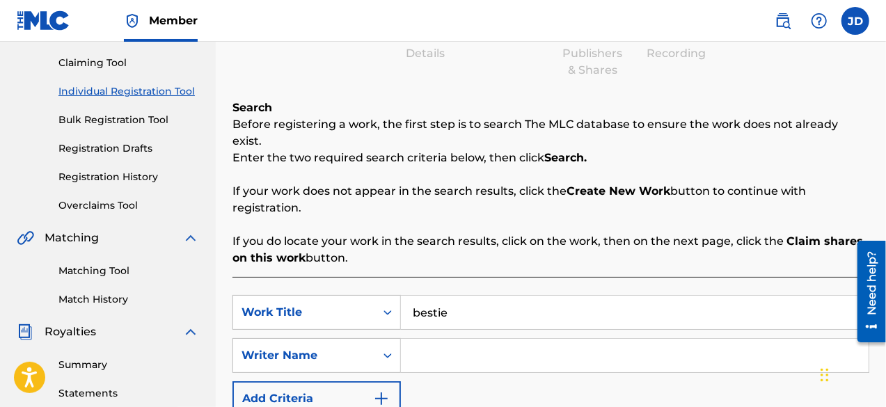
click at [455, 339] on input "Search Form" at bounding box center [635, 355] width 468 height 33
paste input "[PERSON_NAME]"
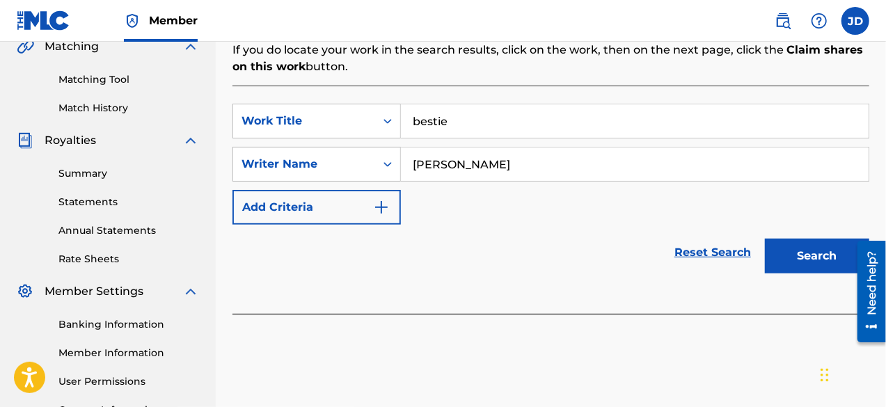
scroll to position [335, 0]
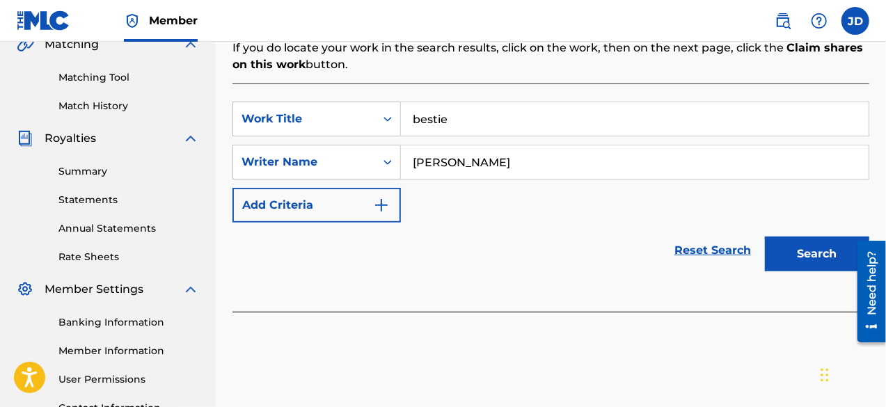
type input "[PERSON_NAME]"
click at [829, 241] on button "Search" at bounding box center [817, 254] width 104 height 35
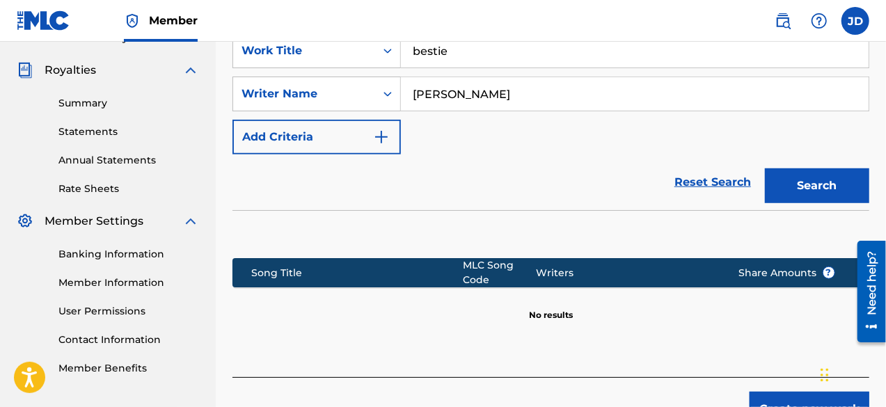
scroll to position [472, 0]
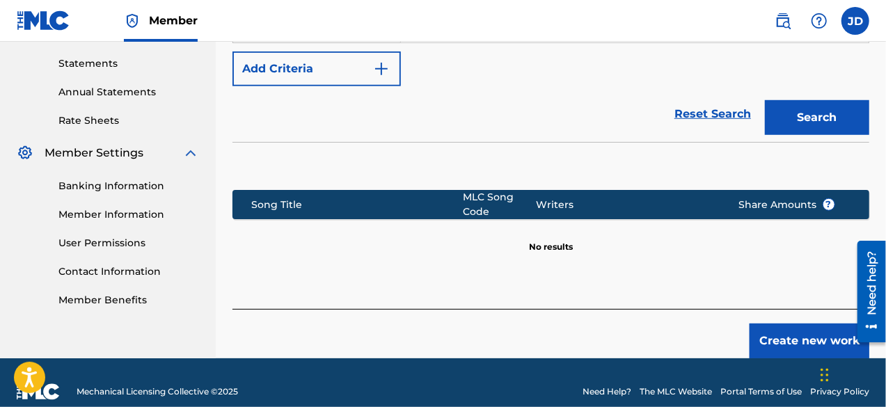
click at [781, 329] on button "Create new work" at bounding box center [809, 341] width 120 height 35
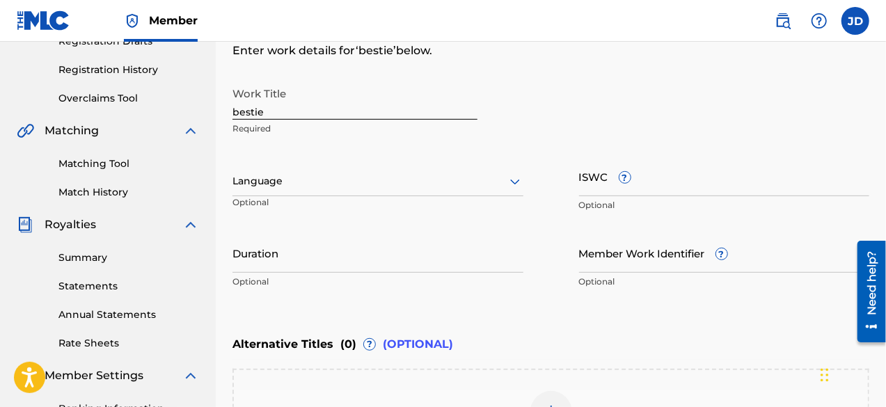
scroll to position [248, 0]
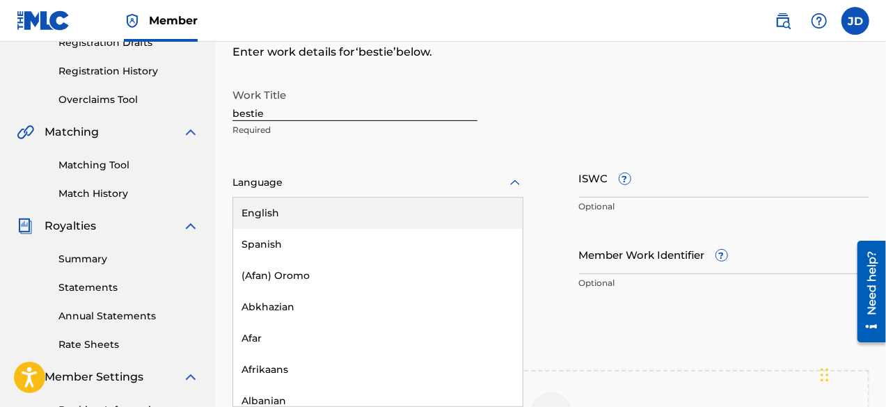
click at [451, 177] on div at bounding box center [377, 182] width 291 height 17
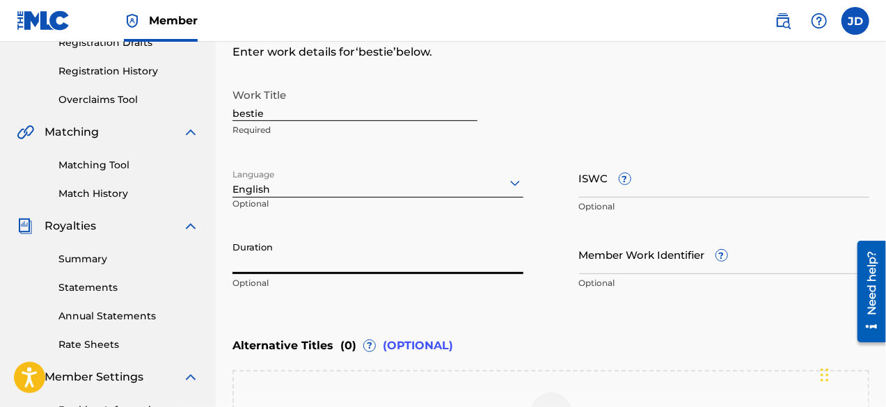
click at [391, 266] on input "Duration" at bounding box center [377, 254] width 291 height 40
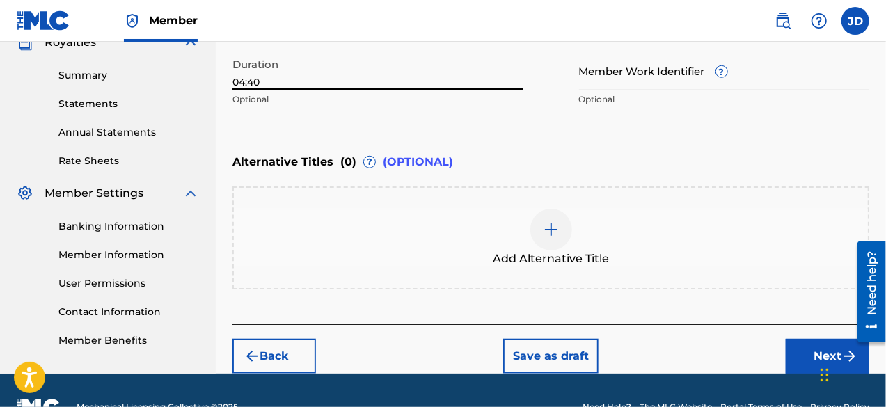
scroll to position [456, 0]
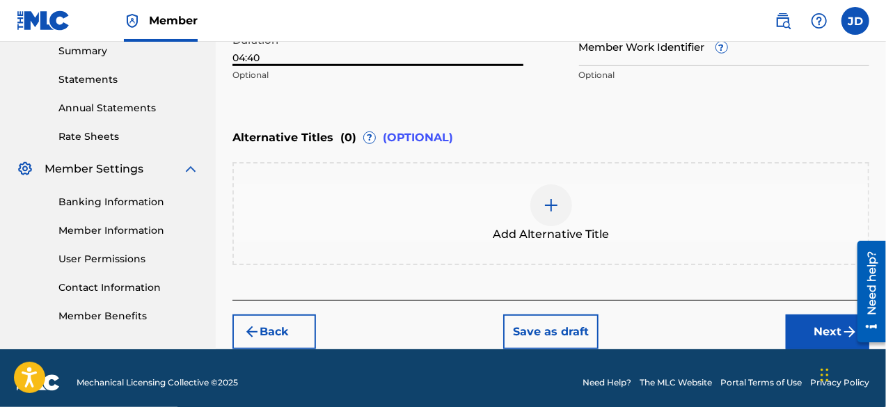
type input "04:40"
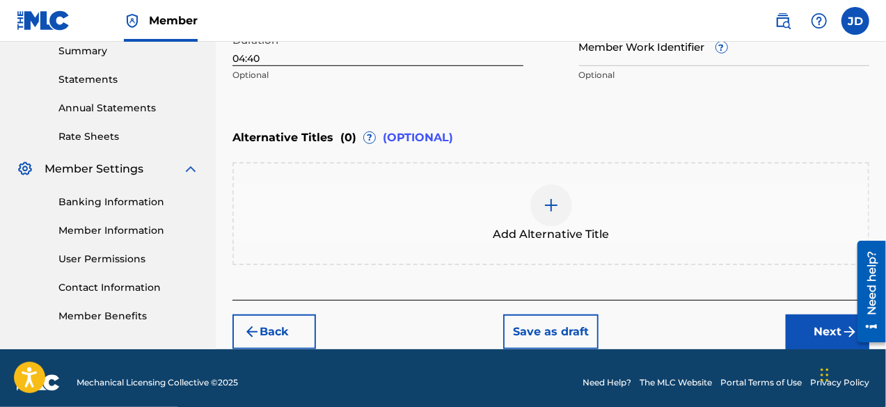
click at [834, 318] on button "Next" at bounding box center [827, 332] width 83 height 35
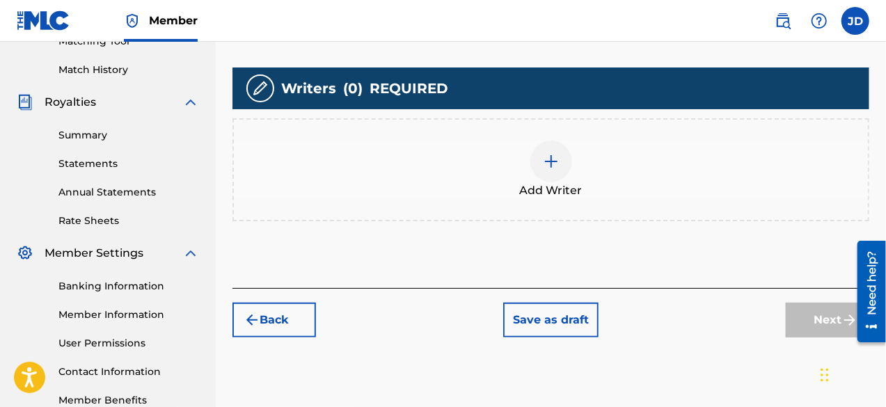
scroll to position [370, 0]
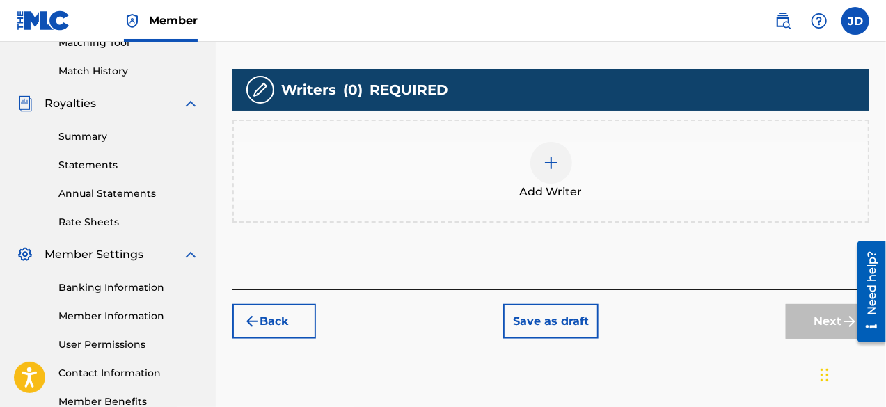
click at [552, 181] on div at bounding box center [551, 163] width 42 height 42
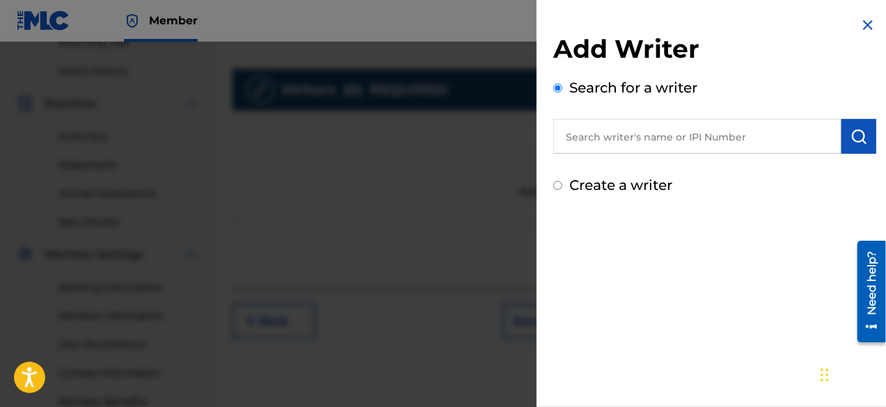
click at [614, 179] on label "Create a writer" at bounding box center [620, 185] width 103 height 17
radio input "true"
click at [562, 181] on input "Create a writer" at bounding box center [557, 185] width 9 height 9
radio input "false"
radio input "true"
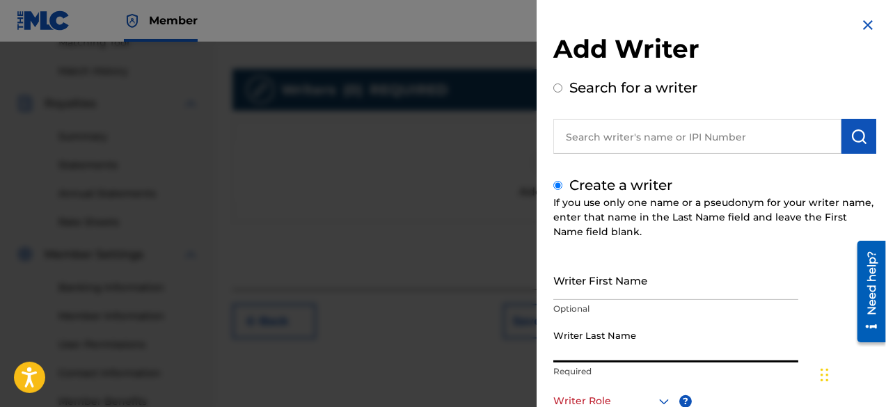
click at [660, 347] on input "Writer Last Name" at bounding box center [675, 343] width 245 height 40
paste input "[PERSON_NAME]"
type input "[PERSON_NAME]"
click at [661, 393] on icon at bounding box center [663, 401] width 17 height 17
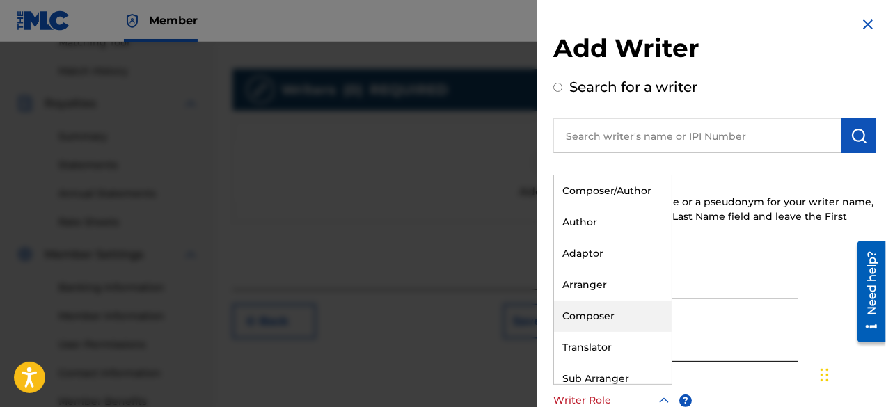
click at [639, 309] on div "Composer" at bounding box center [613, 316] width 118 height 31
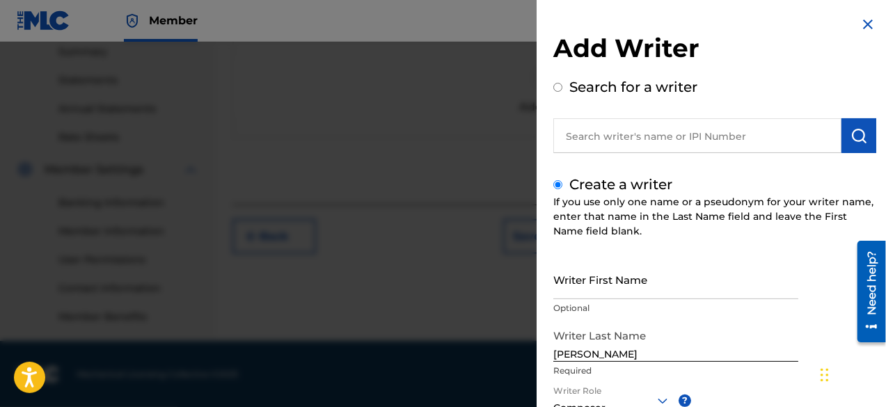
scroll to position [196, 0]
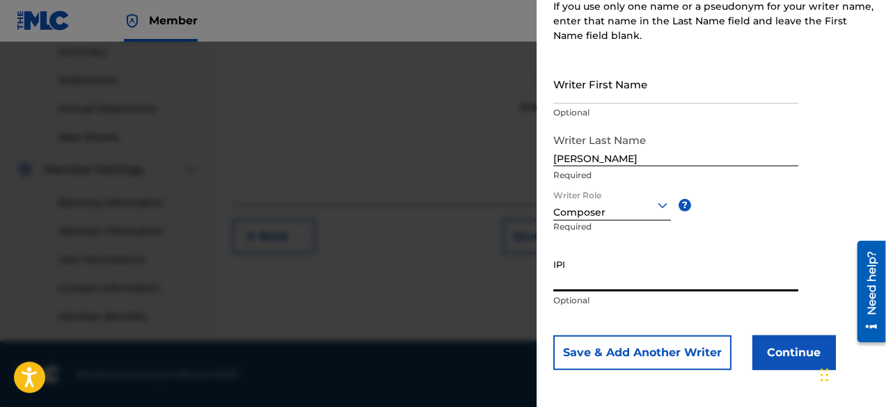
click at [796, 349] on button "Continue" at bounding box center [793, 352] width 83 height 35
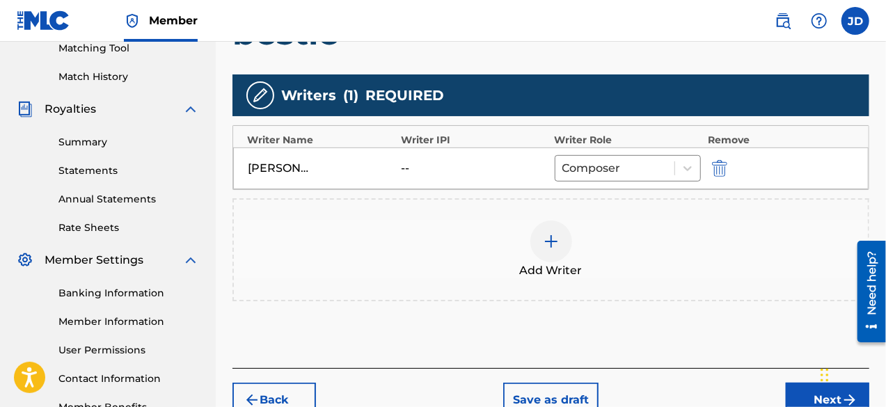
scroll to position [455, 0]
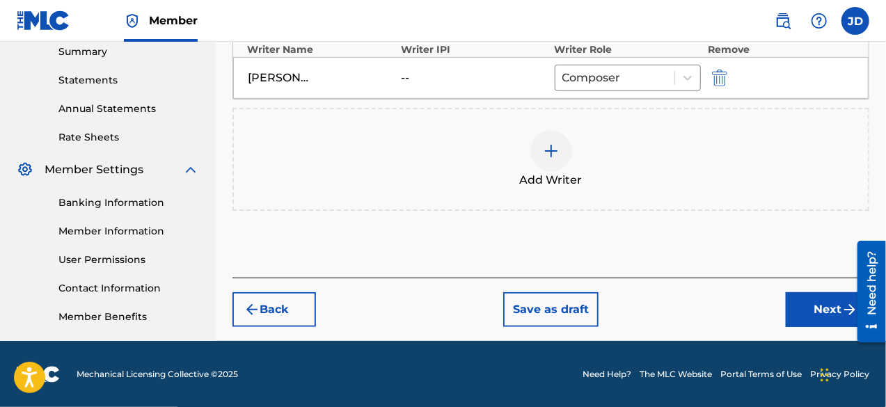
click at [821, 301] on button "Next" at bounding box center [827, 309] width 83 height 35
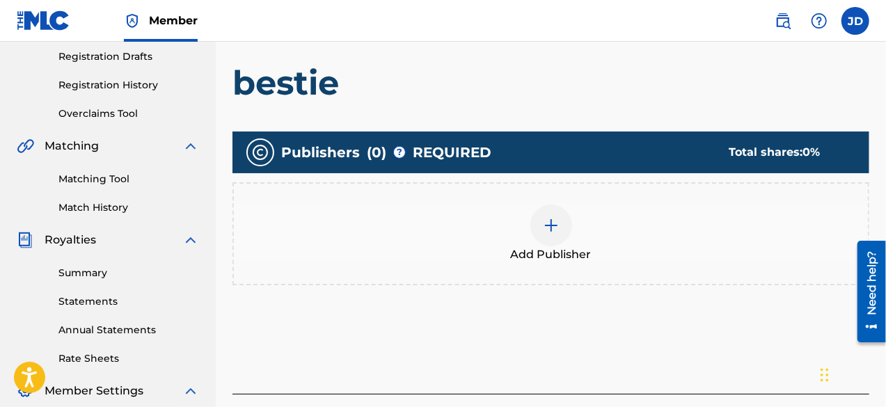
scroll to position [232, 0]
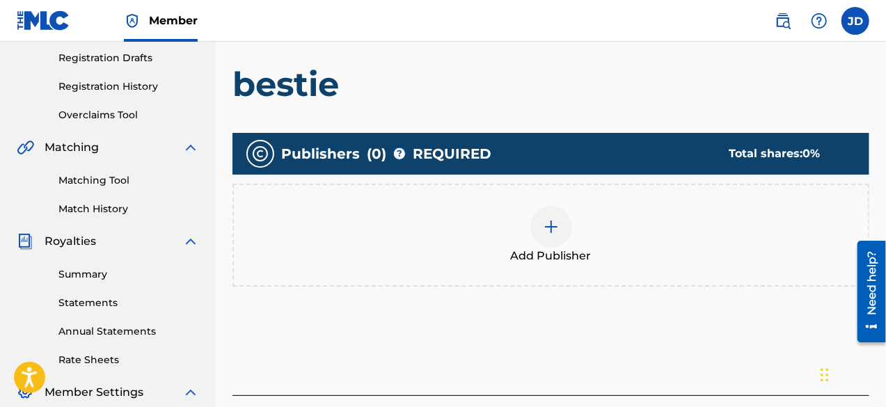
click at [569, 237] on div "Add Publisher" at bounding box center [551, 235] width 634 height 58
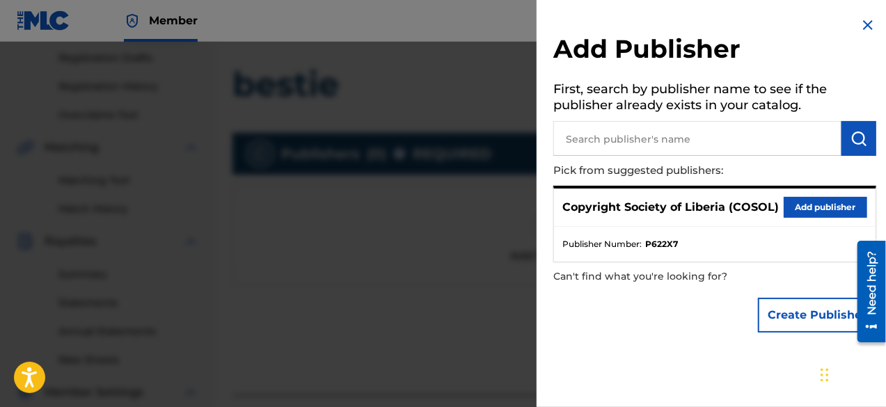
click at [810, 205] on button "Add publisher" at bounding box center [824, 207] width 83 height 21
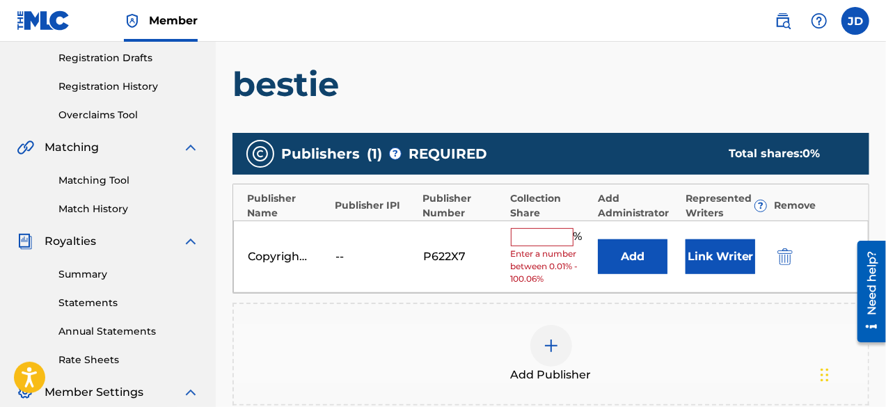
click at [555, 230] on input "text" at bounding box center [542, 237] width 63 height 18
type input "100"
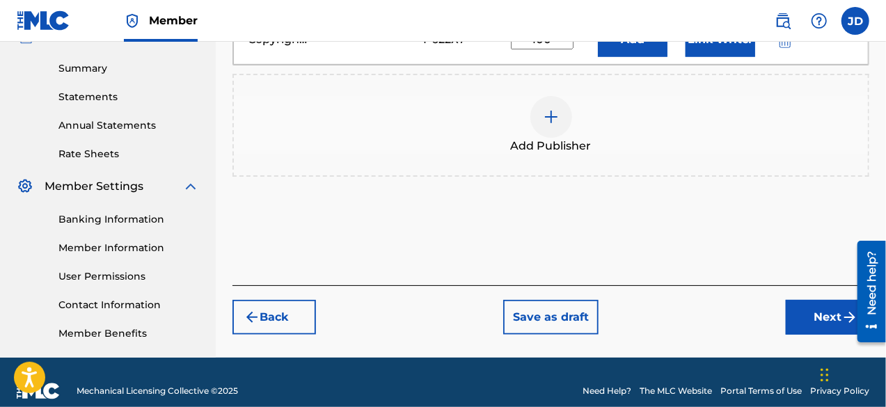
scroll to position [455, 0]
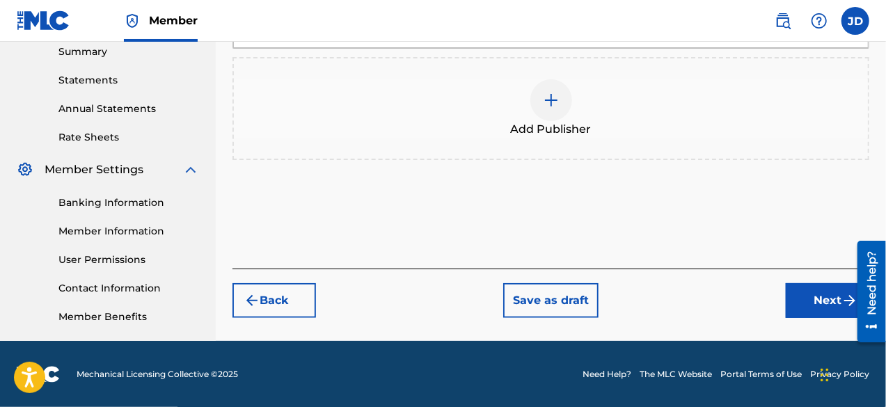
click at [834, 292] on button "Next" at bounding box center [827, 300] width 83 height 35
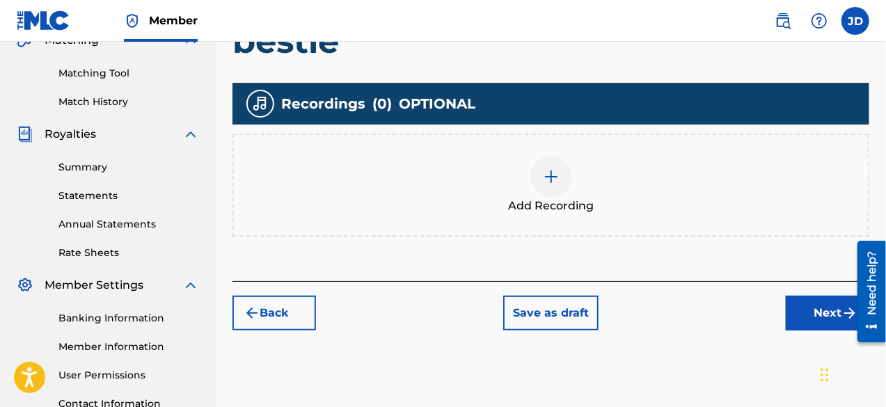
scroll to position [435, 0]
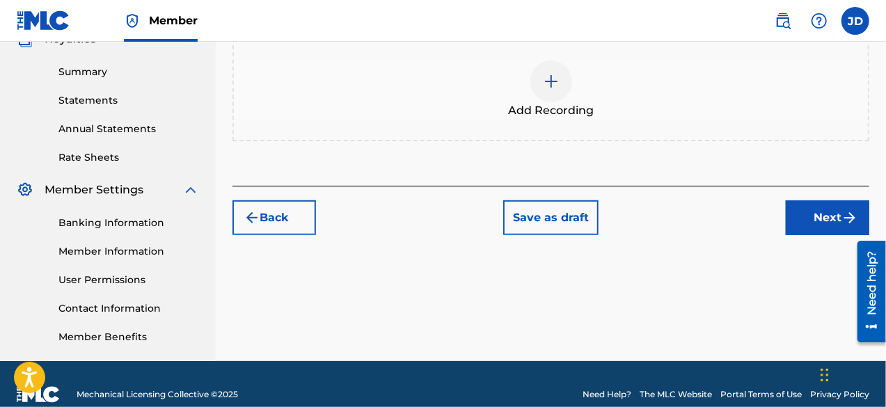
click at [811, 227] on button "Next" at bounding box center [827, 217] width 83 height 35
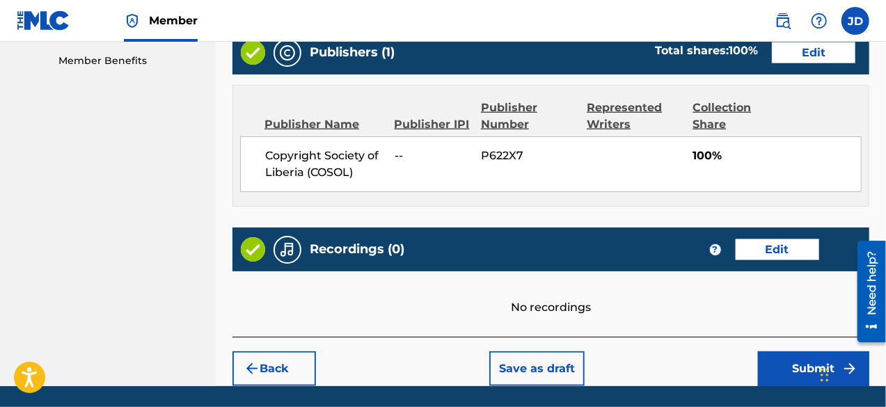
scroll to position [755, 0]
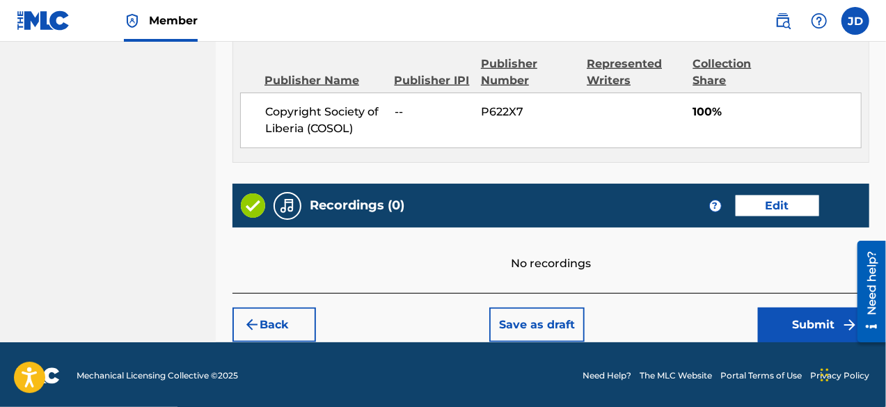
click at [797, 324] on button "Submit" at bounding box center [813, 325] width 111 height 35
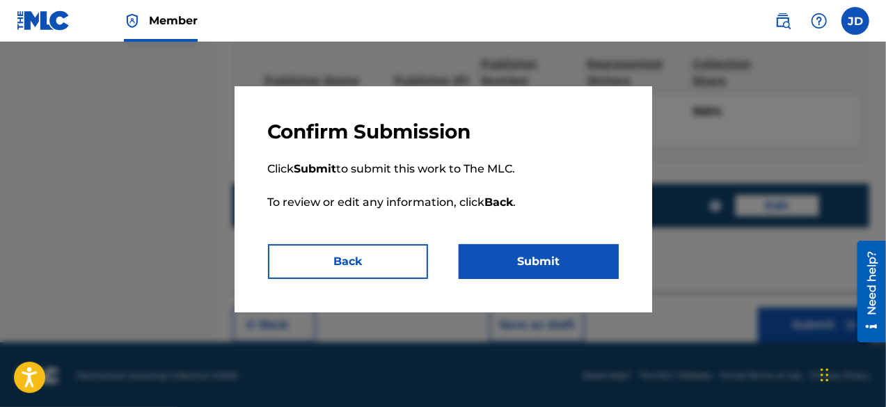
click at [594, 265] on button "Submit" at bounding box center [539, 261] width 160 height 35
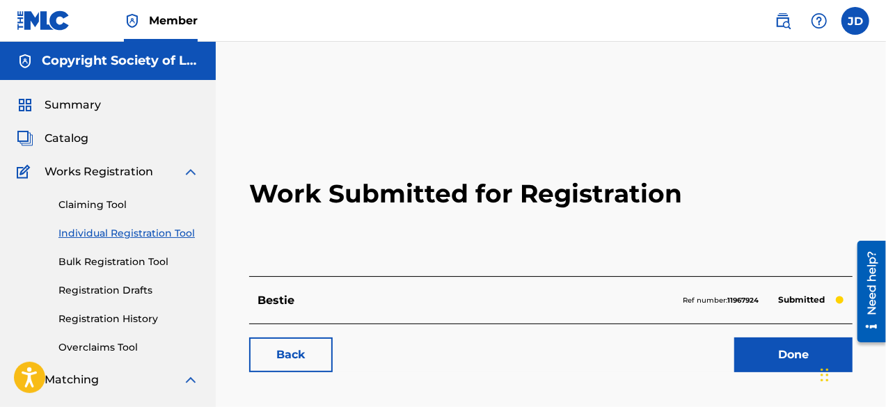
click at [756, 363] on link "Done" at bounding box center [793, 354] width 118 height 35
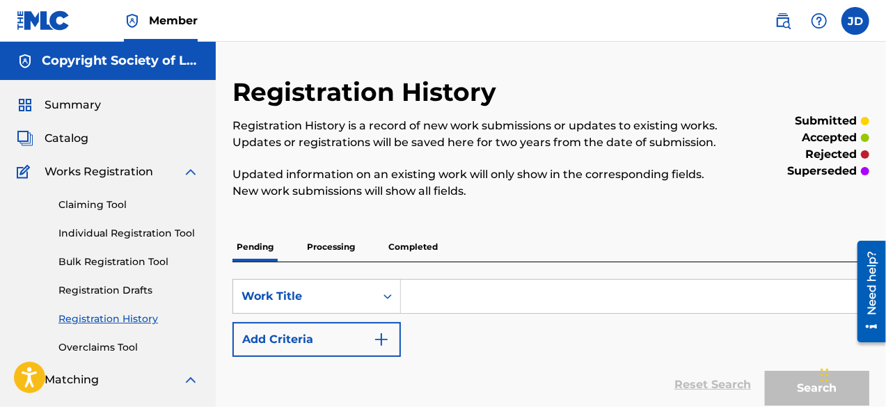
click at [103, 234] on link "Individual Registration Tool" at bounding box center [128, 233] width 141 height 15
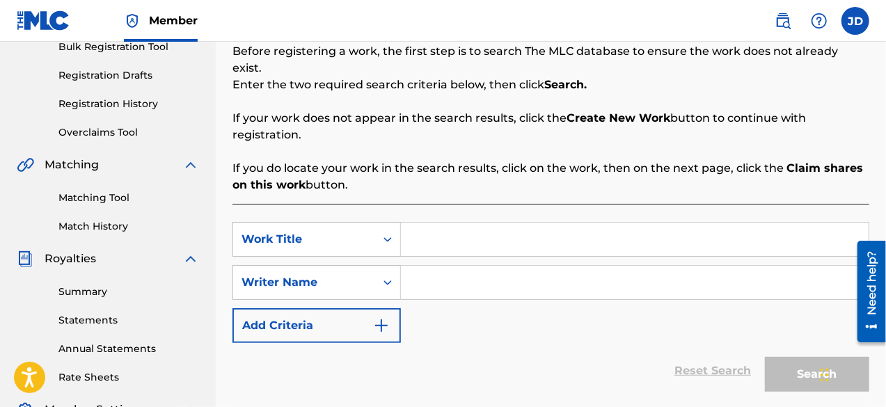
scroll to position [218, 0]
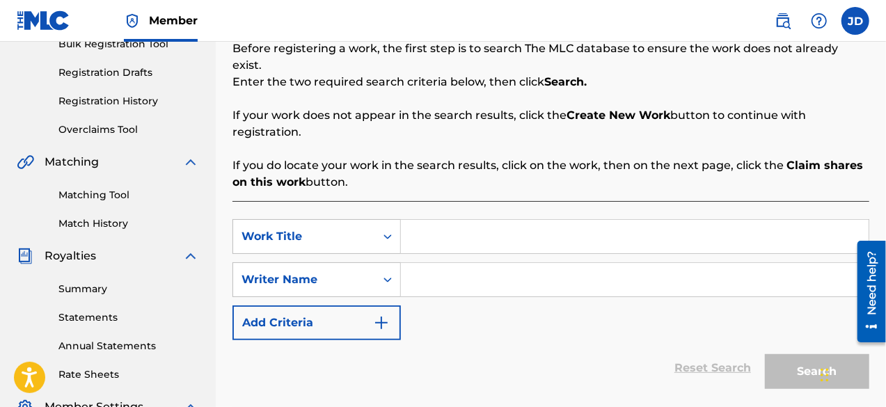
click at [553, 234] on input "Search Form" at bounding box center [635, 236] width 468 height 33
type input "my pledge"
click at [498, 266] on input "Search Form" at bounding box center [635, 279] width 468 height 33
paste input "[PERSON_NAME]"
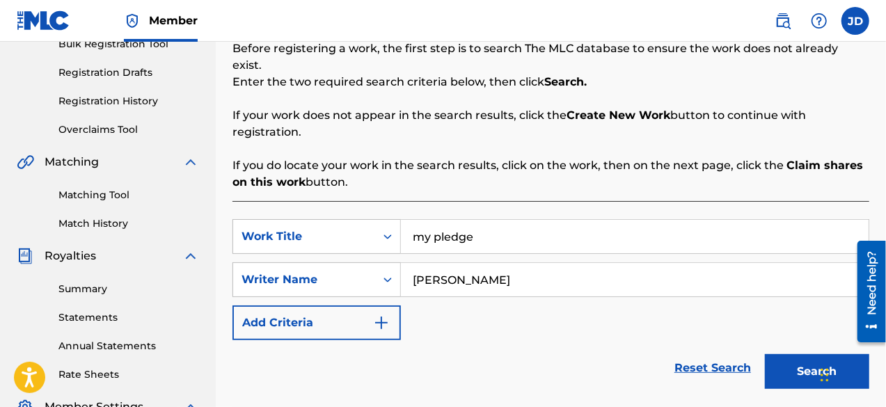
type input "[PERSON_NAME]"
click at [771, 354] on button "Search" at bounding box center [817, 371] width 104 height 35
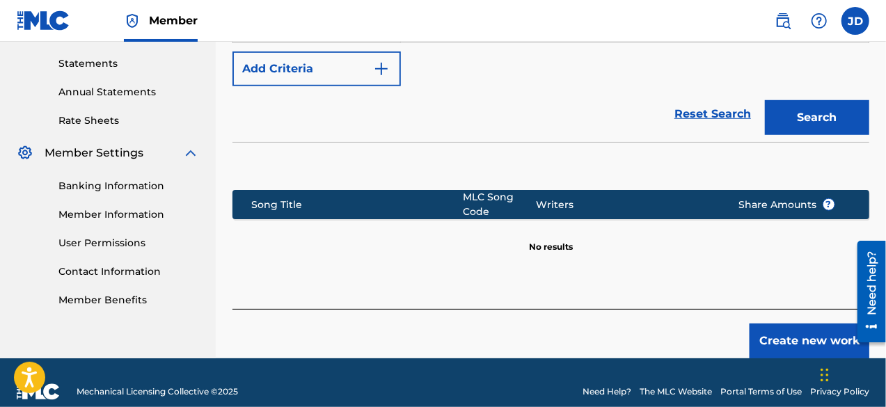
click at [811, 324] on button "Create new work" at bounding box center [809, 341] width 120 height 35
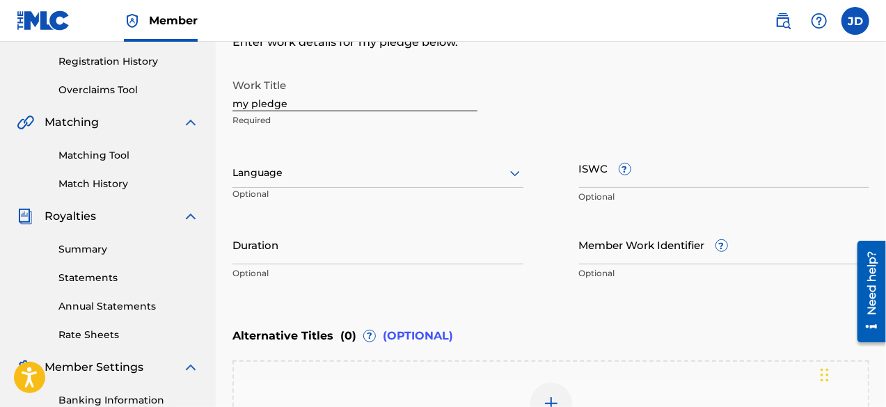
scroll to position [255, 0]
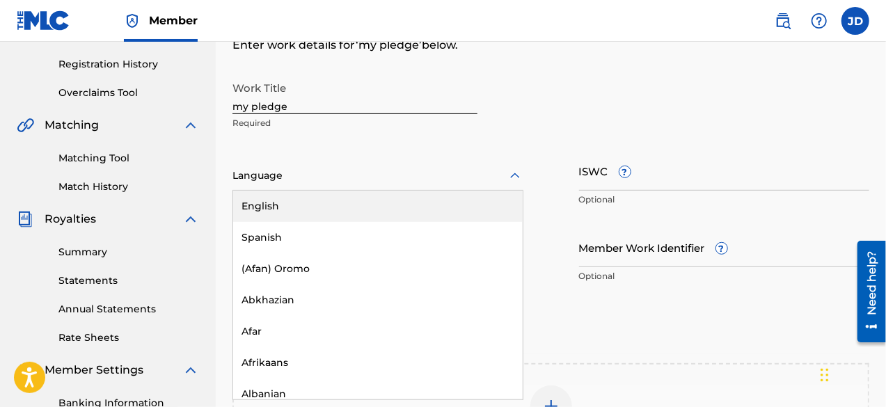
click at [491, 179] on div at bounding box center [377, 175] width 291 height 17
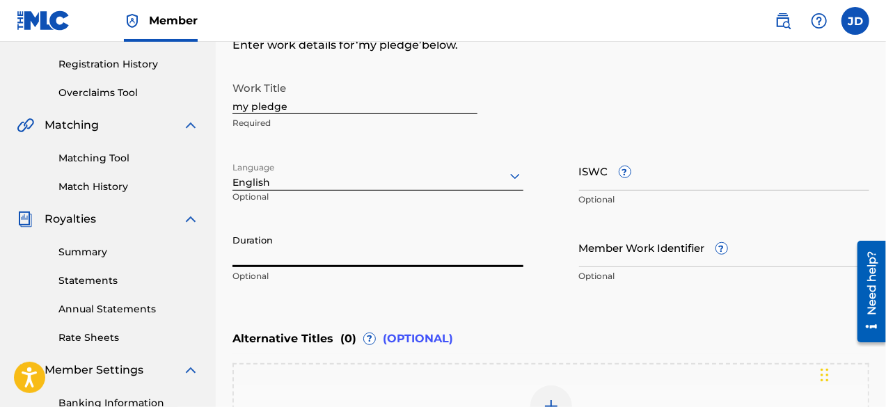
click at [415, 251] on input "Duration" at bounding box center [377, 248] width 291 height 40
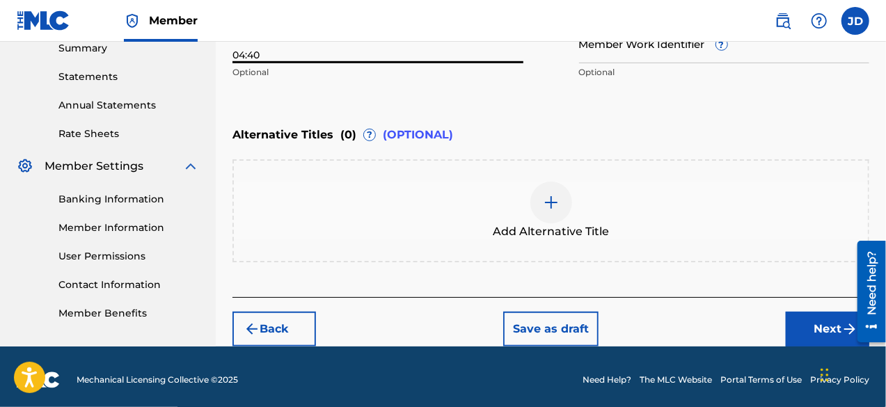
scroll to position [463, 0]
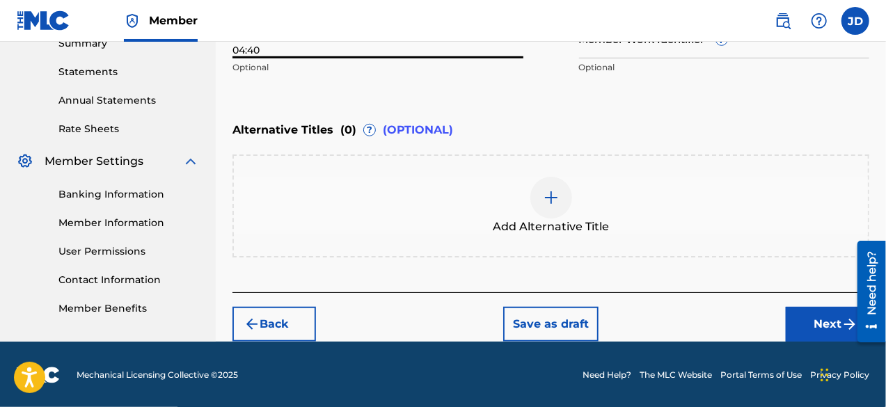
type input "04:40"
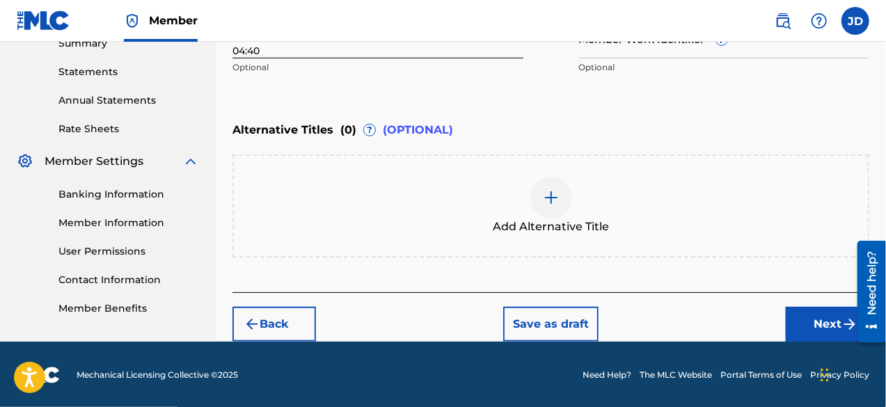
click at [819, 324] on button "Next" at bounding box center [827, 324] width 83 height 35
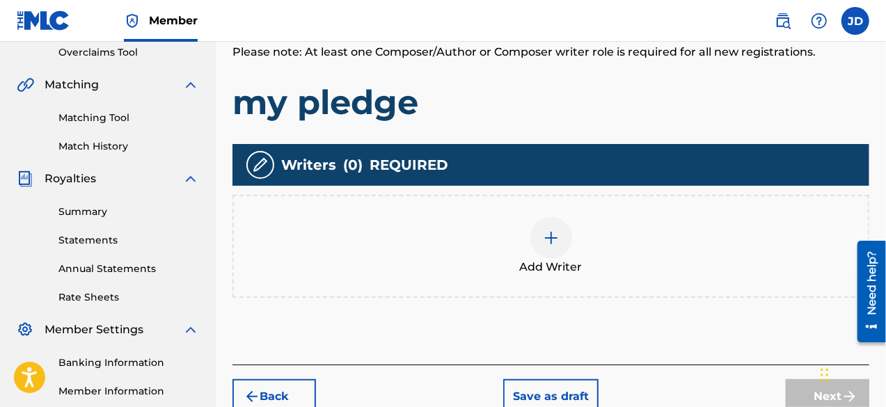
scroll to position [277, 0]
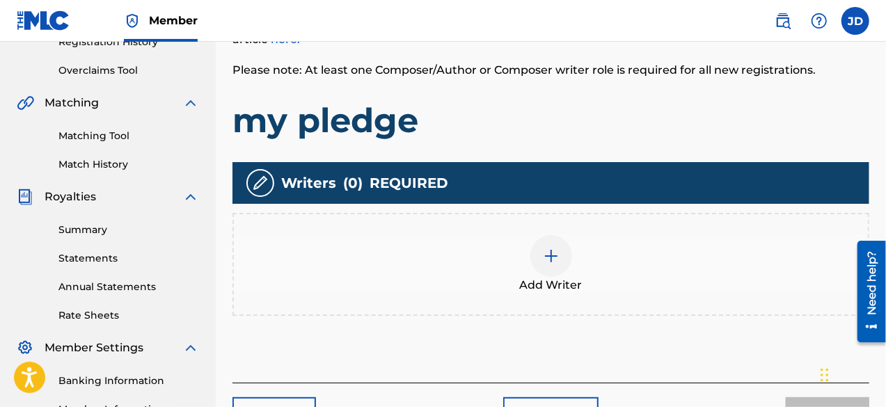
click at [562, 263] on div at bounding box center [551, 256] width 42 height 42
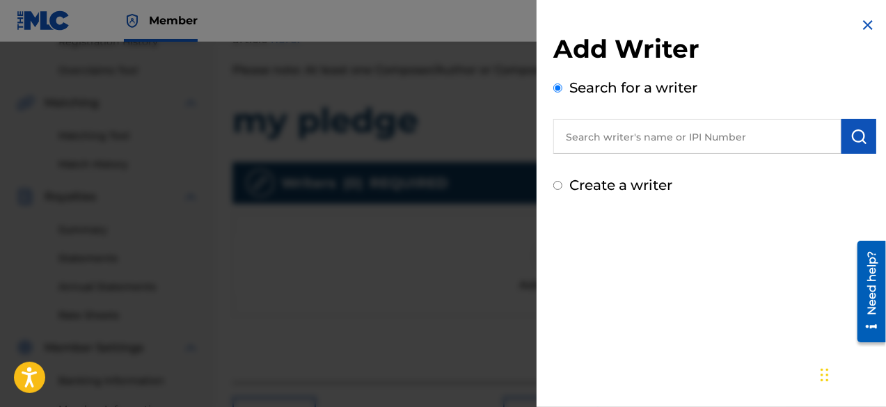
click at [612, 182] on label "Create a writer" at bounding box center [620, 185] width 103 height 17
radio input "true"
click at [562, 182] on input "Create a writer" at bounding box center [557, 185] width 9 height 9
radio input "false"
radio input "true"
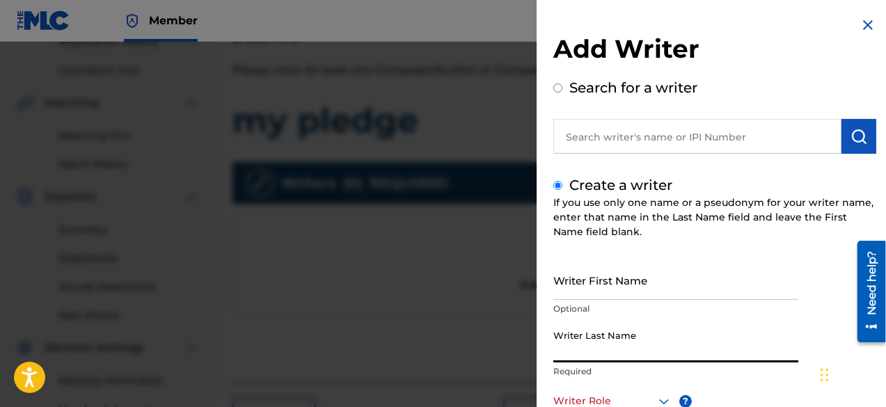
click at [658, 344] on input "Writer Last Name" at bounding box center [675, 343] width 245 height 40
paste input "[PERSON_NAME]"
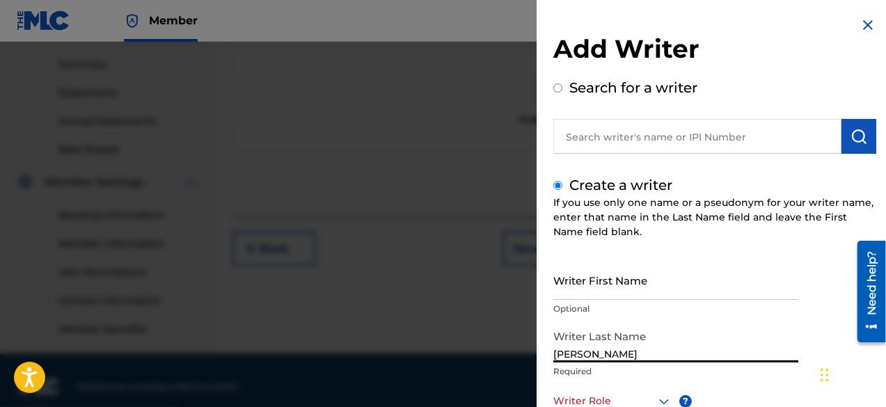
scroll to position [451, 0]
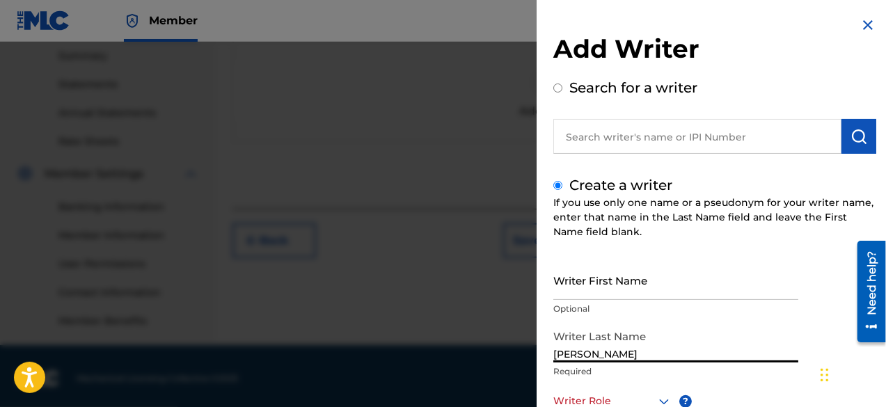
type input "[PERSON_NAME]"
click at [661, 395] on icon at bounding box center [663, 401] width 17 height 17
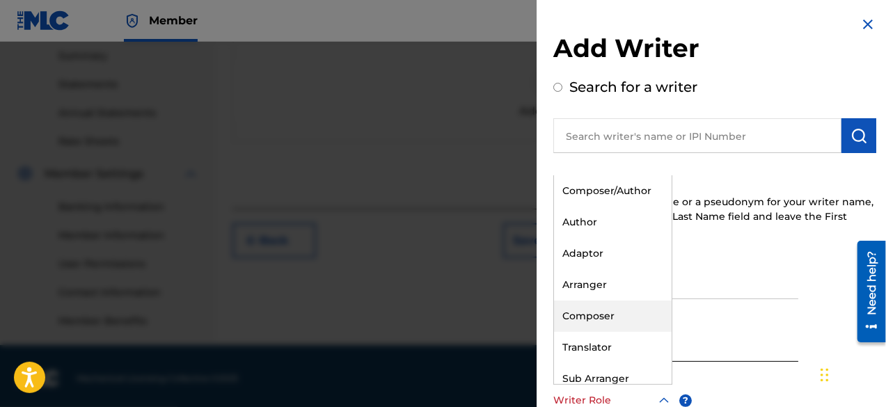
click at [614, 310] on div "Composer" at bounding box center [613, 316] width 118 height 31
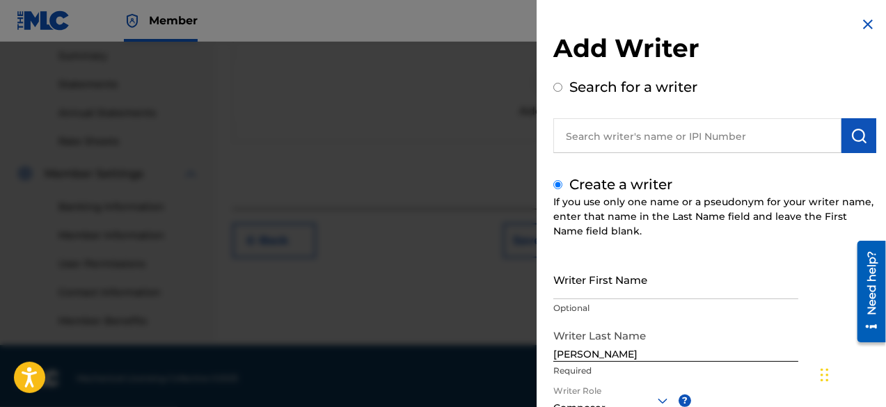
scroll to position [196, 0]
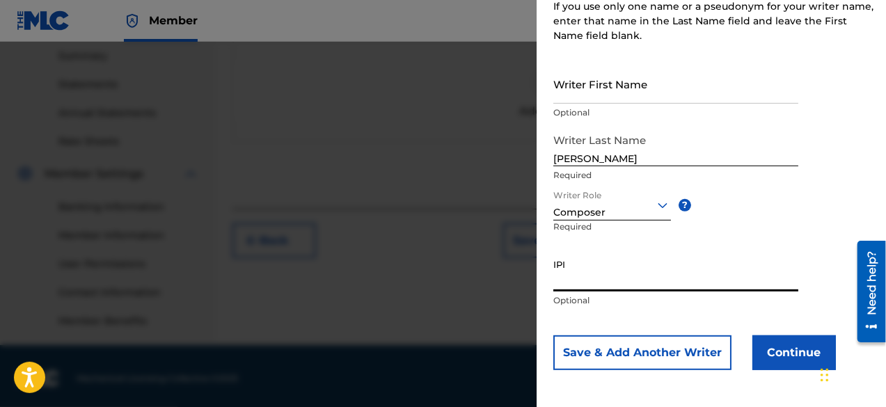
click at [773, 358] on button "Continue" at bounding box center [793, 352] width 83 height 35
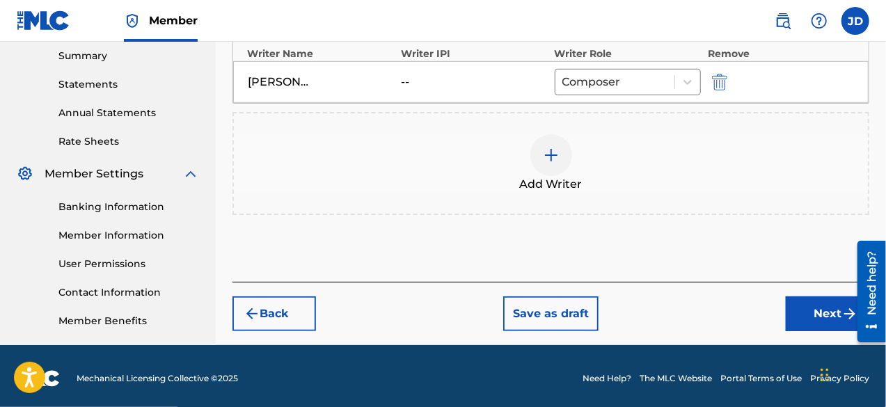
click at [814, 321] on button "Next" at bounding box center [827, 313] width 83 height 35
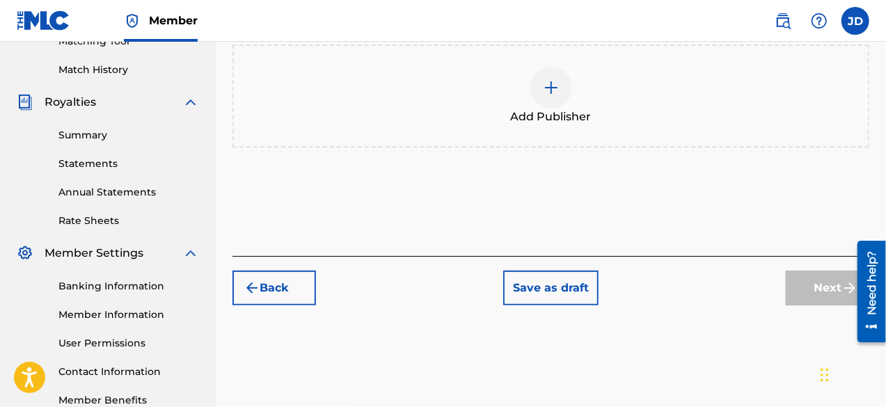
scroll to position [377, 0]
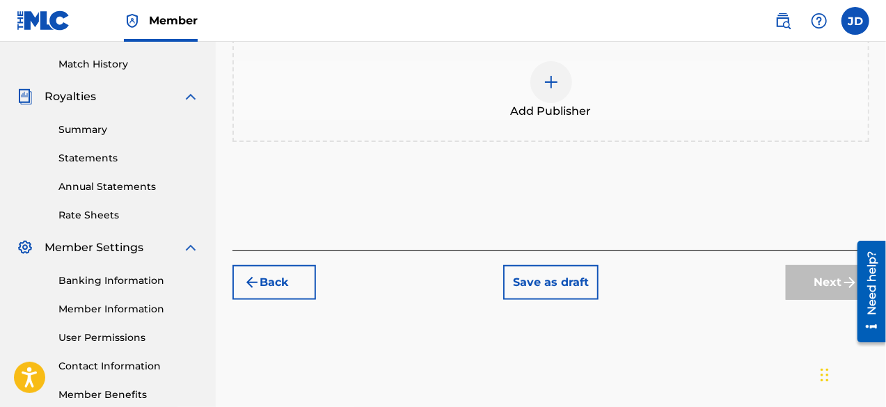
click at [543, 88] on img at bounding box center [551, 82] width 17 height 17
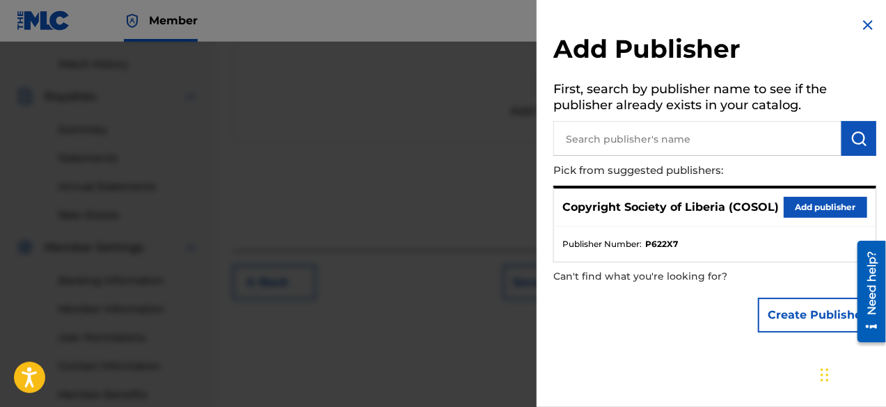
click at [829, 205] on button "Add publisher" at bounding box center [824, 207] width 83 height 21
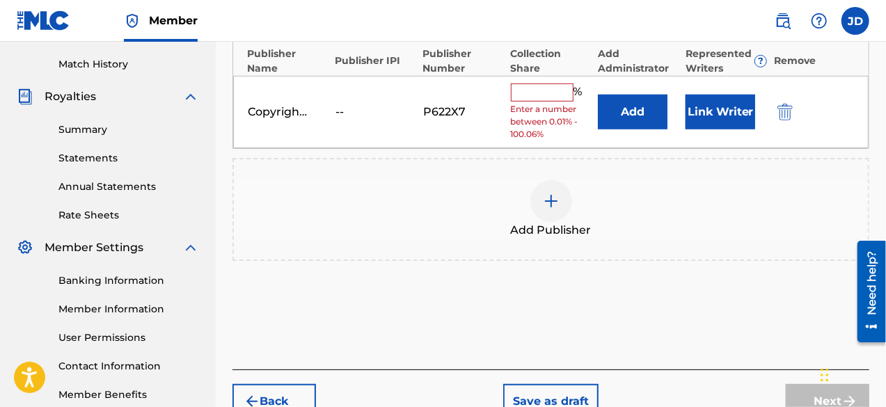
click at [536, 88] on input "text" at bounding box center [542, 92] width 63 height 18
type input "100"
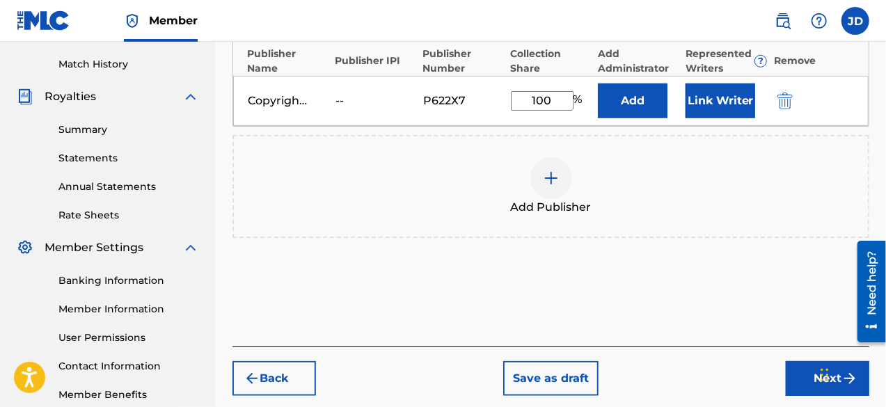
click at [813, 375] on button "Next" at bounding box center [827, 378] width 83 height 35
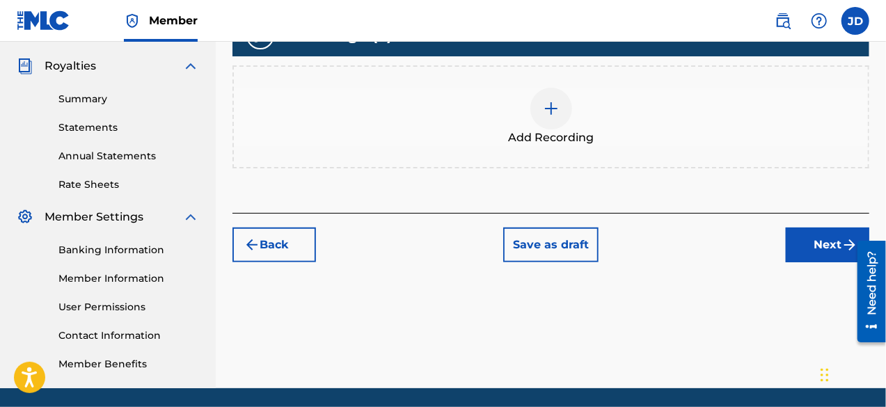
scroll to position [415, 0]
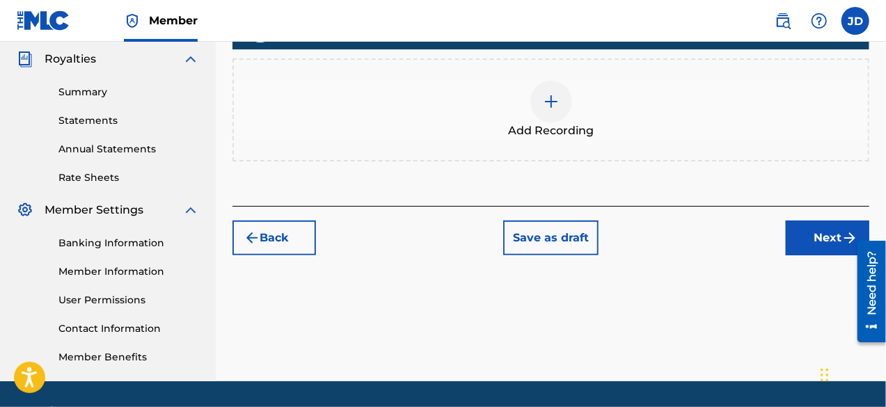
click at [815, 239] on button "Next" at bounding box center [827, 238] width 83 height 35
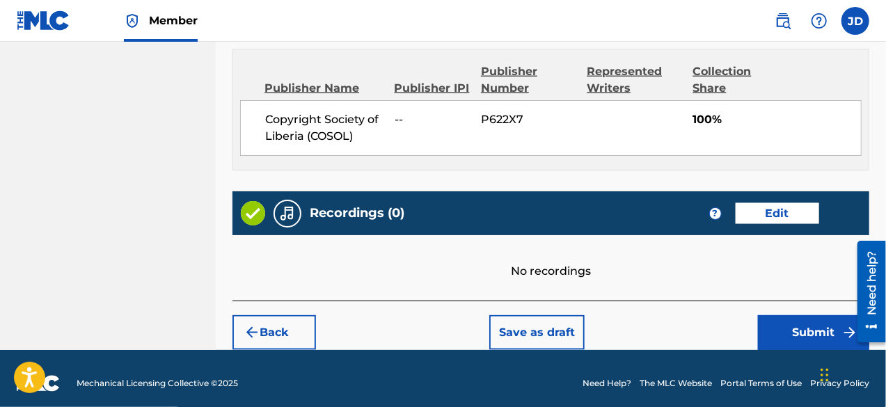
scroll to position [755, 0]
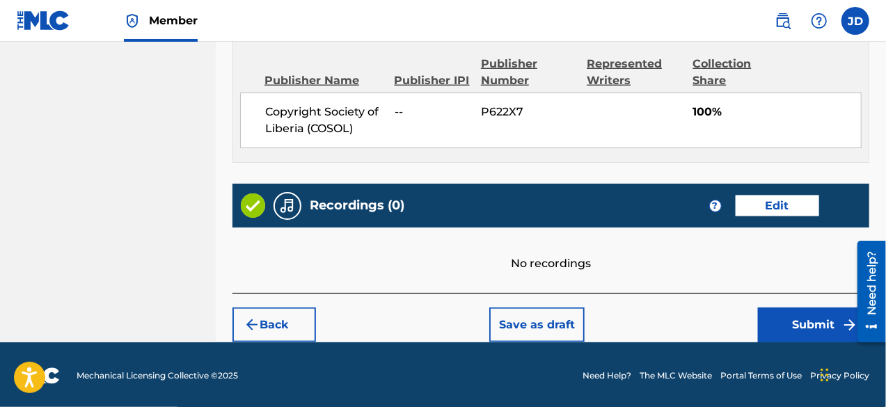
click at [792, 324] on button "Submit" at bounding box center [813, 325] width 111 height 35
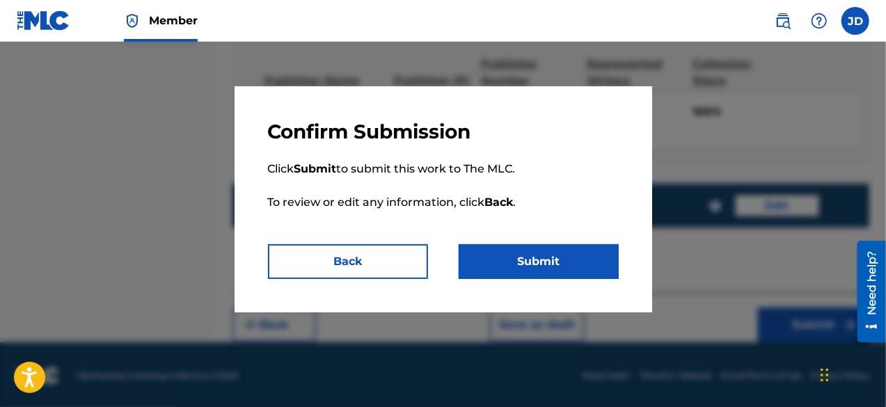
click at [597, 267] on button "Submit" at bounding box center [539, 261] width 160 height 35
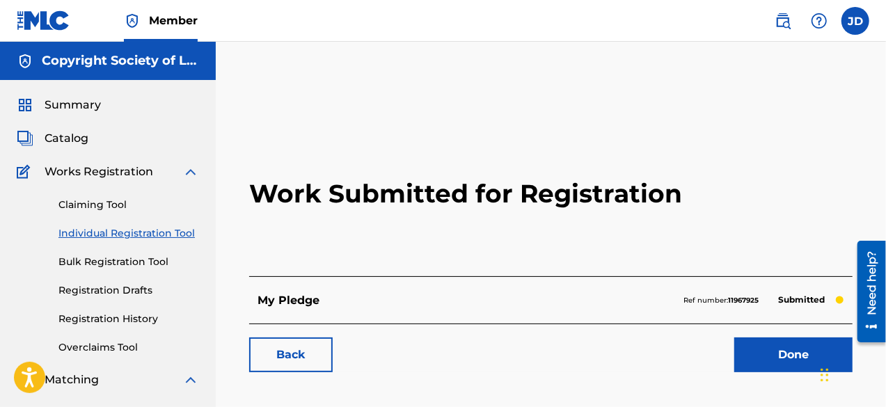
click at [770, 356] on link "Done" at bounding box center [793, 354] width 118 height 35
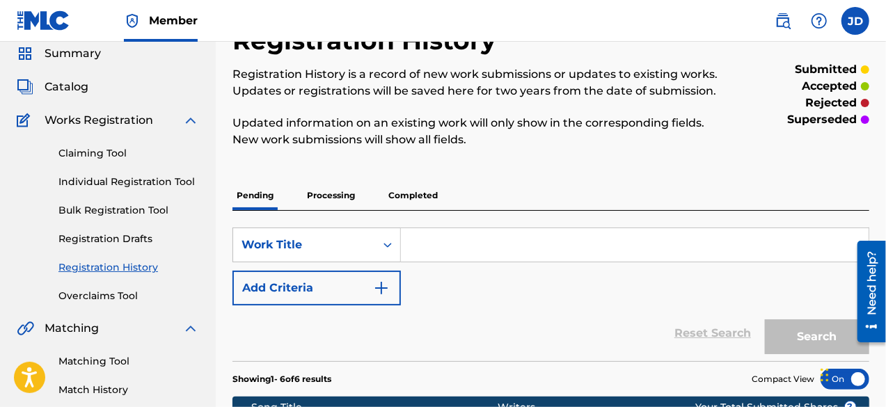
scroll to position [49, 0]
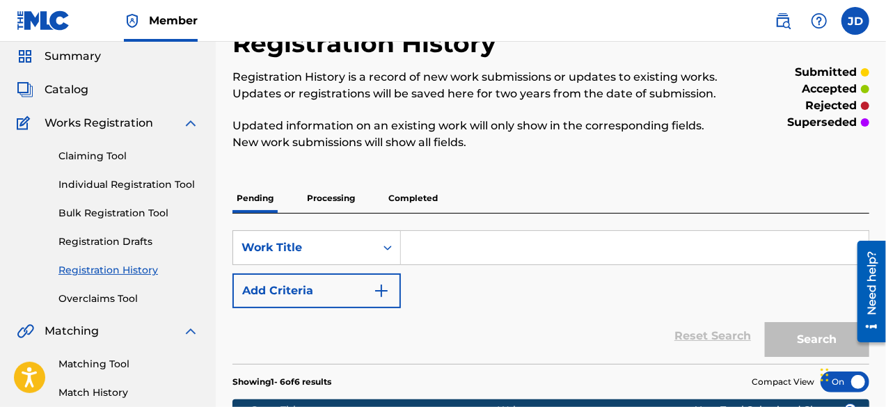
click at [136, 184] on link "Individual Registration Tool" at bounding box center [128, 184] width 141 height 15
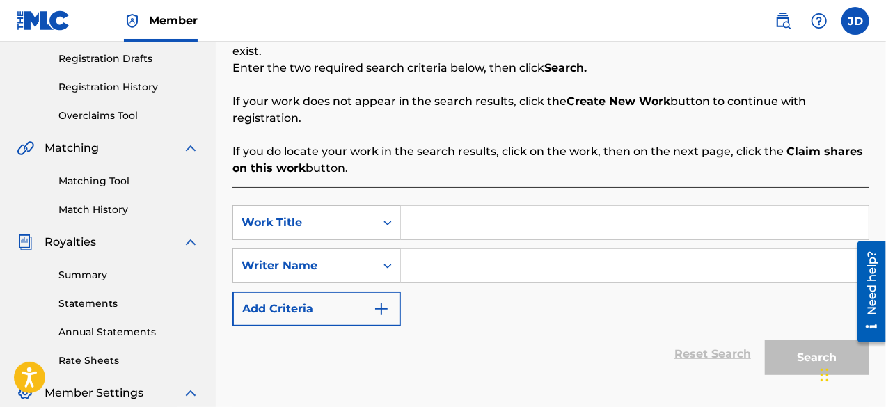
scroll to position [235, 0]
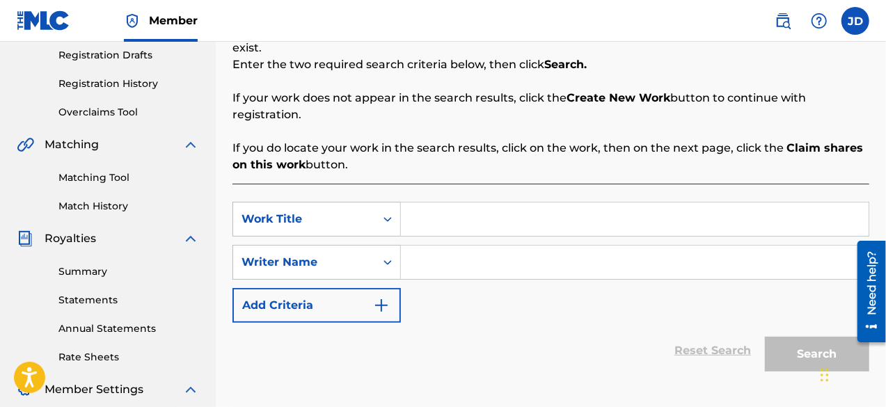
click at [453, 216] on input "Search Form" at bounding box center [635, 218] width 468 height 33
type input "a"
type input "seesaw"
click at [438, 250] on input "Search Form" at bounding box center [635, 262] width 468 height 33
paste input "[PERSON_NAME]"
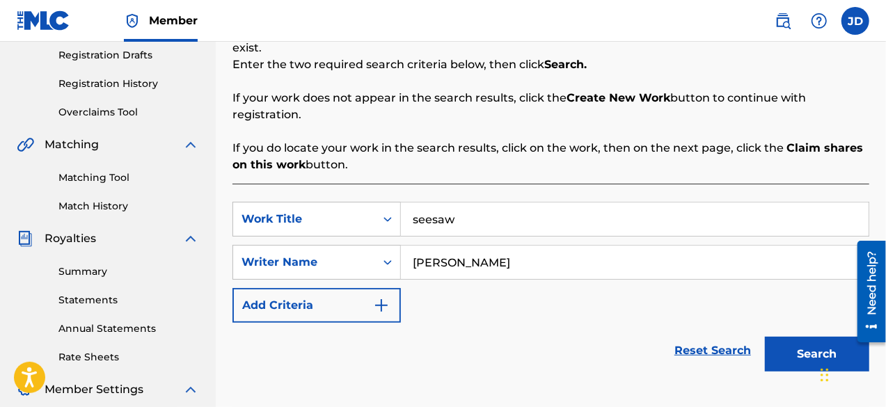
type input "[PERSON_NAME]"
click at [810, 343] on button "Search" at bounding box center [817, 354] width 104 height 35
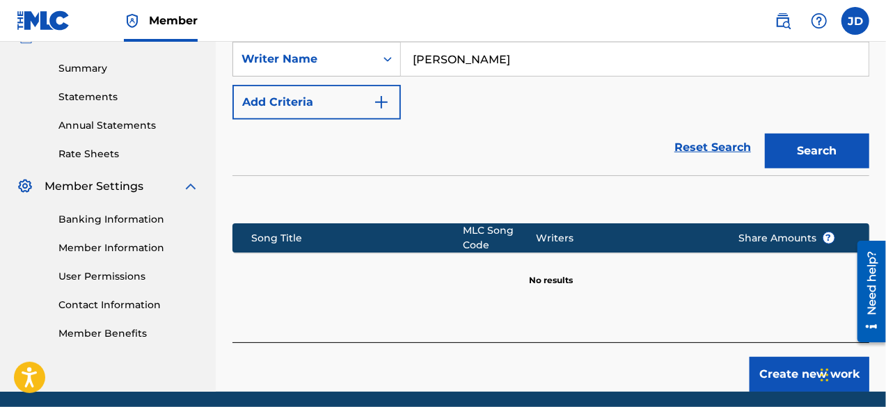
scroll to position [472, 0]
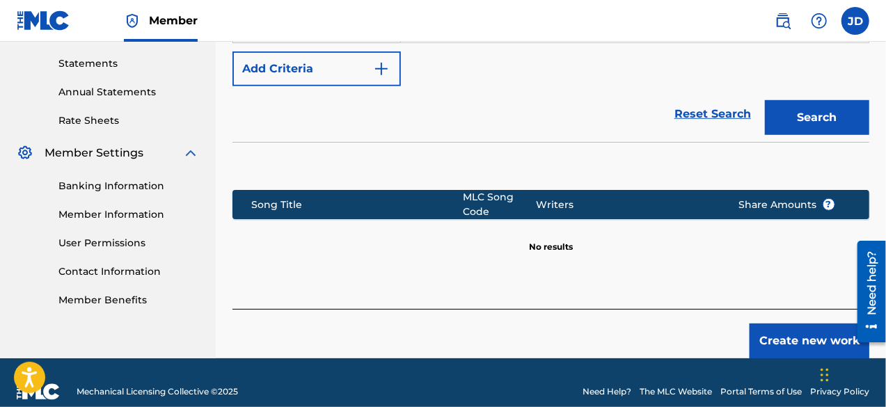
click at [802, 332] on button "Create new work" at bounding box center [809, 341] width 120 height 35
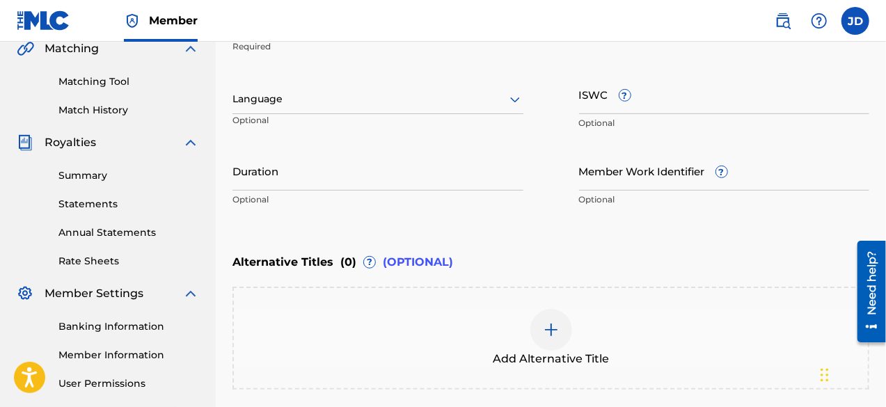
scroll to position [327, 0]
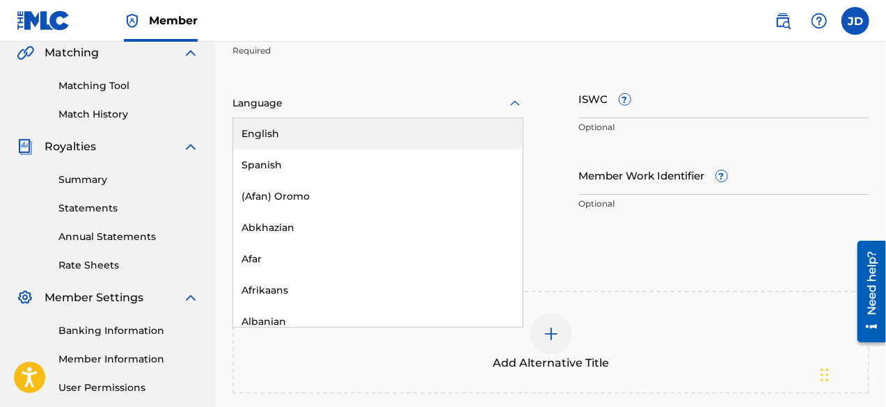
click at [388, 109] on div at bounding box center [377, 103] width 291 height 17
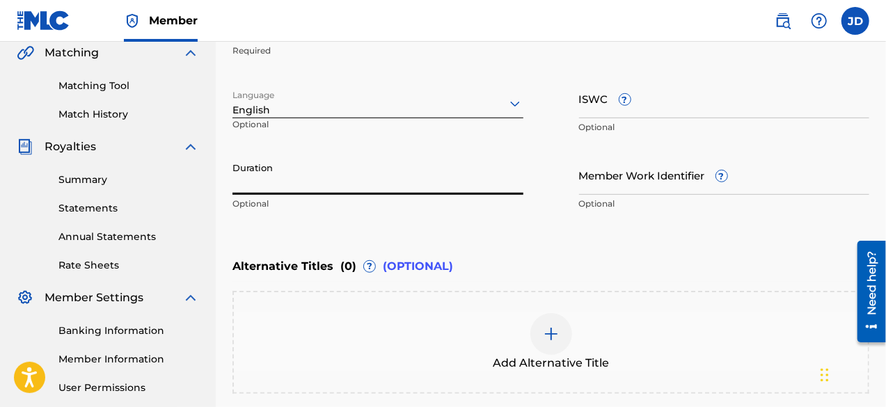
click at [355, 179] on input "Duration" at bounding box center [377, 175] width 291 height 40
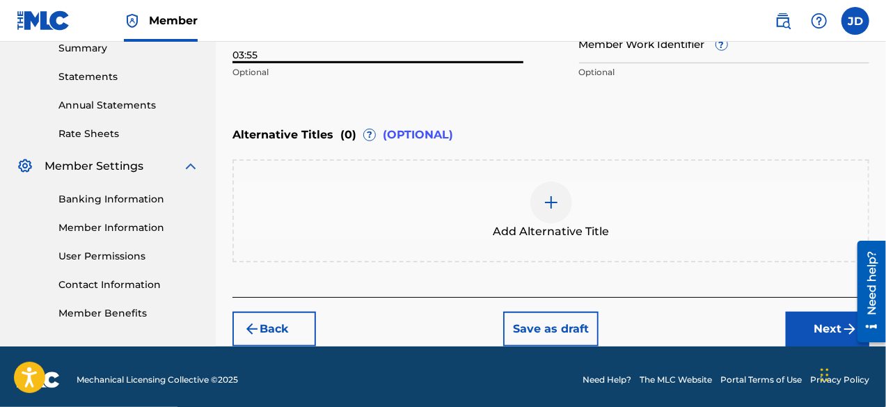
scroll to position [463, 0]
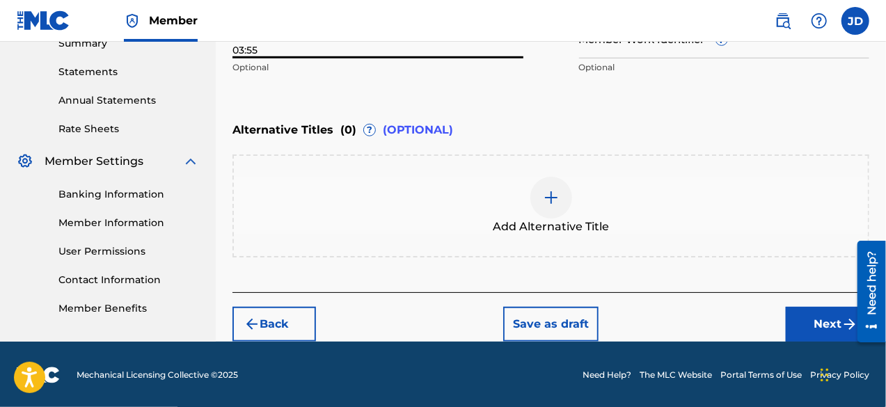
type input "03:55"
click at [813, 324] on button "Next" at bounding box center [827, 324] width 83 height 35
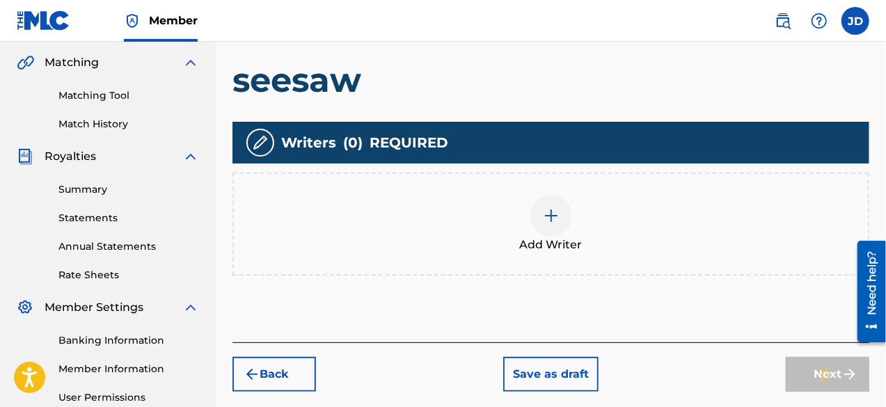
scroll to position [331, 0]
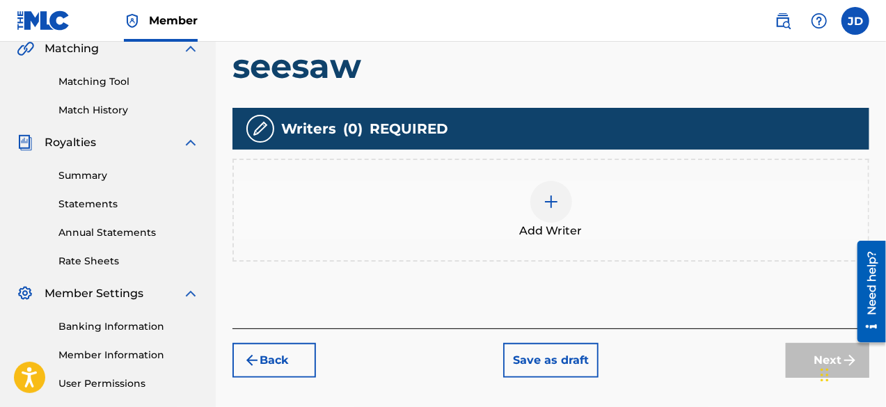
click at [566, 206] on div at bounding box center [551, 202] width 42 height 42
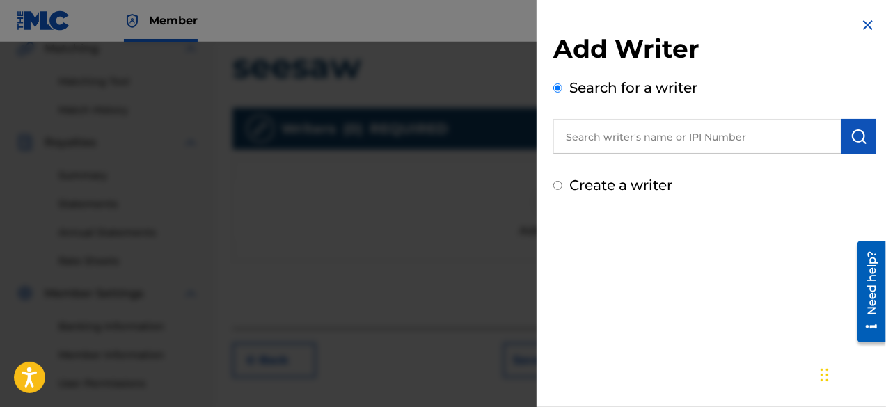
click at [656, 189] on label "Create a writer" at bounding box center [620, 185] width 103 height 17
radio input "true"
click at [562, 189] on input "Create a writer" at bounding box center [557, 185] width 9 height 9
radio input "false"
radio input "true"
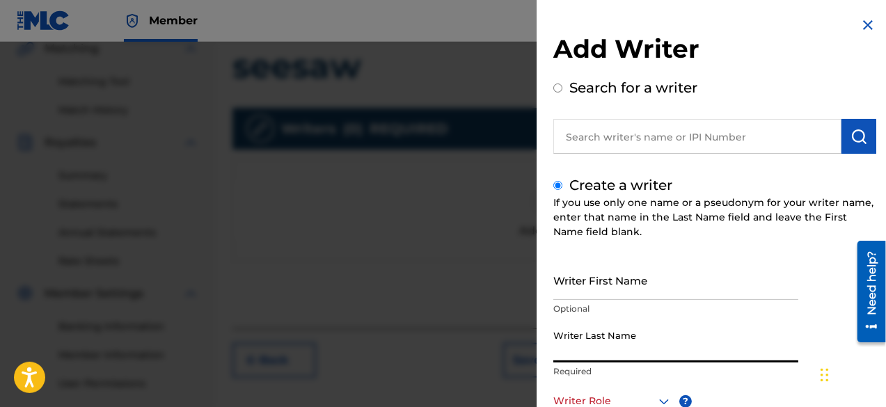
click at [674, 335] on input "Writer Last Name" at bounding box center [675, 343] width 245 height 40
paste input "[PERSON_NAME]"
click at [674, 335] on input "[PERSON_NAME]" at bounding box center [675, 343] width 245 height 40
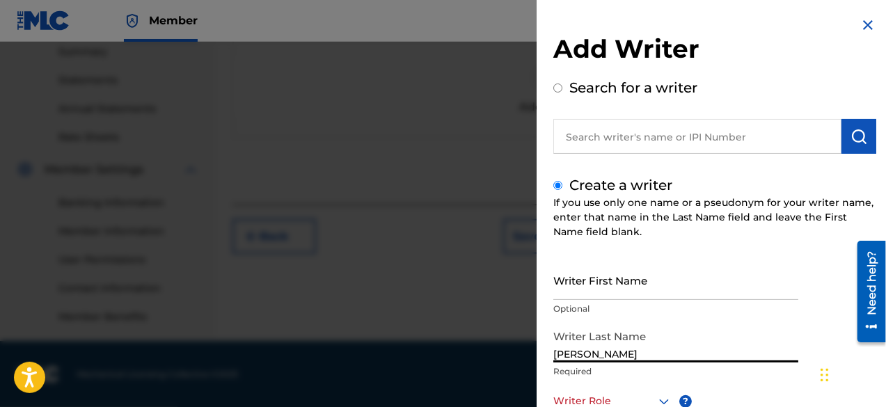
type input "[PERSON_NAME]"
click at [658, 401] on icon at bounding box center [663, 401] width 17 height 17
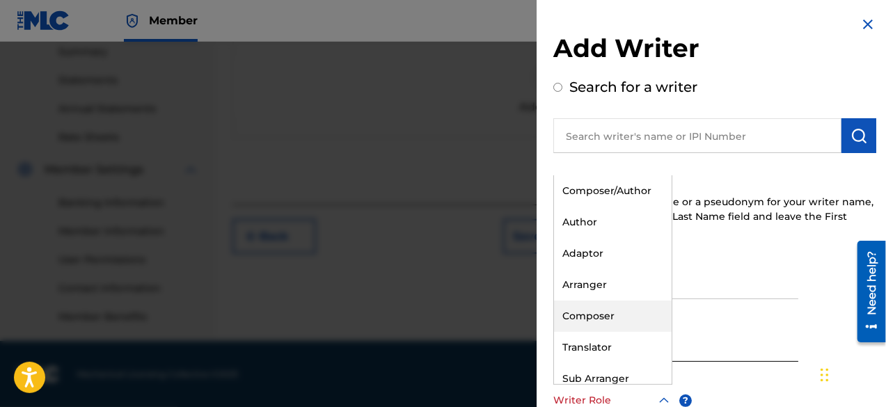
click at [622, 308] on div "Composer" at bounding box center [613, 316] width 118 height 31
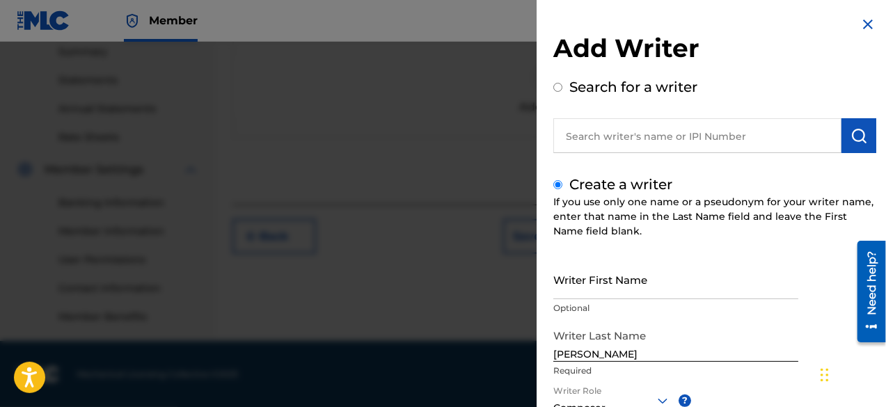
scroll to position [196, 0]
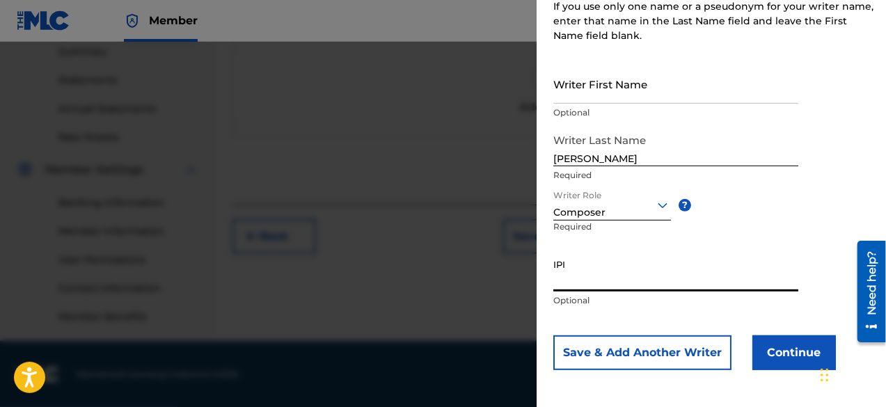
click at [809, 350] on button "Continue" at bounding box center [793, 352] width 83 height 35
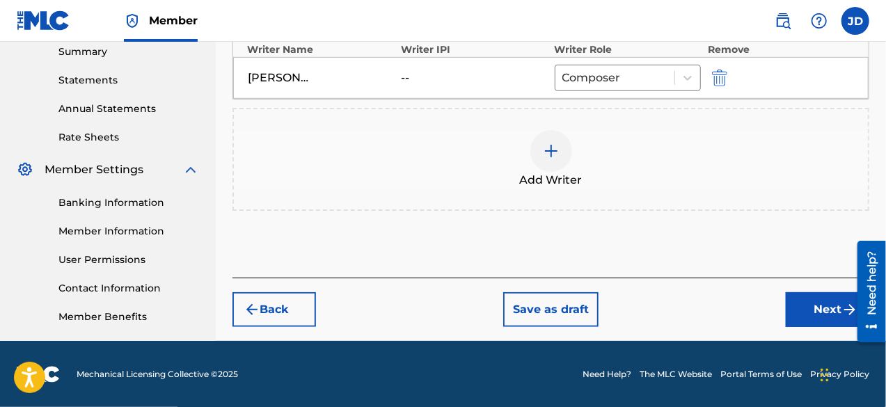
click at [806, 301] on button "Next" at bounding box center [827, 309] width 83 height 35
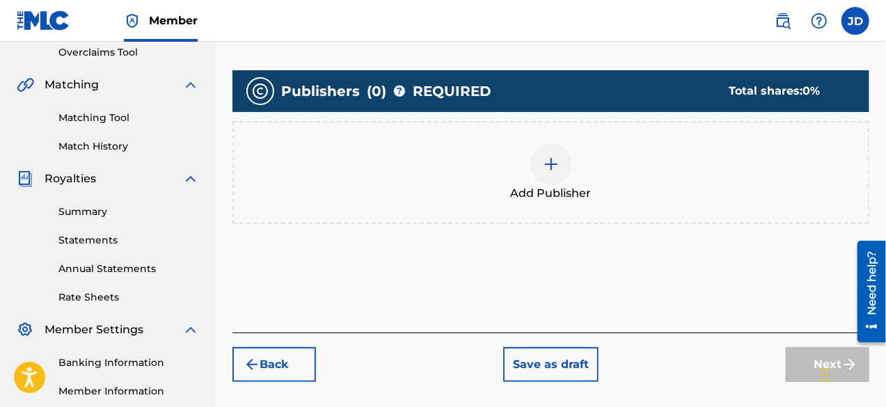
scroll to position [323, 0]
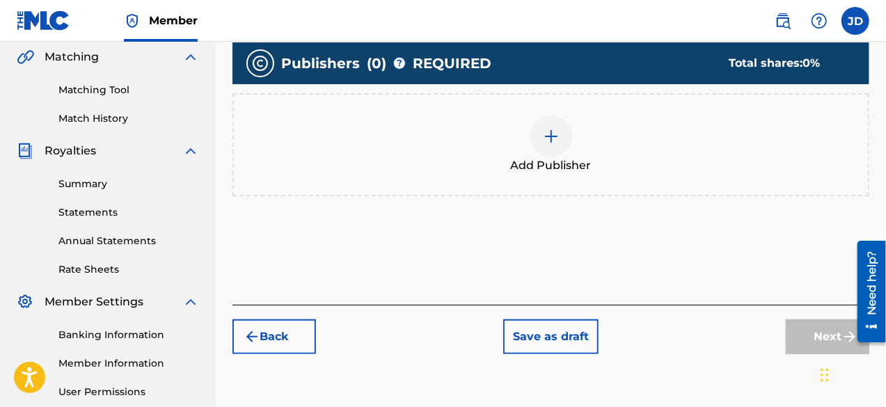
click at [564, 152] on div "Add Publisher" at bounding box center [551, 145] width 634 height 58
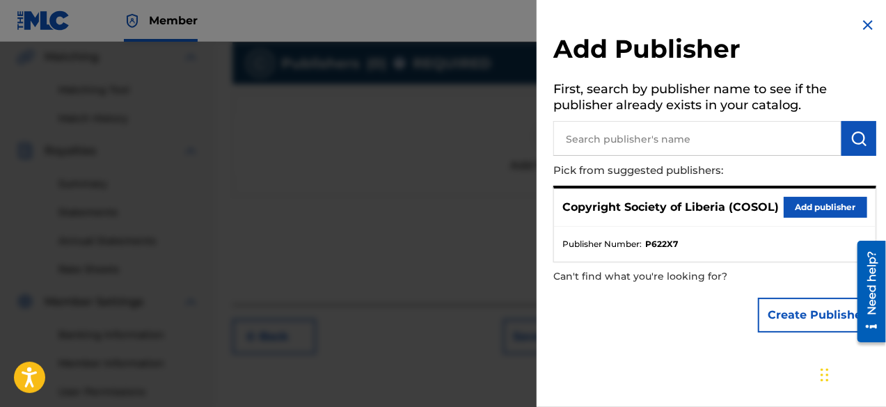
click at [811, 199] on button "Add publisher" at bounding box center [824, 207] width 83 height 21
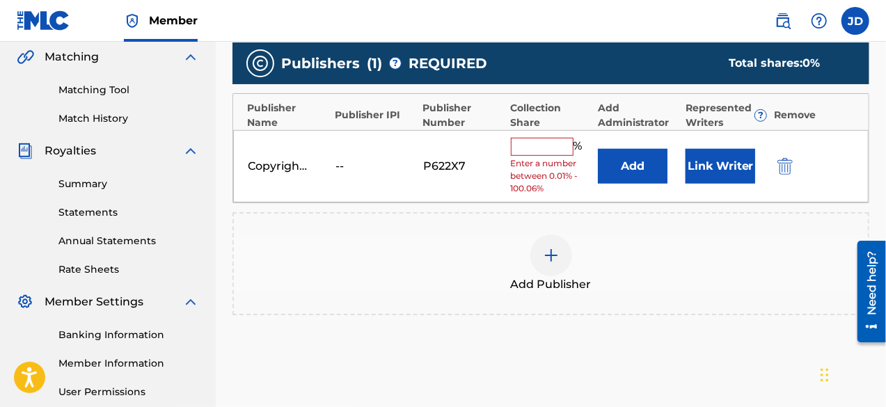
click at [552, 145] on input "text" at bounding box center [542, 147] width 63 height 18
type input "100"
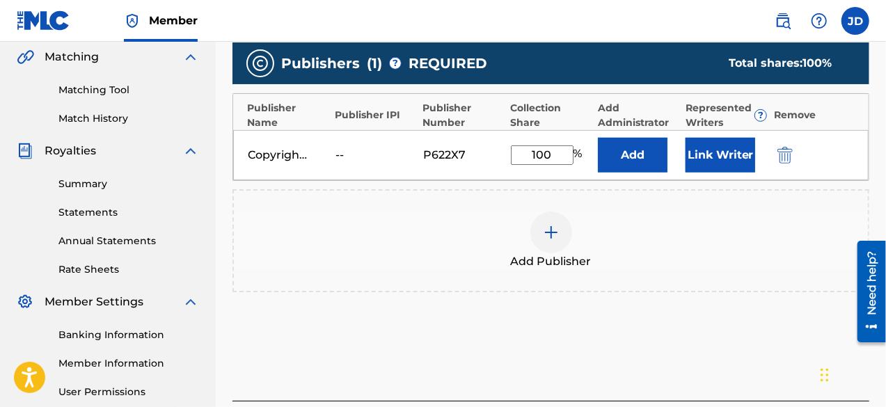
scroll to position [455, 0]
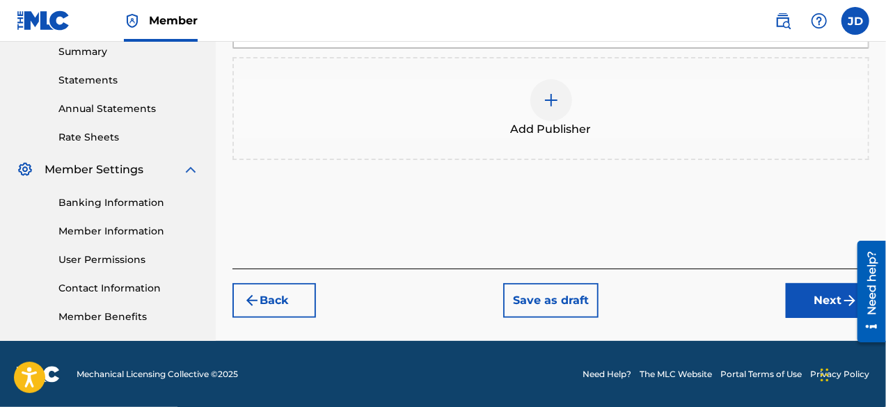
click at [817, 308] on button "Next" at bounding box center [827, 300] width 83 height 35
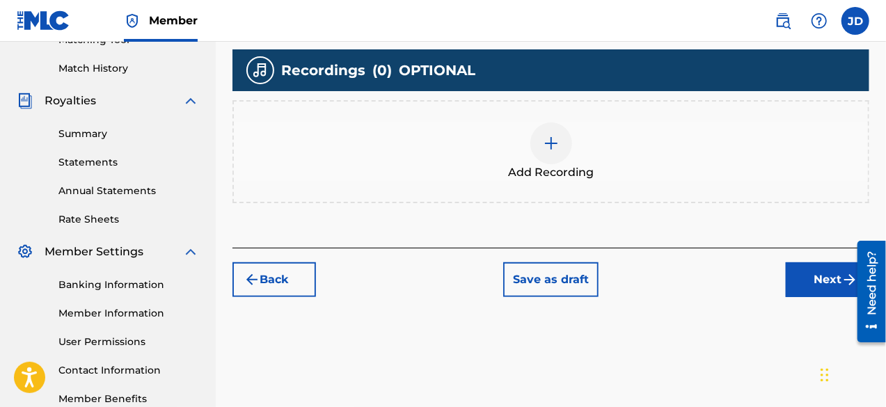
scroll to position [377, 0]
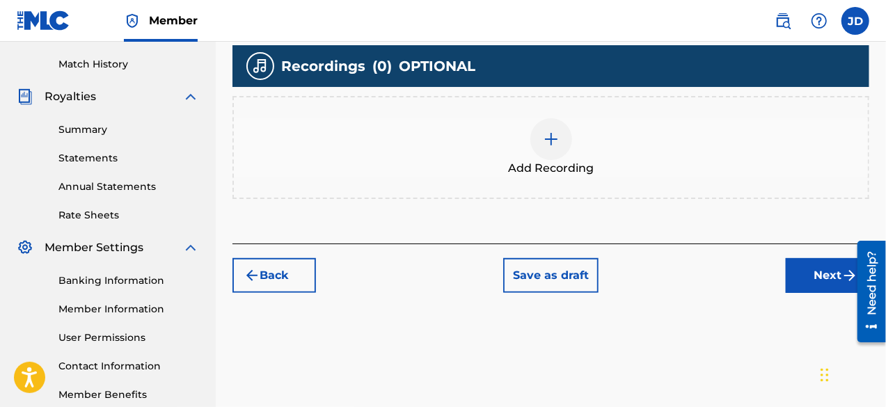
click at [831, 270] on button "Next" at bounding box center [827, 275] width 83 height 35
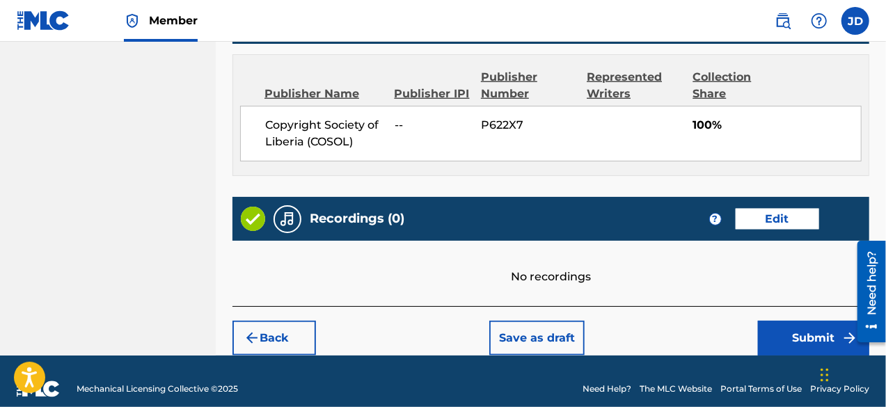
scroll to position [746, 0]
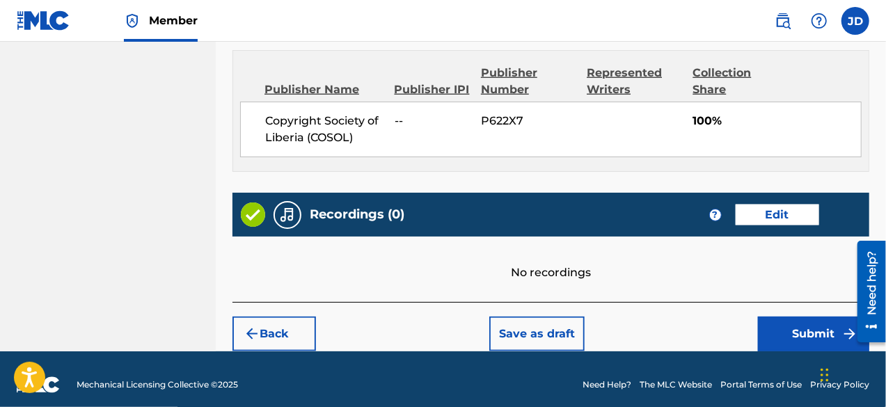
click at [785, 331] on button "Submit" at bounding box center [813, 334] width 111 height 35
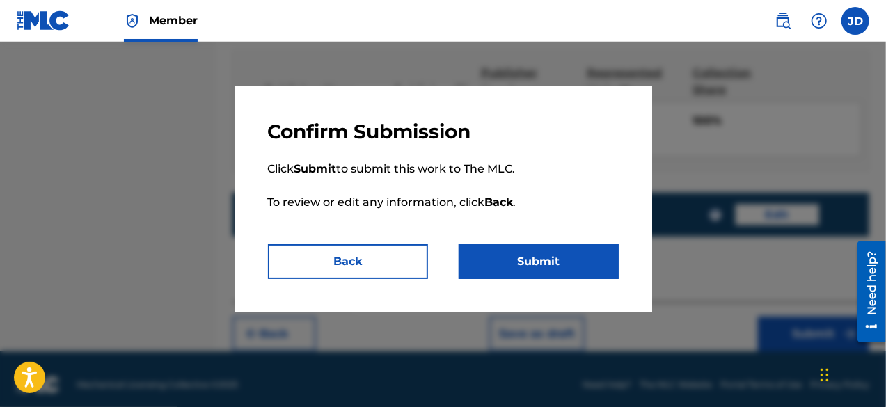
click at [587, 254] on button "Submit" at bounding box center [539, 261] width 160 height 35
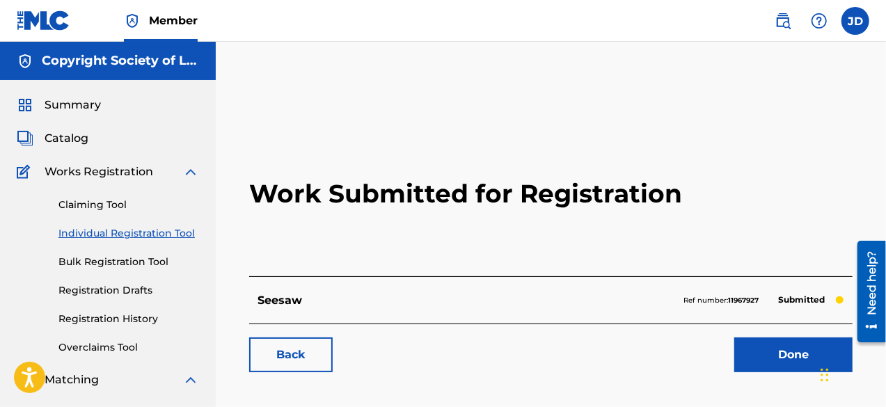
click at [772, 350] on link "Done" at bounding box center [793, 354] width 118 height 35
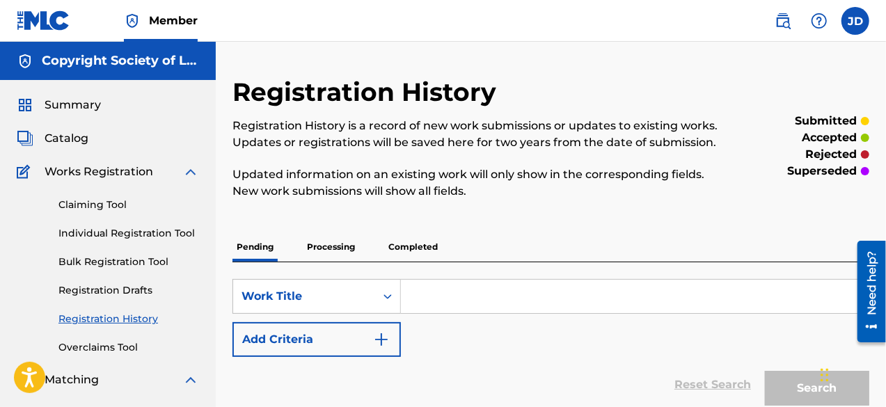
click at [157, 231] on link "Individual Registration Tool" at bounding box center [128, 233] width 141 height 15
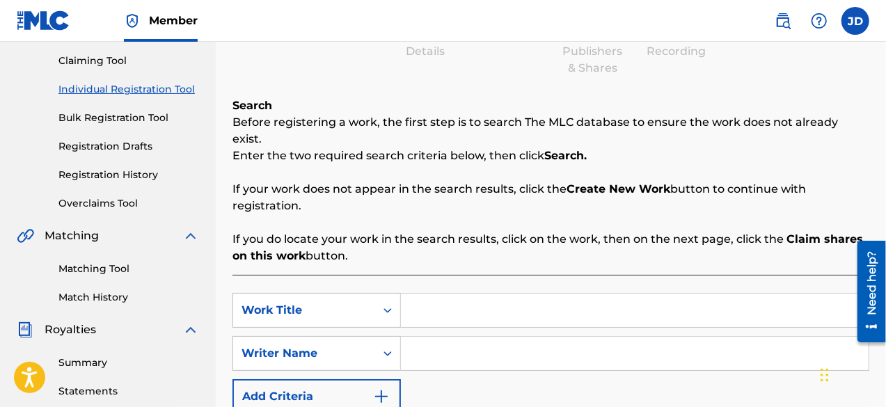
scroll to position [150, 0]
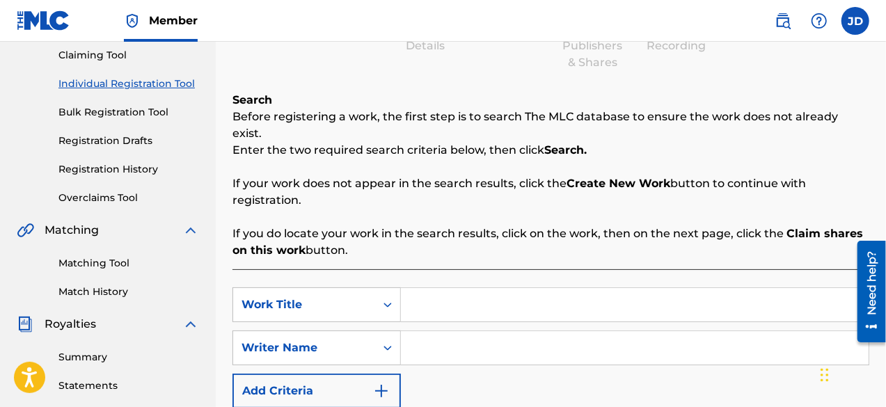
click at [590, 296] on input "Search Form" at bounding box center [635, 304] width 468 height 33
click at [482, 288] on input "you will stey long inside" at bounding box center [635, 304] width 468 height 33
click at [475, 288] on input "you will stey long inside" at bounding box center [635, 304] width 468 height 33
type input "you will stay long inside"
click at [461, 331] on input "Search Form" at bounding box center [635, 347] width 468 height 33
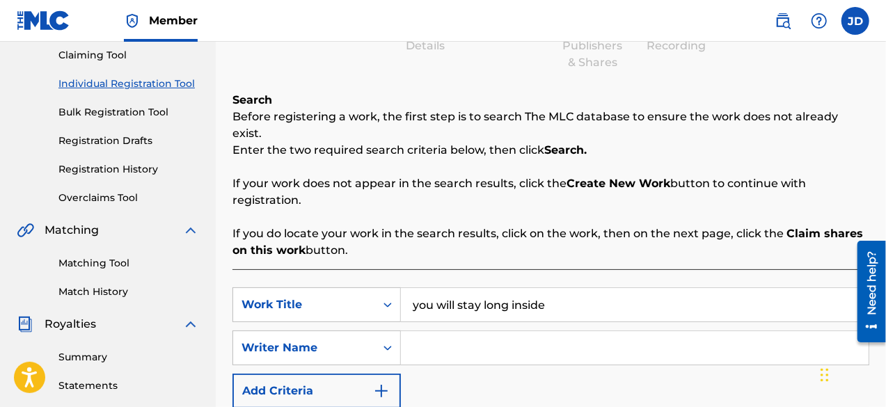
paste input "[PERSON_NAME]"
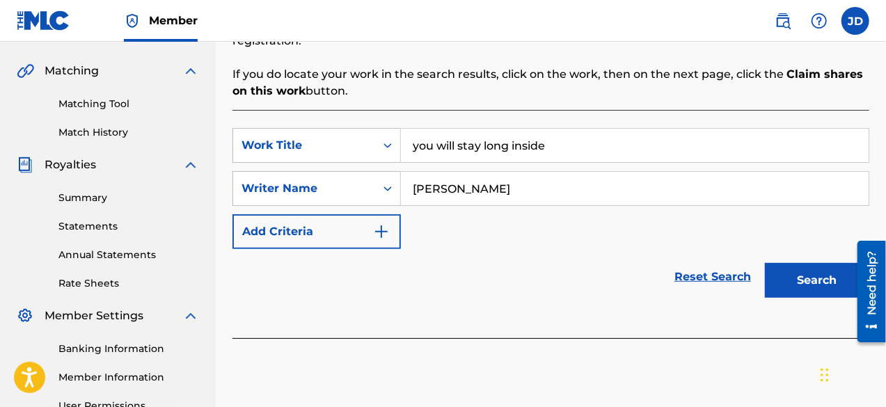
scroll to position [316, 0]
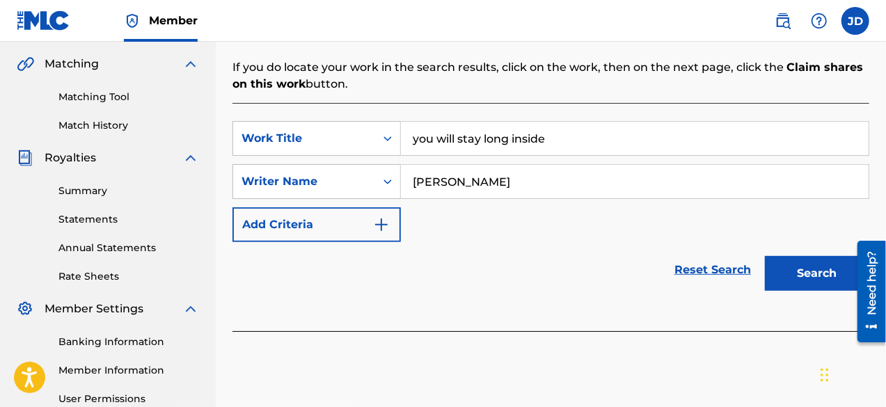
type input "[PERSON_NAME]"
click at [814, 268] on button "Search" at bounding box center [817, 273] width 104 height 35
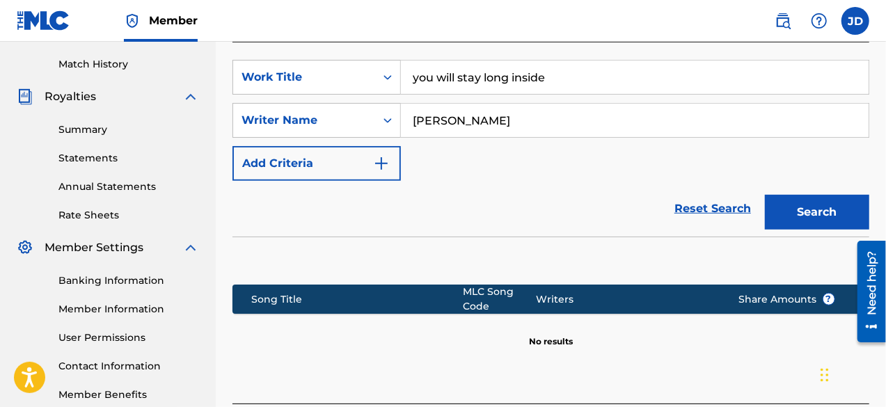
scroll to position [406, 0]
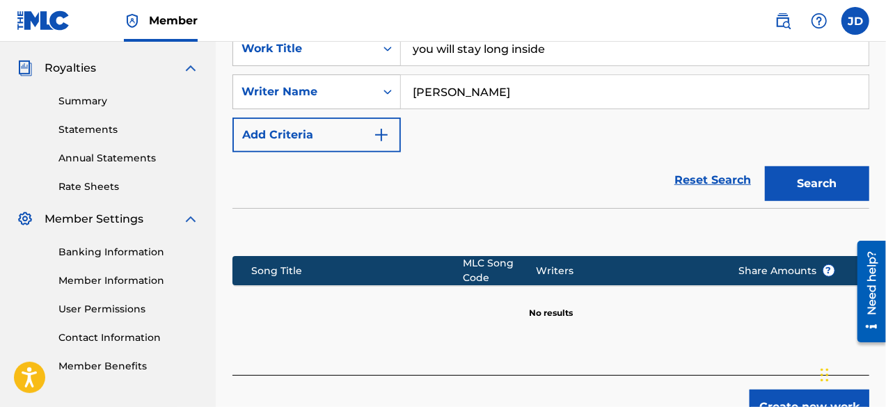
click at [770, 390] on button "Create new work" at bounding box center [809, 407] width 120 height 35
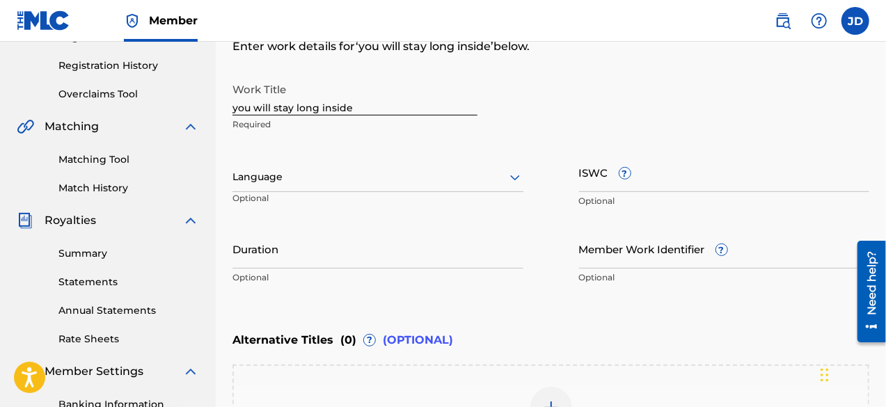
scroll to position [246, 0]
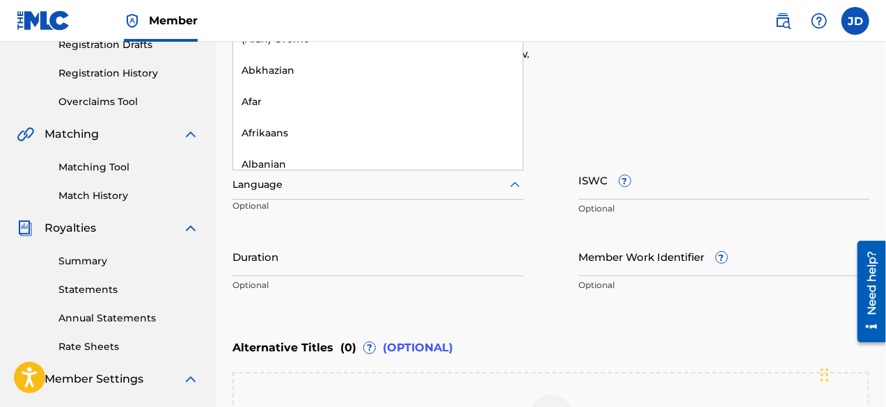
click at [461, 183] on div at bounding box center [377, 184] width 291 height 17
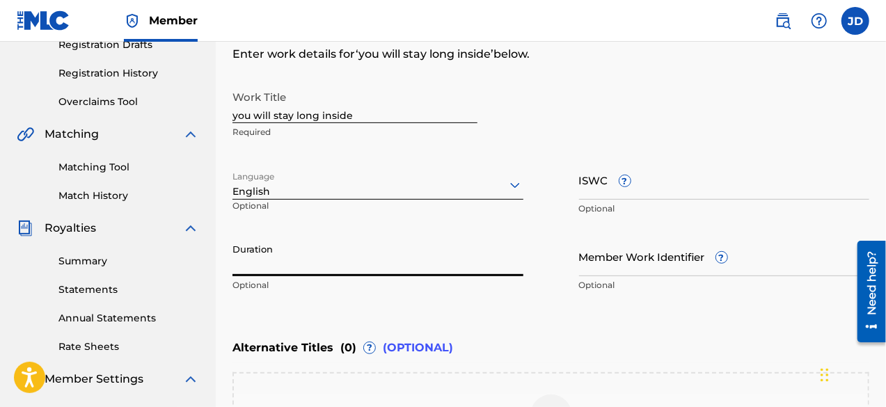
click at [370, 262] on input "Duration" at bounding box center [377, 257] width 291 height 40
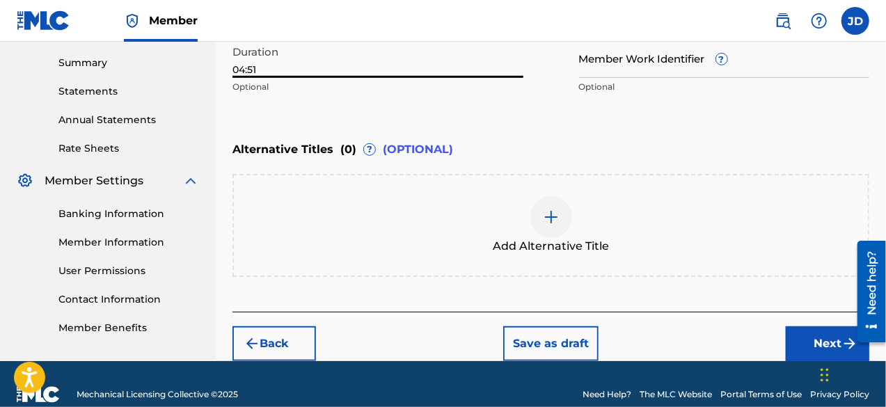
scroll to position [451, 0]
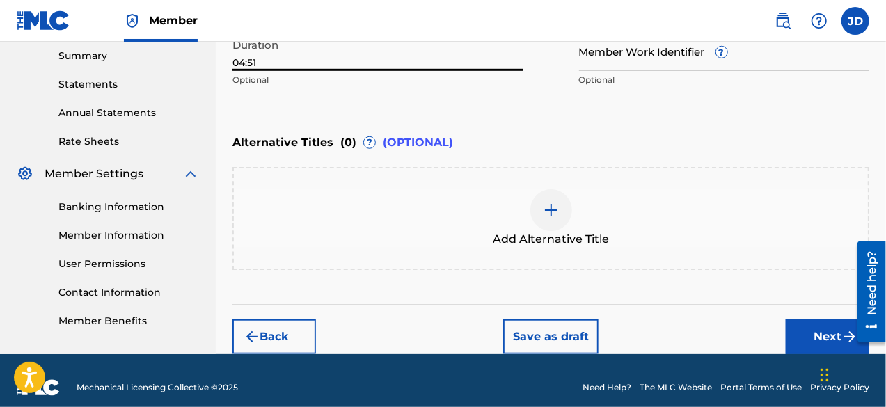
type input "04:51"
click at [809, 337] on button "Next" at bounding box center [827, 336] width 83 height 35
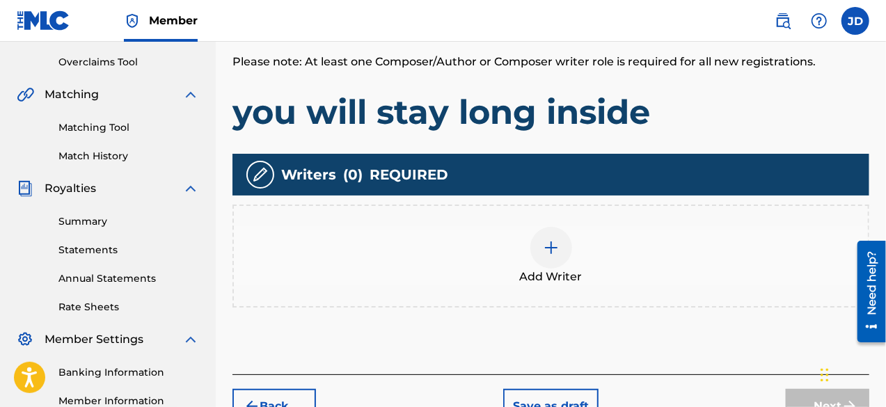
scroll to position [287, 0]
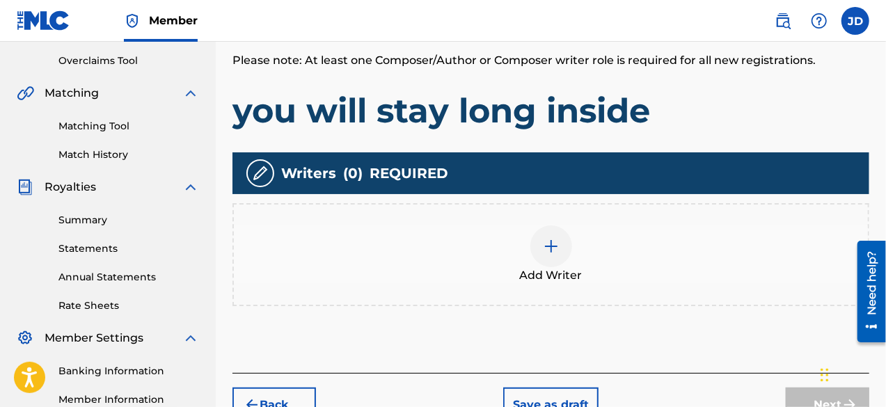
click at [554, 248] on img at bounding box center [551, 246] width 17 height 17
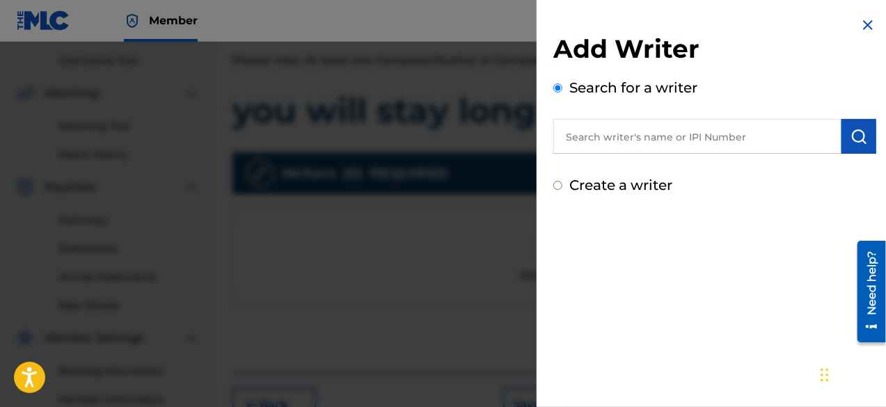
click at [655, 177] on label "Create a writer" at bounding box center [620, 185] width 103 height 17
radio input "true"
click at [562, 181] on input "Create a writer" at bounding box center [557, 185] width 9 height 9
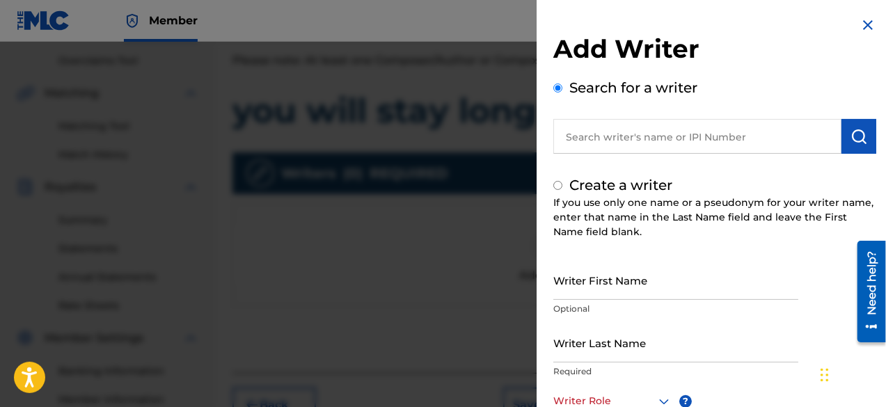
radio input "false"
radio input "true"
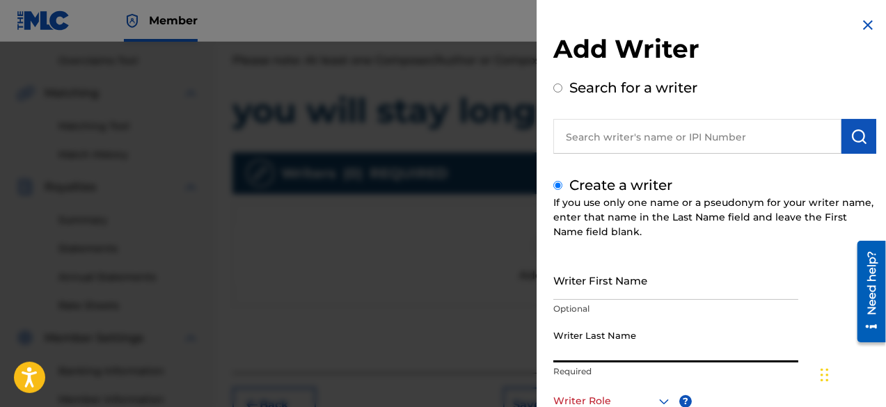
click at [635, 362] on input "Writer Last Name" at bounding box center [675, 343] width 245 height 40
paste input "[PERSON_NAME]"
click at [635, 362] on input "[PERSON_NAME]" at bounding box center [675, 343] width 245 height 40
type input "[PERSON_NAME]"
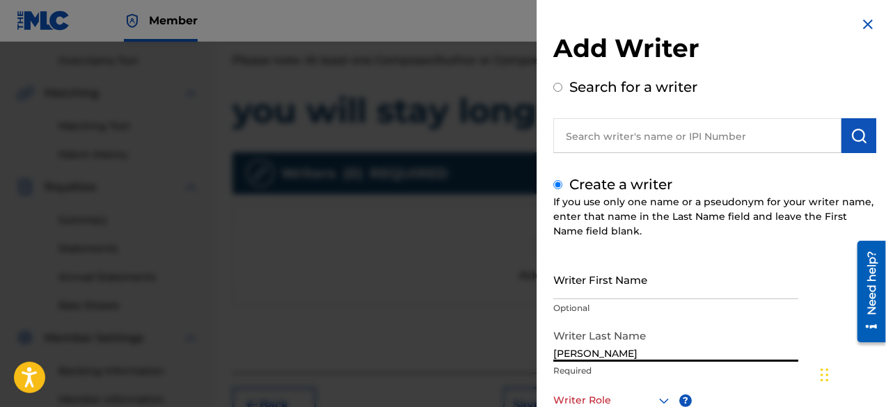
click at [628, 395] on div at bounding box center [612, 400] width 119 height 17
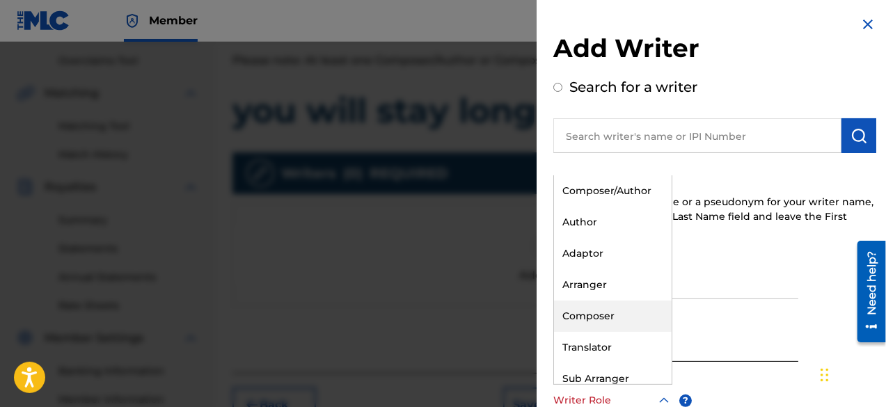
click at [608, 314] on div "Composer" at bounding box center [613, 316] width 118 height 31
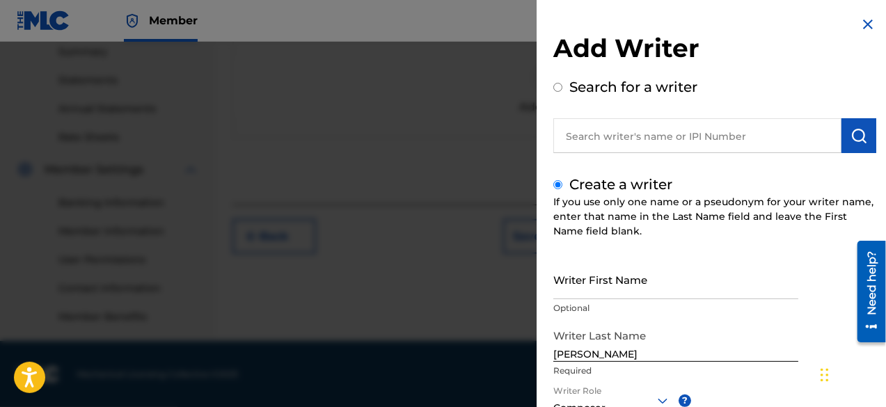
scroll to position [196, 0]
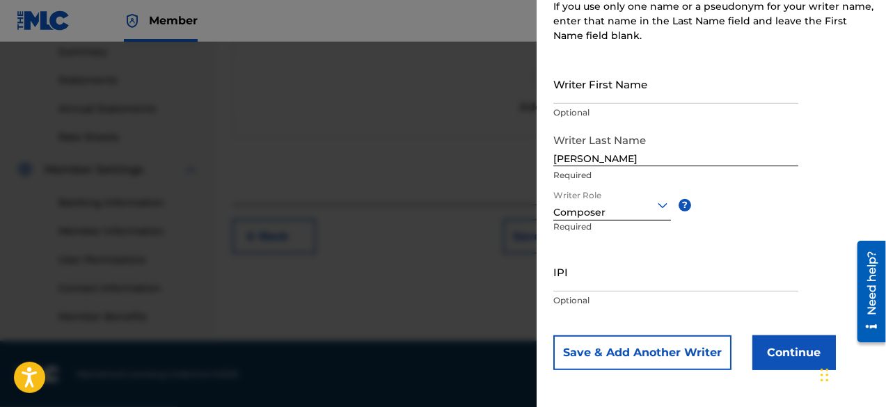
click at [785, 356] on button "Continue" at bounding box center [793, 352] width 83 height 35
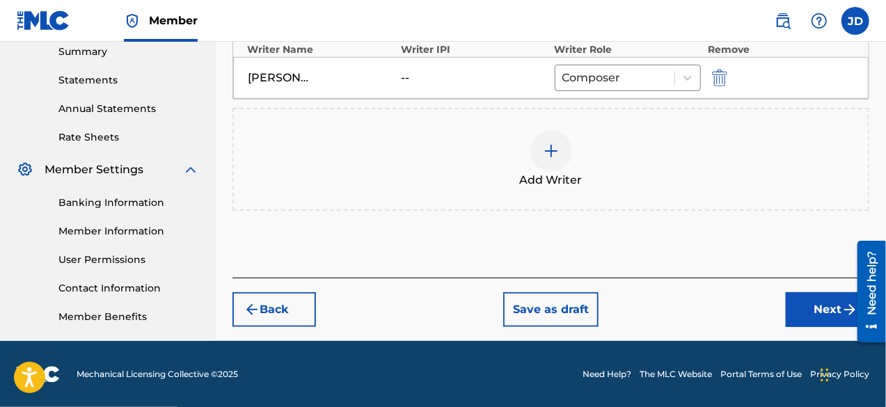
click at [809, 309] on button "Next" at bounding box center [827, 309] width 83 height 35
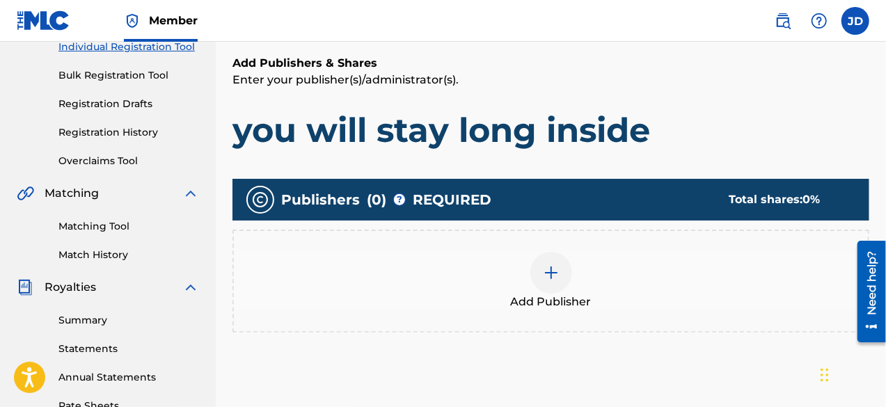
scroll to position [185, 0]
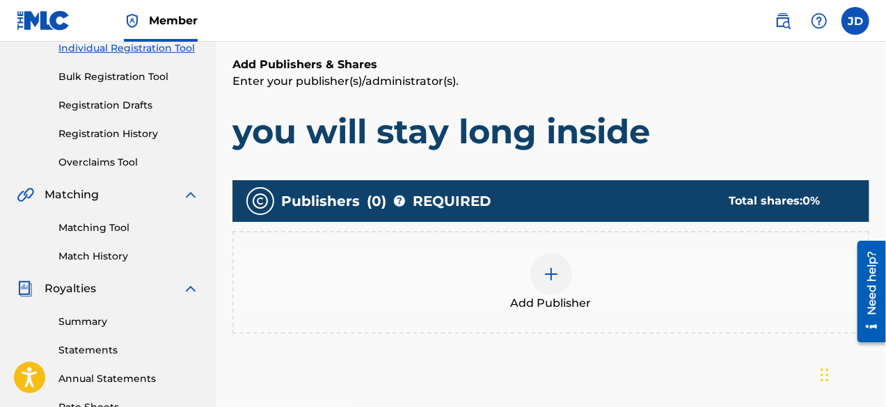
click at [557, 285] on div at bounding box center [551, 274] width 42 height 42
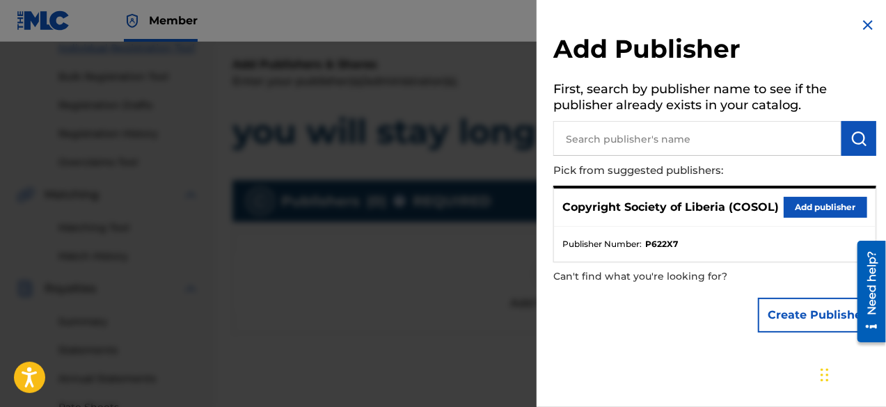
click at [813, 202] on button "Add publisher" at bounding box center [824, 207] width 83 height 21
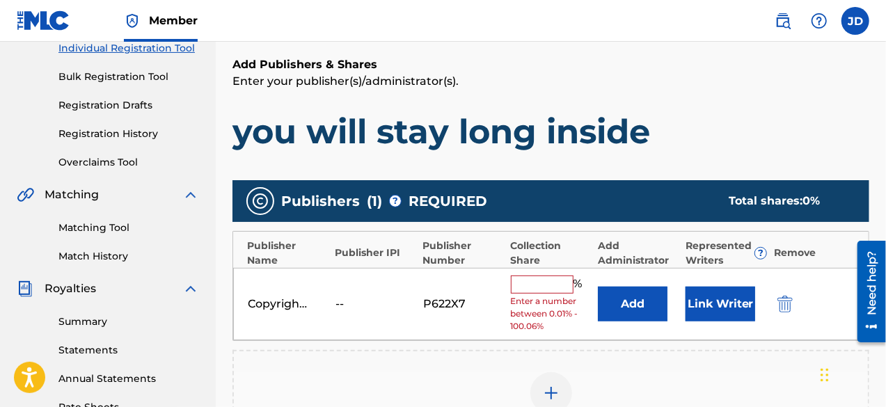
click at [554, 282] on input "text" at bounding box center [542, 285] width 63 height 18
type input "100"
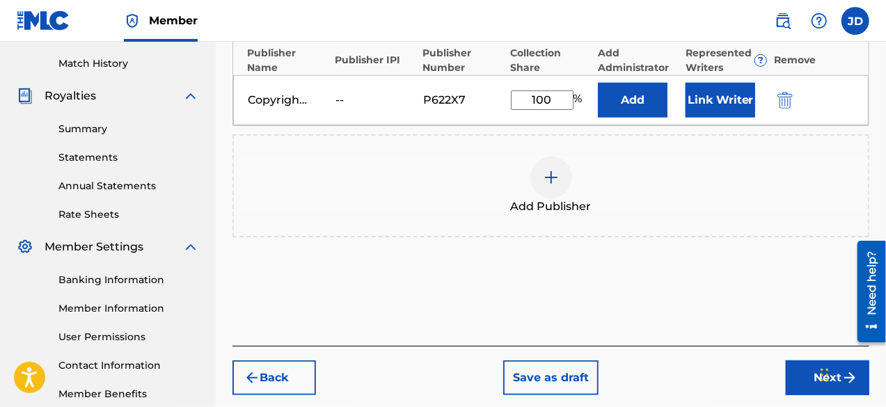
scroll to position [455, 0]
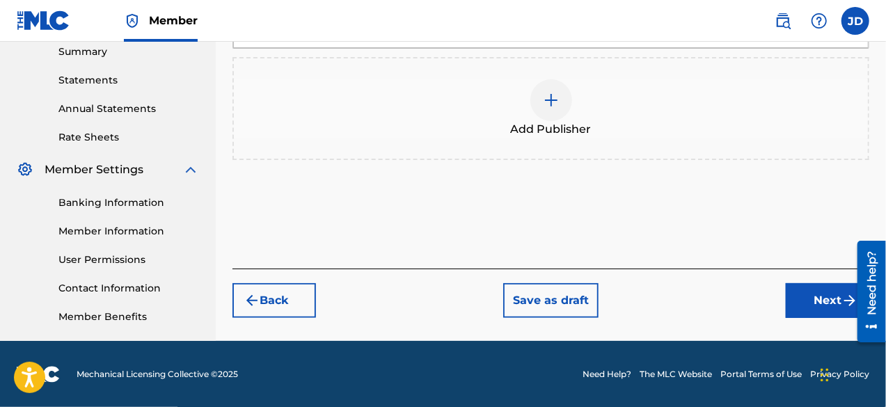
click at [821, 291] on button "Next" at bounding box center [827, 300] width 83 height 35
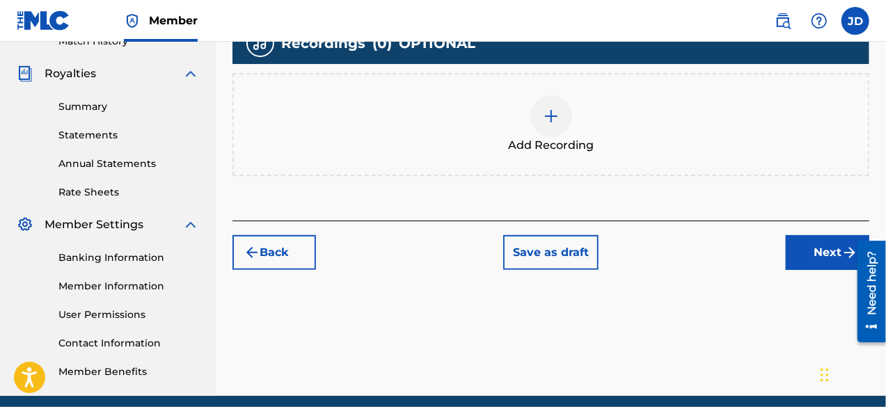
scroll to position [402, 0]
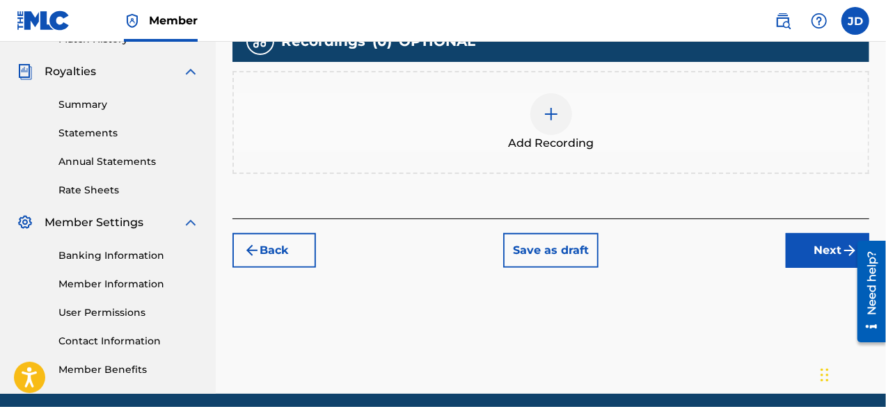
click at [818, 262] on button "Next" at bounding box center [827, 250] width 83 height 35
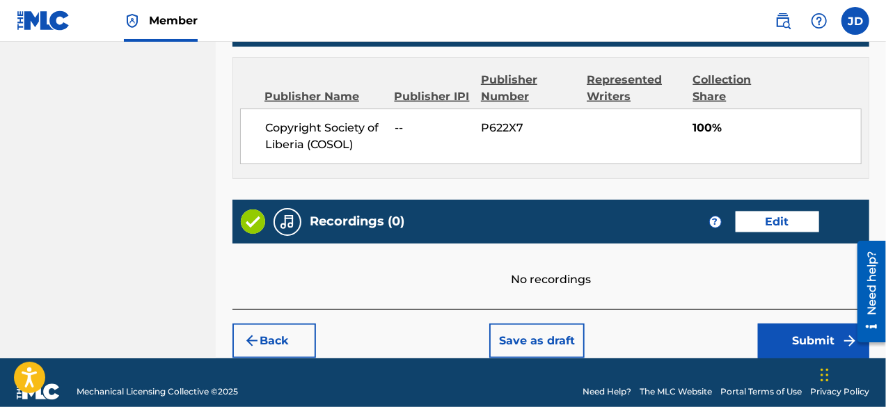
scroll to position [755, 0]
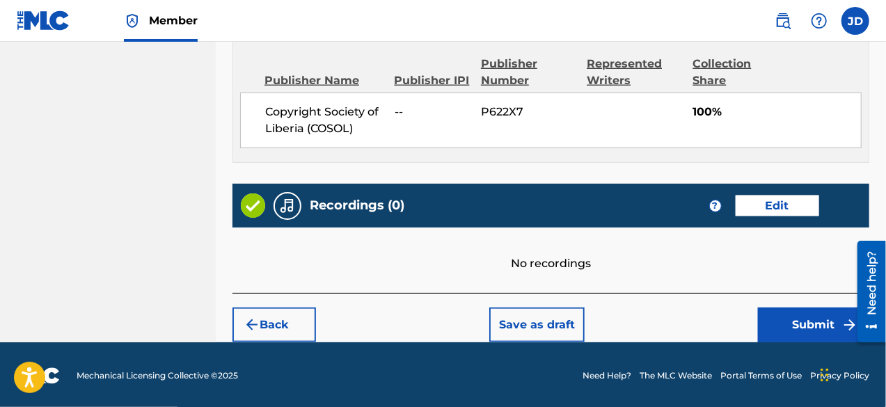
click at [827, 332] on button "Submit" at bounding box center [813, 325] width 111 height 35
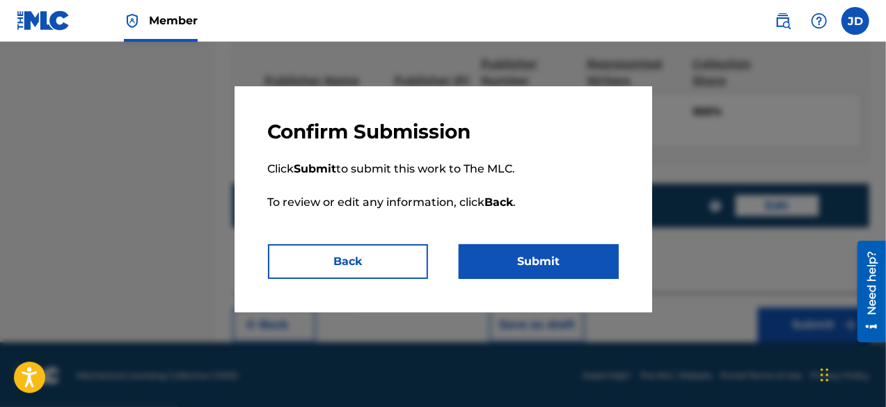
click at [597, 273] on button "Submit" at bounding box center [539, 261] width 160 height 35
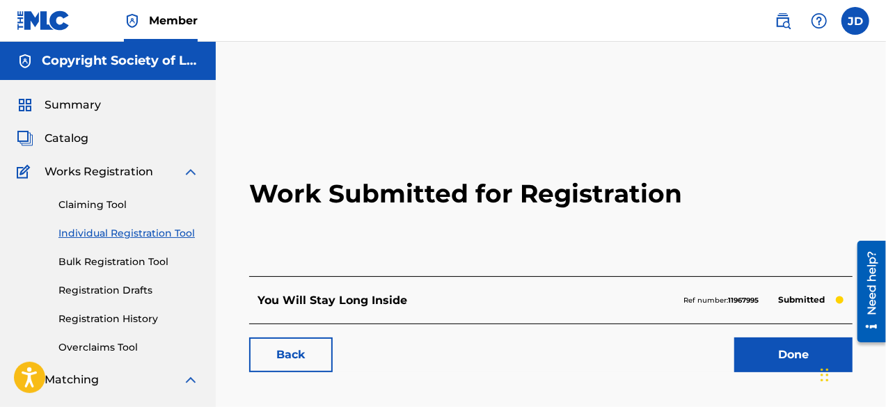
click at [777, 349] on link "Done" at bounding box center [793, 354] width 118 height 35
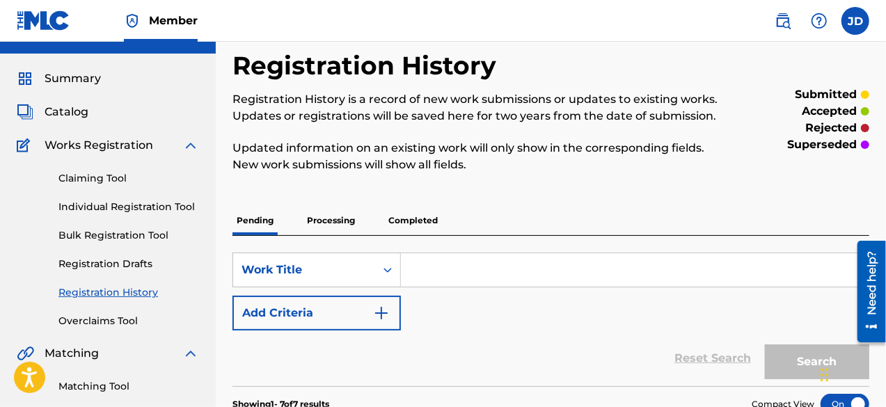
scroll to position [27, 0]
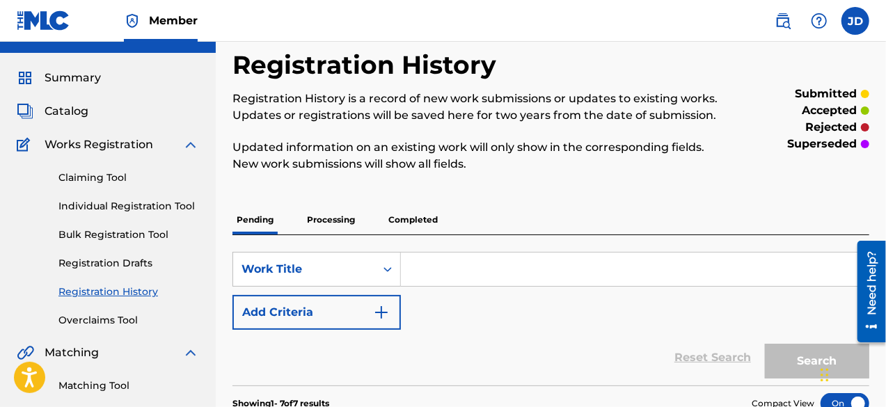
click at [142, 202] on link "Individual Registration Tool" at bounding box center [128, 206] width 141 height 15
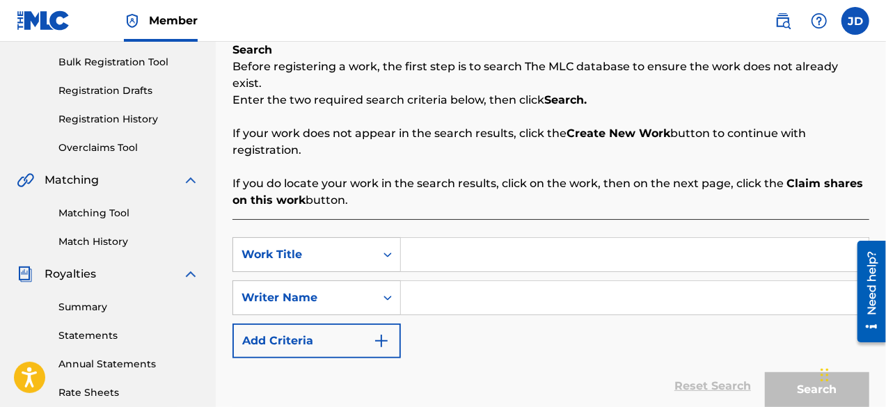
scroll to position [204, 0]
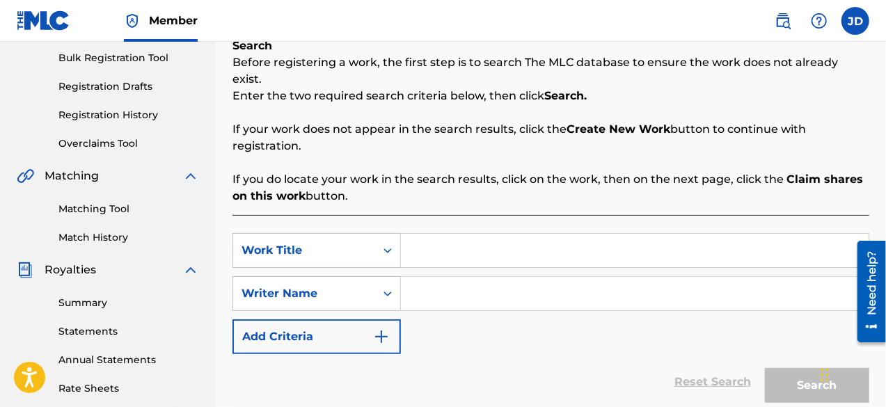
click at [481, 241] on input "Search Form" at bounding box center [635, 250] width 468 height 33
type input "Bounce"
click at [456, 277] on input "Search Form" at bounding box center [635, 293] width 468 height 33
paste input "[PERSON_NAME]"
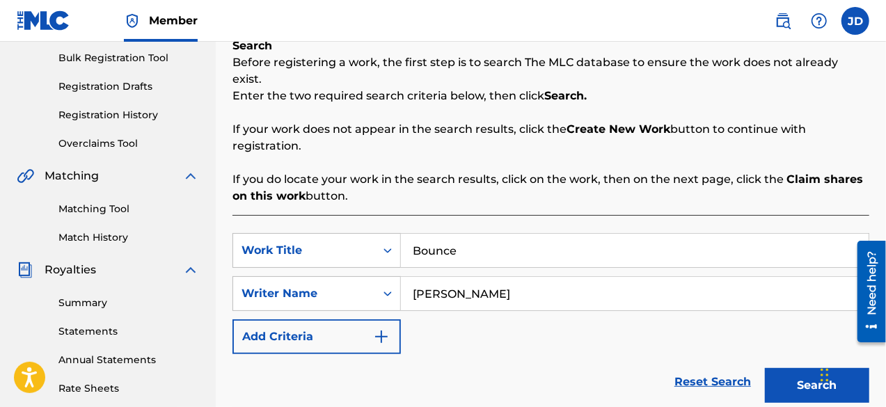
type input "[PERSON_NAME]"
click at [807, 368] on button "Search" at bounding box center [817, 385] width 104 height 35
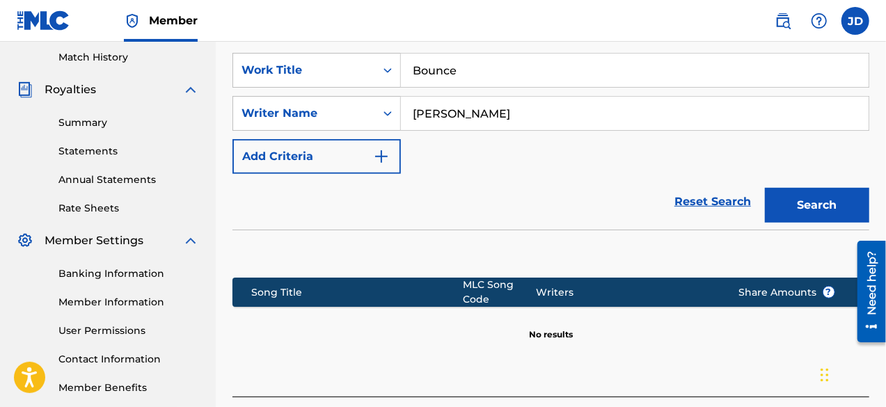
scroll to position [472, 0]
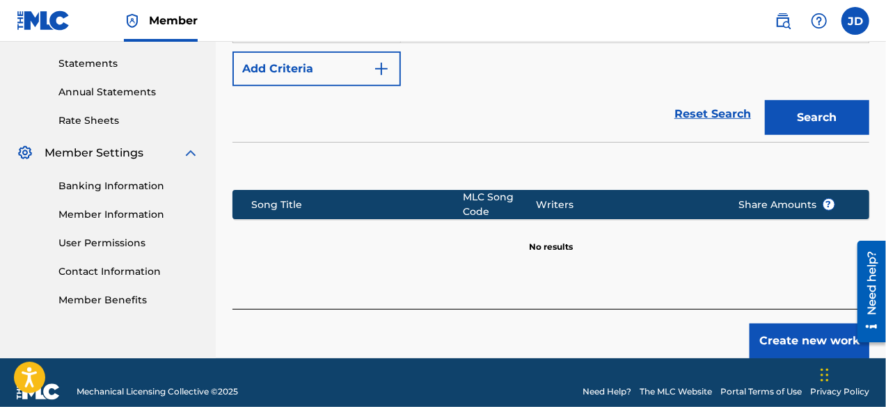
click at [797, 324] on button "Create new work" at bounding box center [809, 341] width 120 height 35
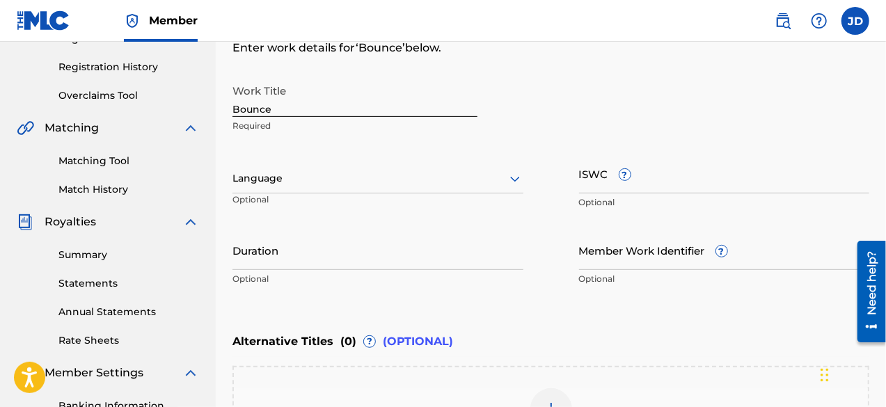
scroll to position [251, 0]
click at [510, 181] on icon at bounding box center [515, 179] width 17 height 17
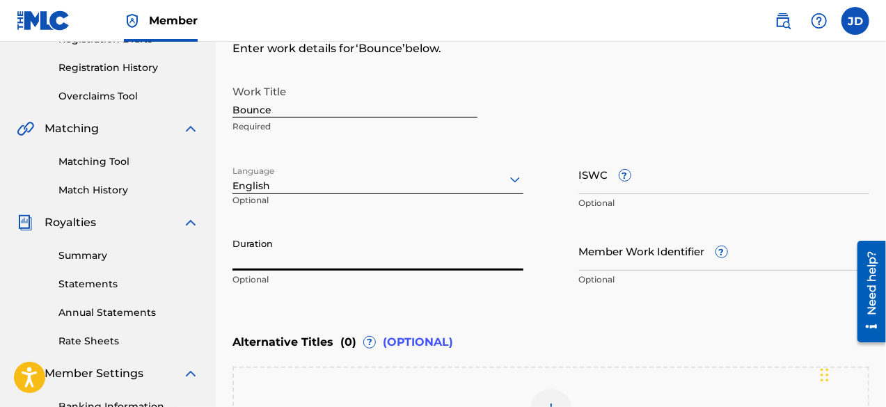
click at [415, 241] on input "Duration" at bounding box center [377, 251] width 291 height 40
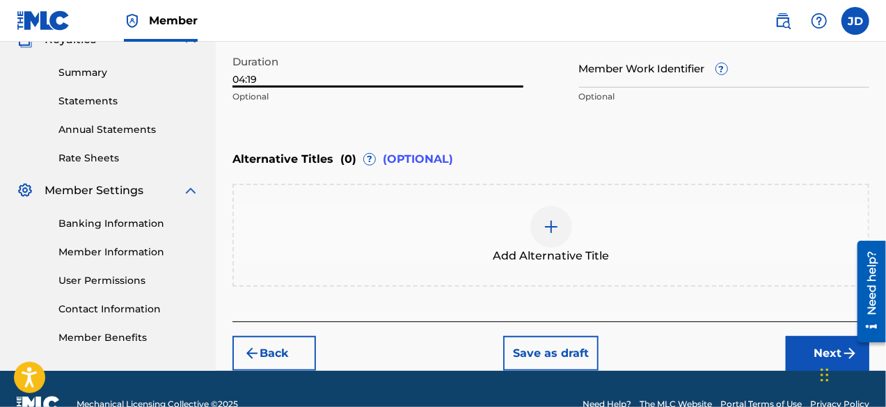
scroll to position [436, 0]
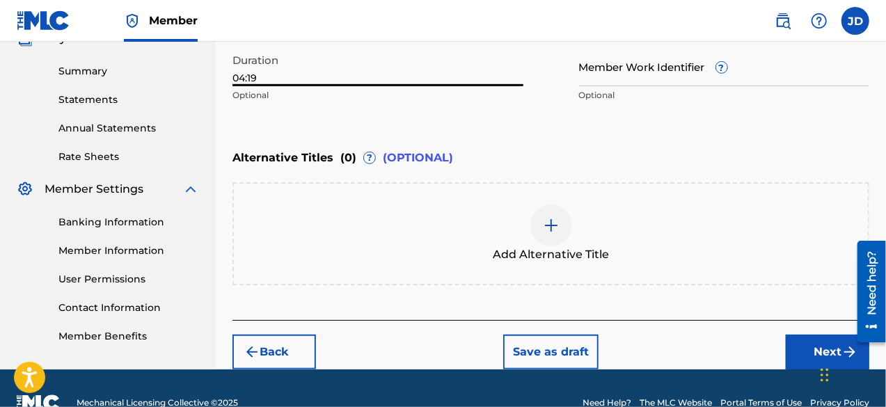
type input "04:19"
click at [799, 351] on button "Next" at bounding box center [827, 352] width 83 height 35
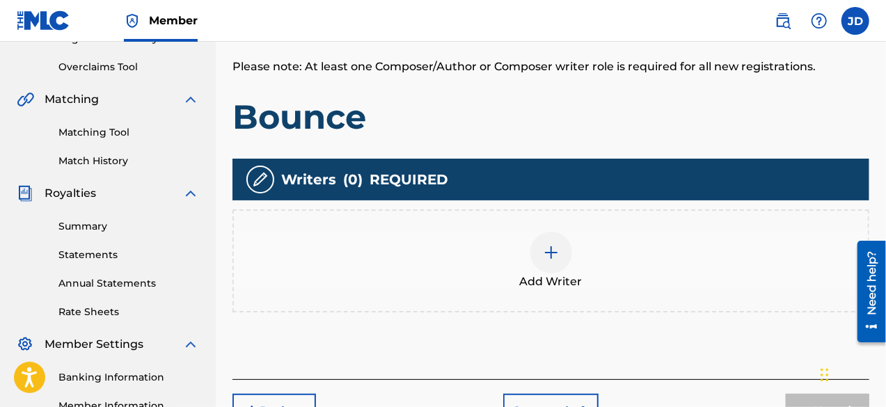
scroll to position [311, 0]
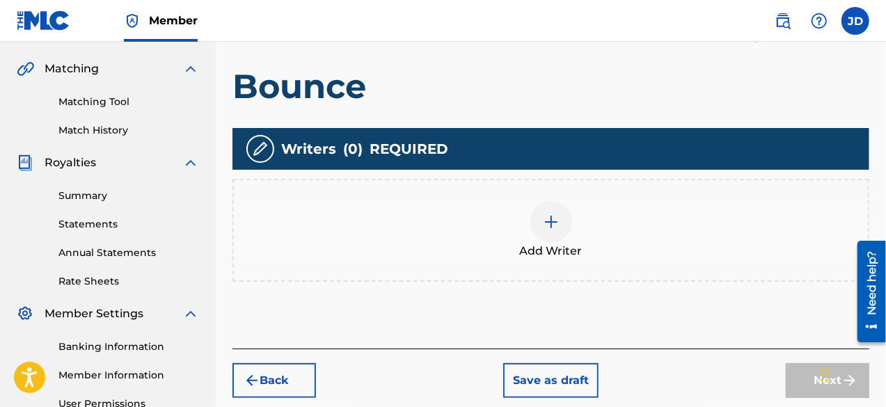
click at [551, 239] on div at bounding box center [551, 222] width 42 height 42
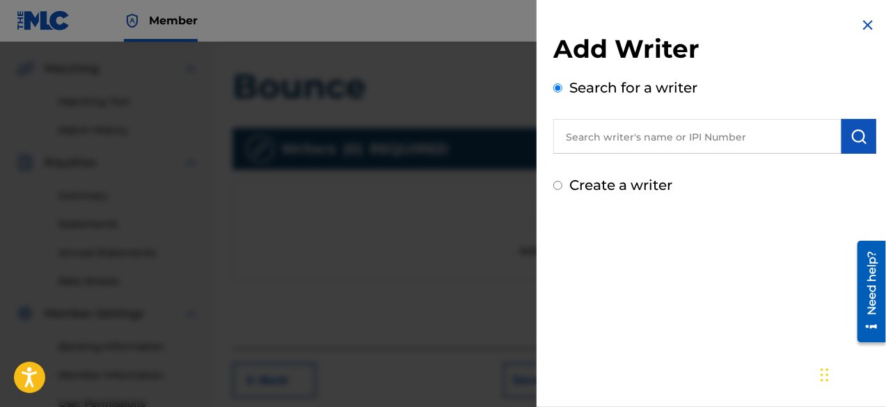
click at [623, 192] on label "Create a writer" at bounding box center [620, 185] width 103 height 17
radio input "true"
click at [562, 190] on input "Create a writer" at bounding box center [557, 185] width 9 height 9
radio input "false"
radio input "true"
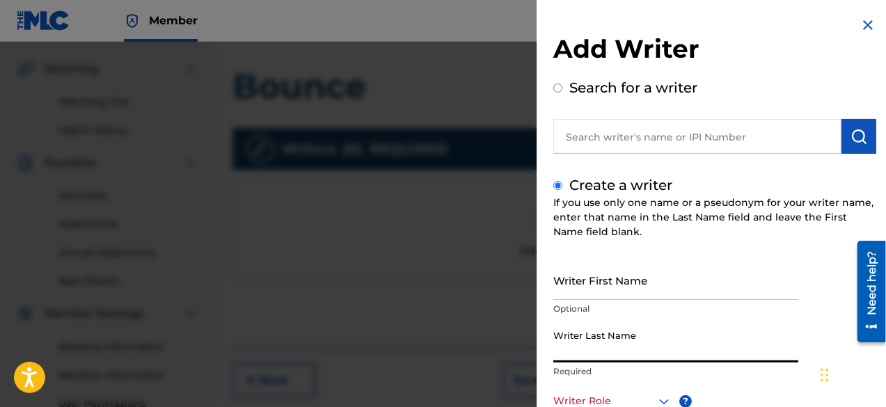
click at [621, 342] on input "Writer Last Name" at bounding box center [675, 343] width 245 height 40
paste input "[PERSON_NAME]"
type input "[PERSON_NAME]"
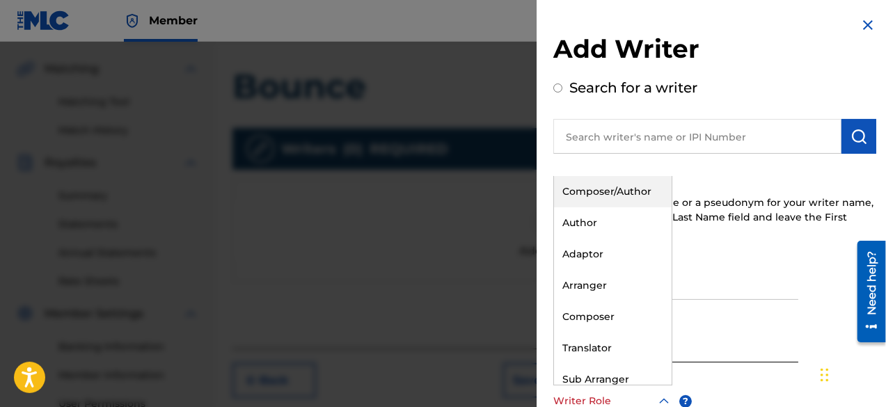
scroll to position [1, 0]
click at [662, 393] on icon at bounding box center [663, 400] width 17 height 17
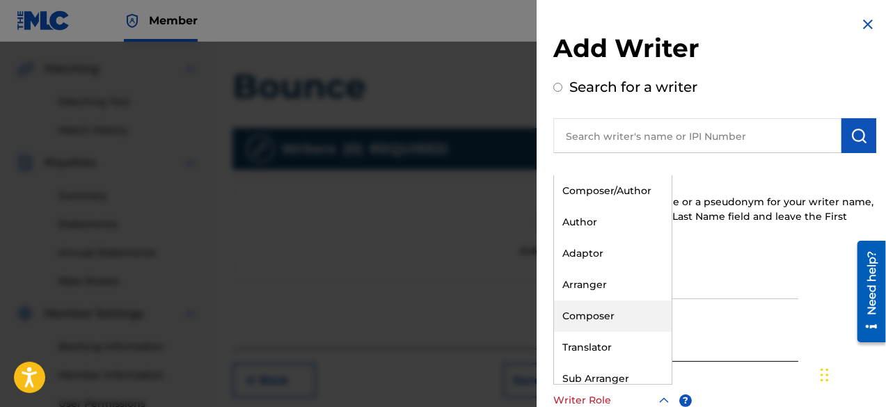
click at [621, 317] on div "Composer" at bounding box center [613, 316] width 118 height 31
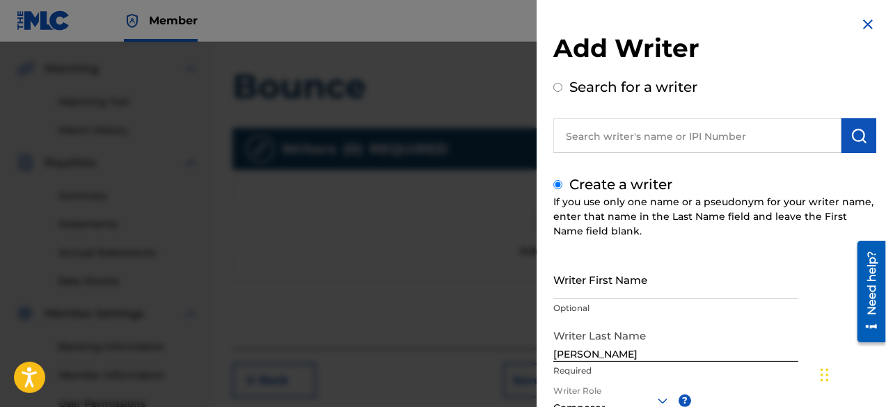
scroll to position [196, 0]
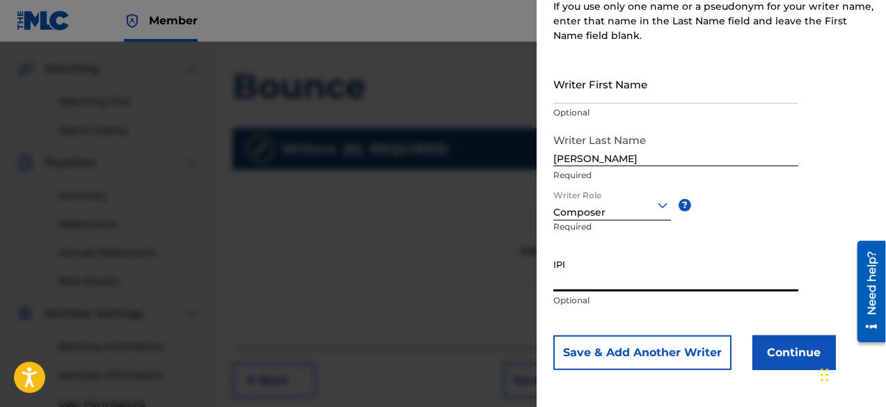
click at [777, 349] on button "Continue" at bounding box center [793, 352] width 83 height 35
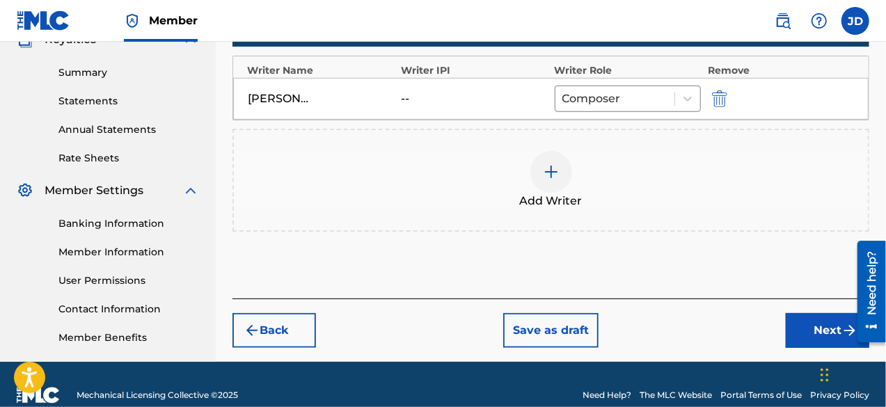
scroll to position [440, 0]
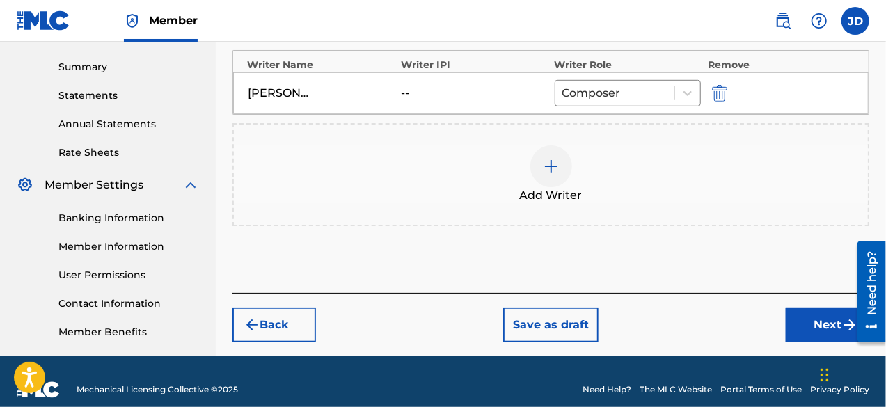
click at [806, 333] on button "Next" at bounding box center [827, 325] width 83 height 35
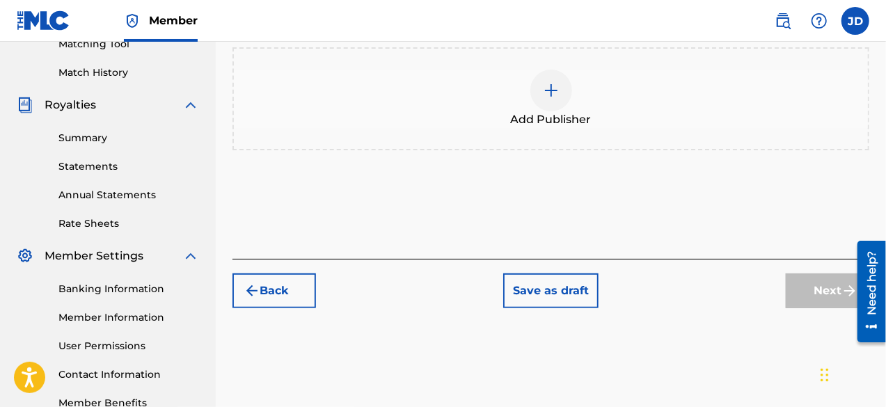
scroll to position [380, 0]
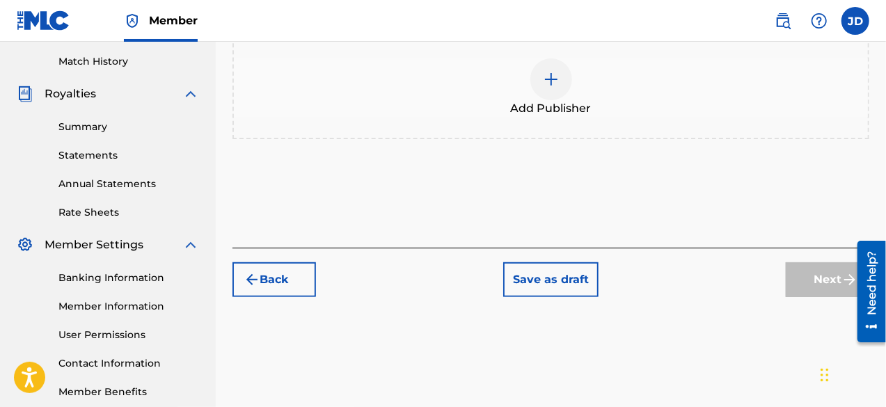
click at [551, 97] on div at bounding box center [551, 79] width 42 height 42
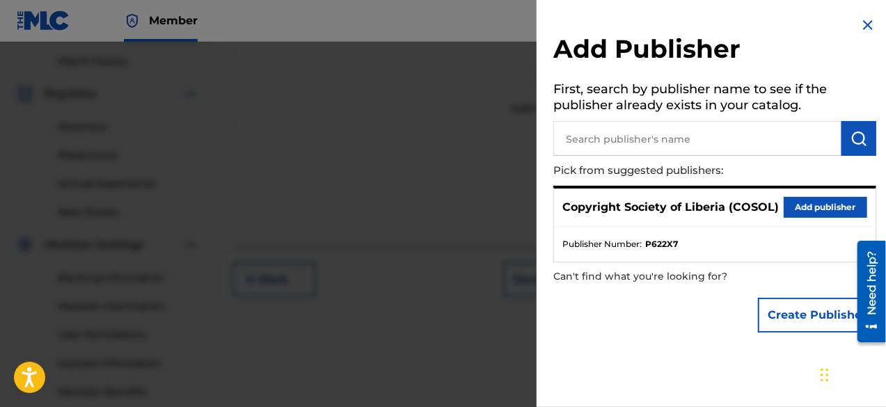
click at [804, 205] on button "Add publisher" at bounding box center [824, 207] width 83 height 21
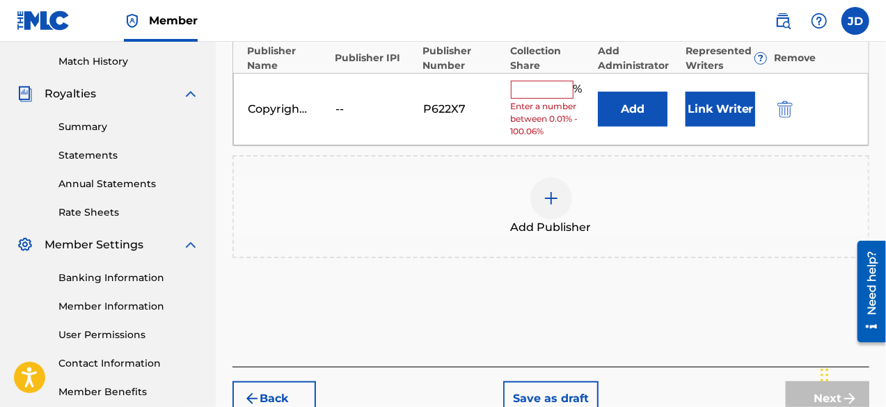
click at [550, 91] on input "text" at bounding box center [542, 90] width 63 height 18
type input "100"
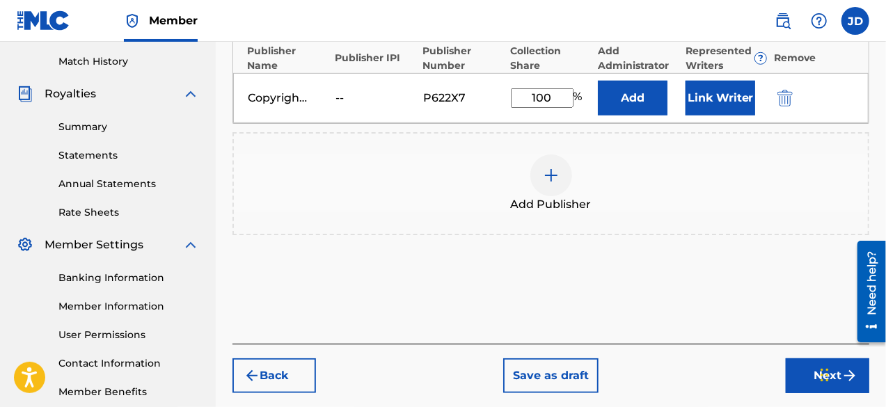
scroll to position [455, 0]
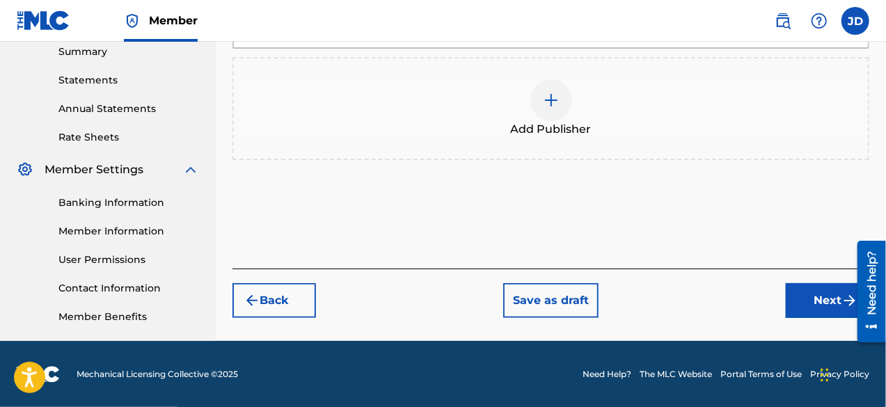
click at [808, 292] on button "Next" at bounding box center [827, 300] width 83 height 35
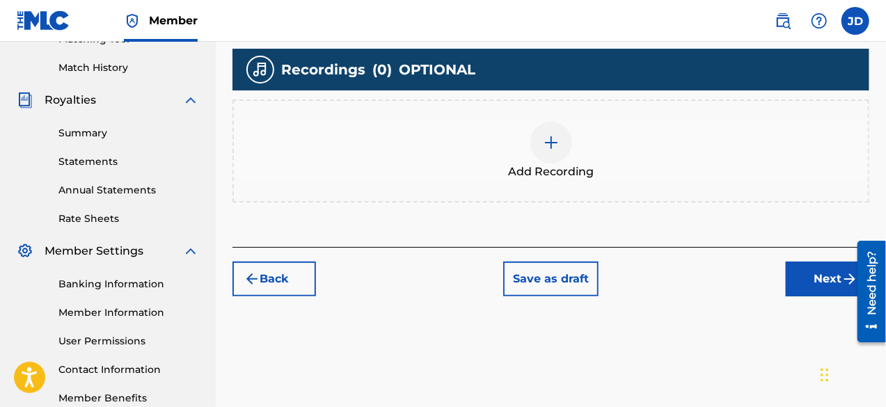
scroll to position [375, 0]
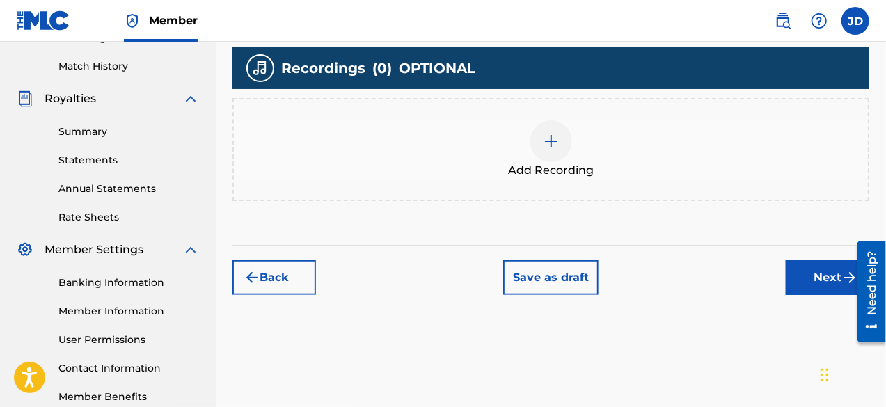
click at [814, 292] on button "Next" at bounding box center [827, 277] width 83 height 35
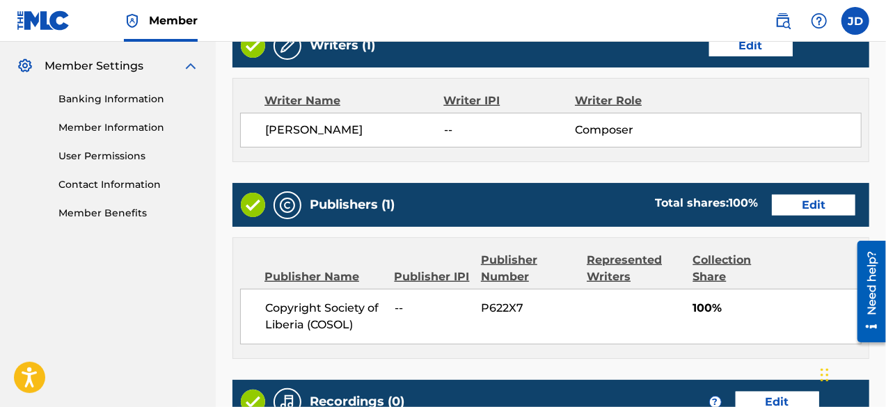
scroll to position [755, 0]
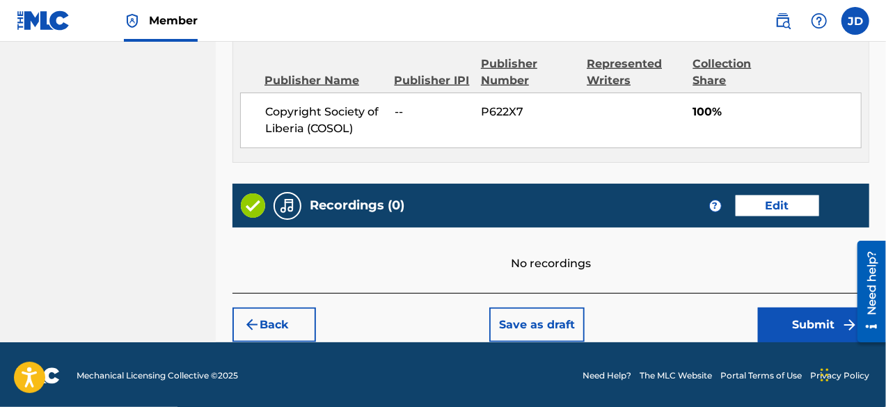
click at [803, 329] on button "Submit" at bounding box center [813, 325] width 111 height 35
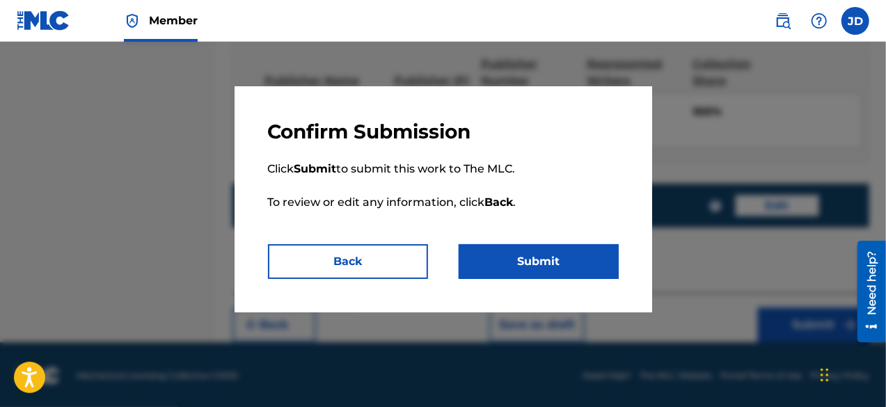
click at [561, 257] on button "Submit" at bounding box center [539, 261] width 160 height 35
